Goal: Task Accomplishment & Management: Manage account settings

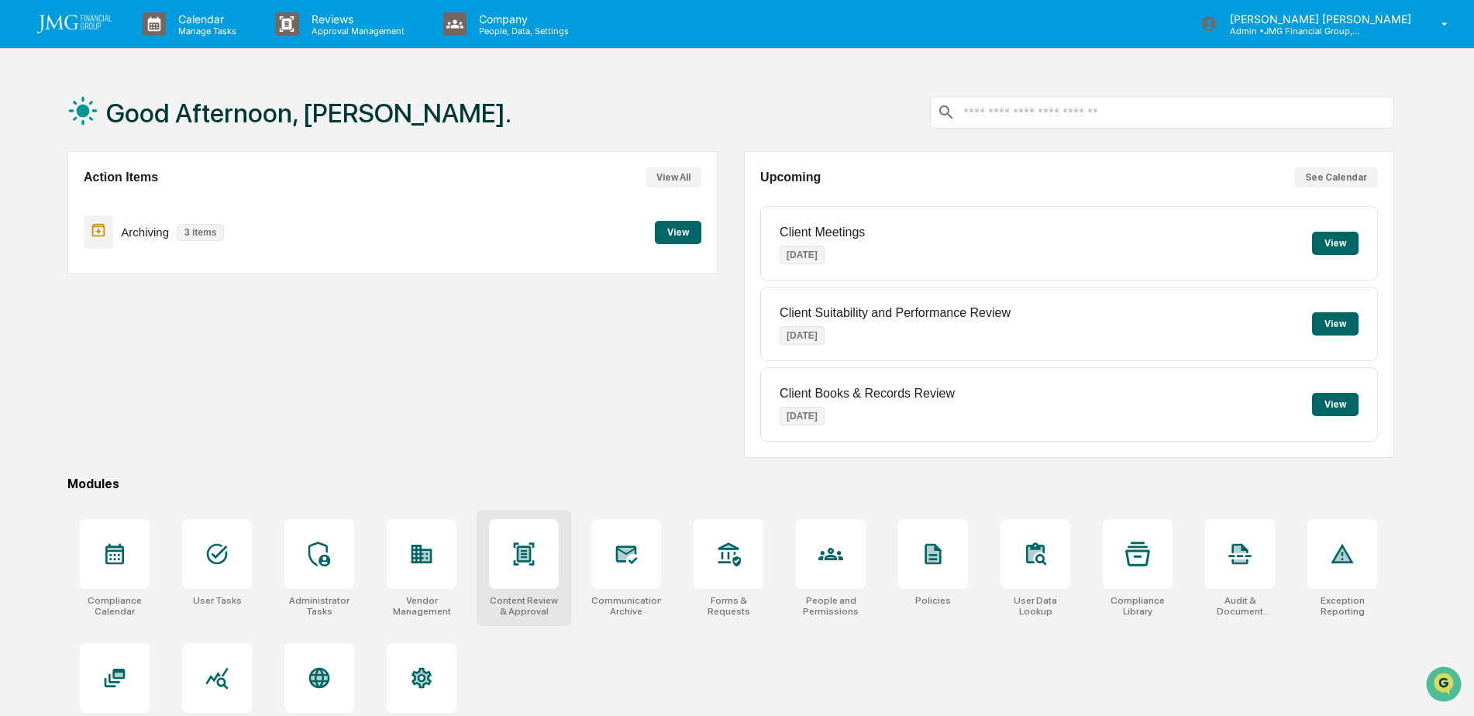
click at [529, 543] on icon at bounding box center [524, 554] width 25 height 25
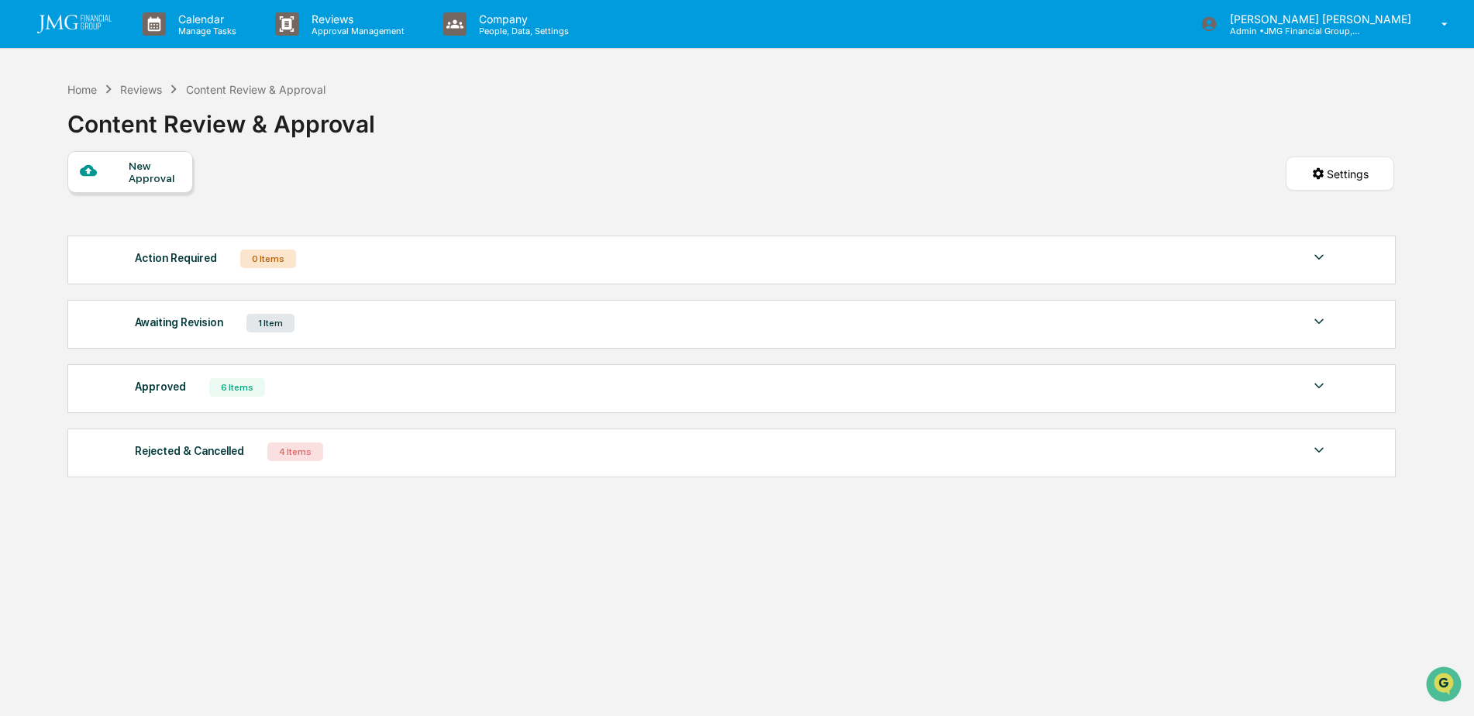
click at [785, 329] on div "Awaiting Revision 1 Item" at bounding box center [732, 323] width 1194 height 22
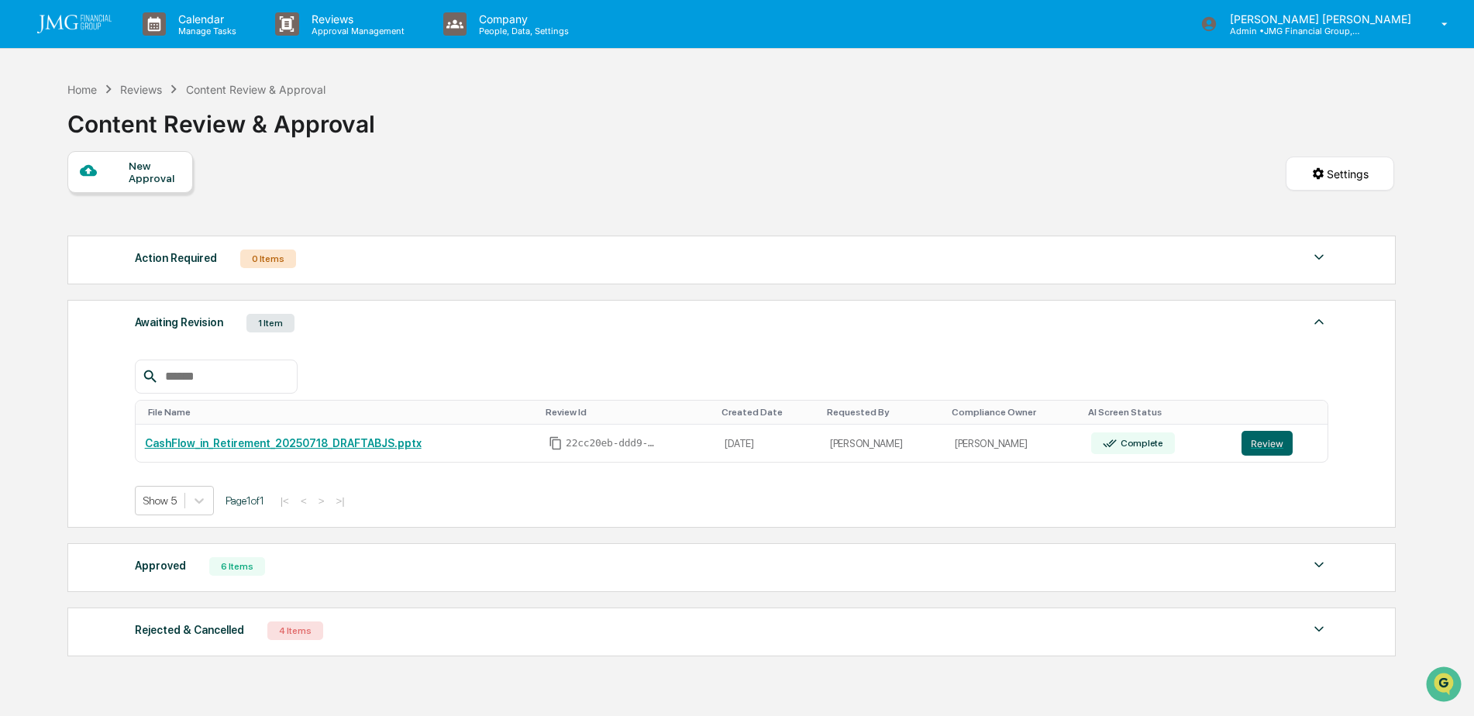
click at [1324, 561] on img at bounding box center [1319, 565] width 19 height 19
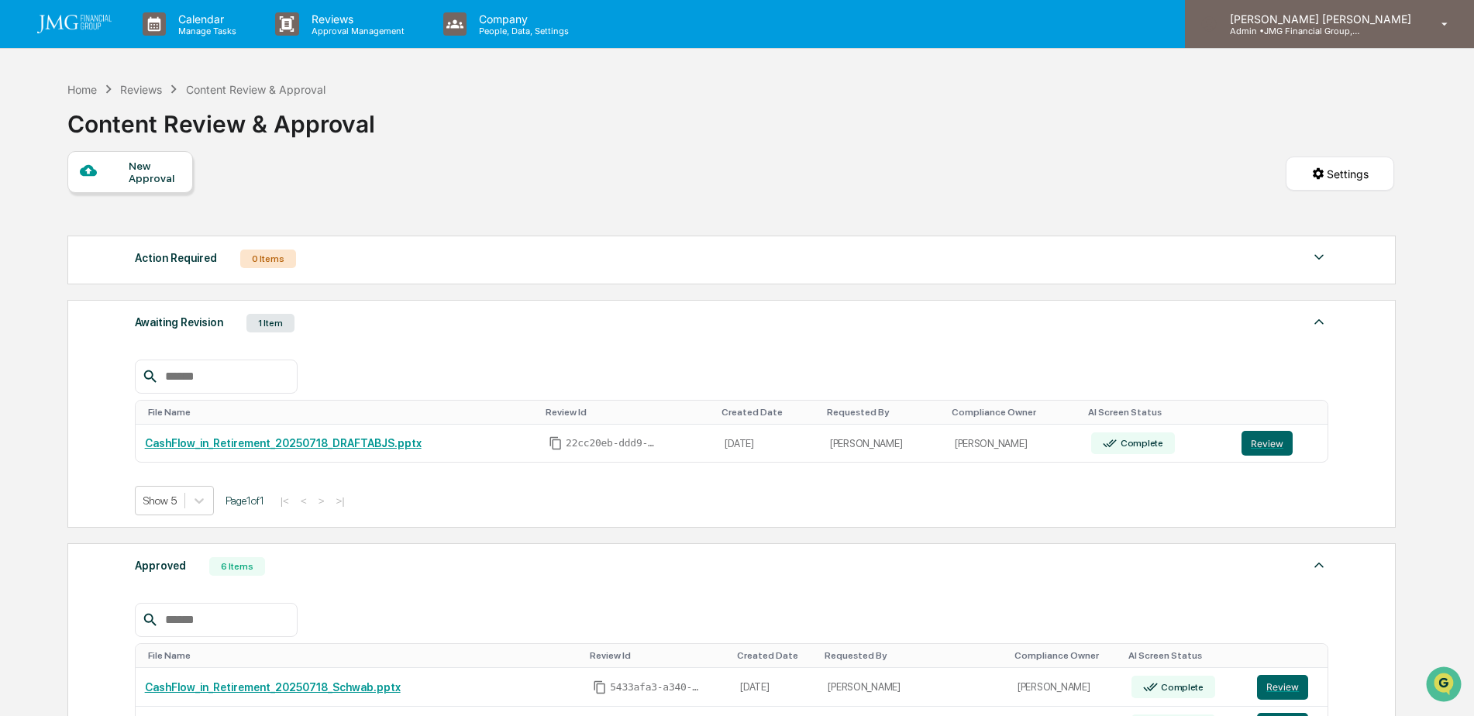
click at [1362, 28] on p "Admin • JMG Financial Group, Ltd." at bounding box center [1290, 31] width 144 height 11
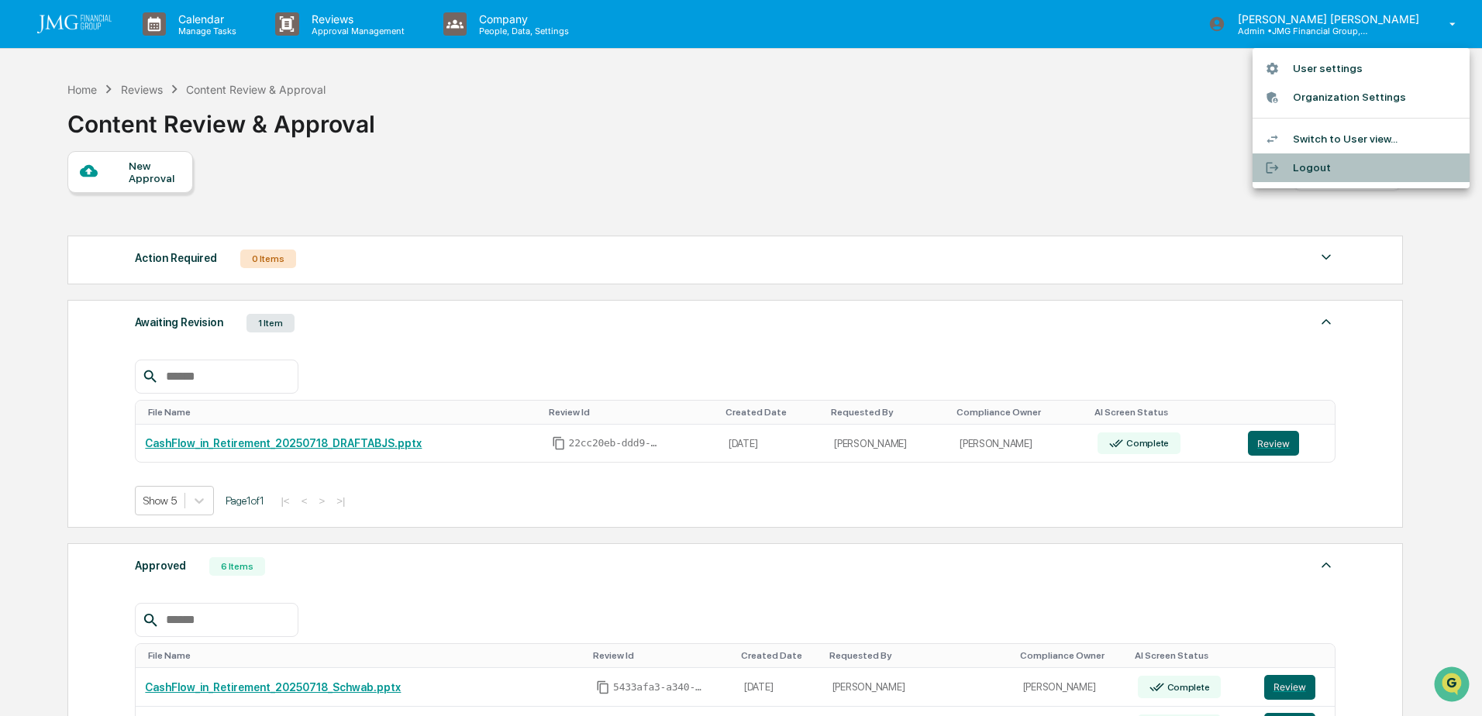
click at [1311, 170] on li "Logout" at bounding box center [1360, 167] width 217 height 29
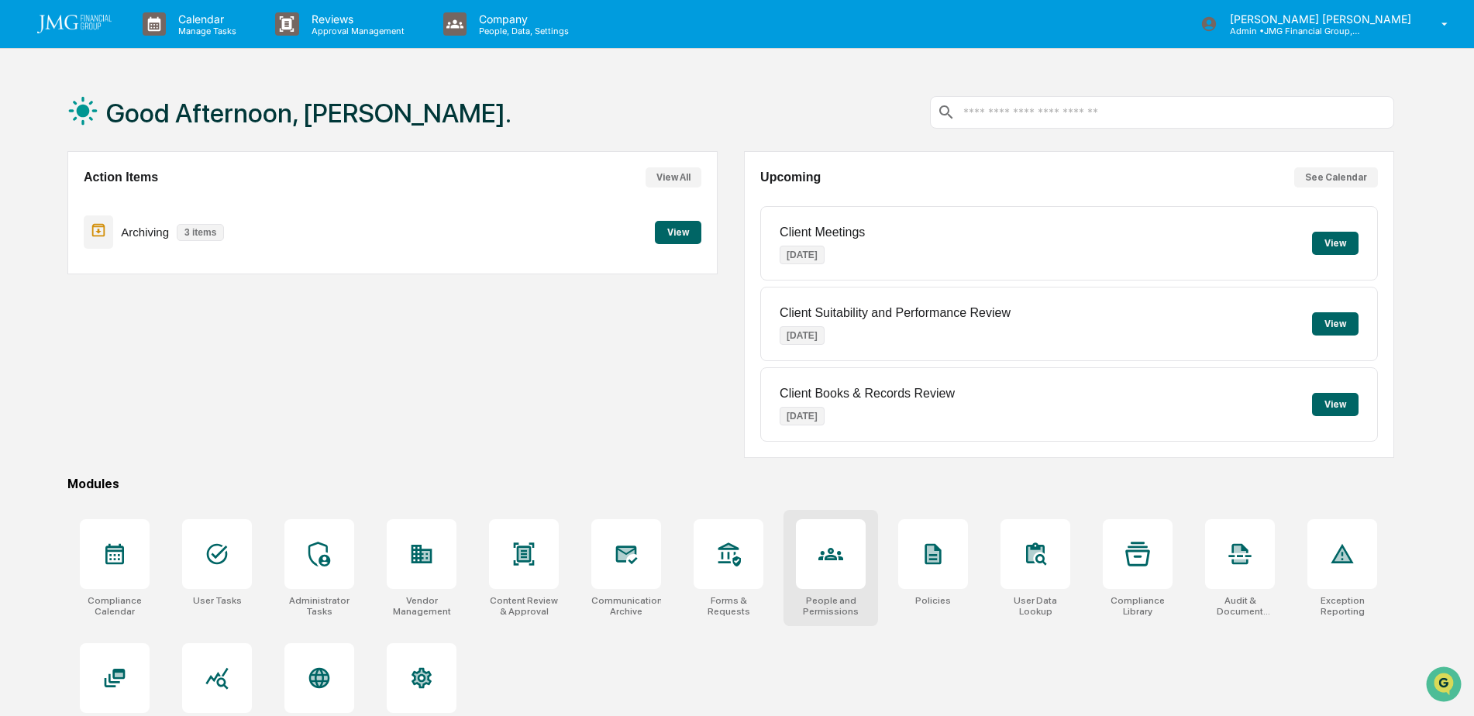
click at [842, 567] on div at bounding box center [830, 554] width 25 height 25
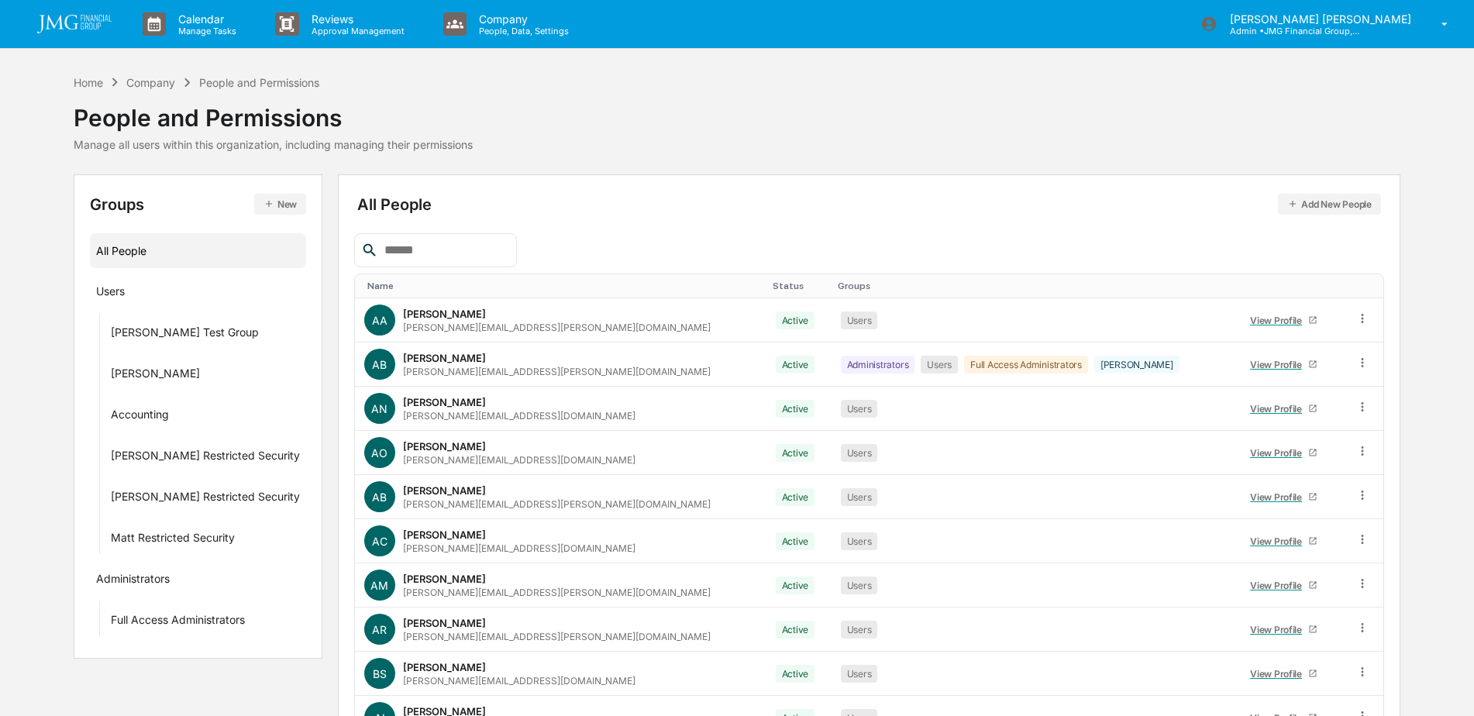
click at [436, 252] on input "text" at bounding box center [444, 250] width 132 height 20
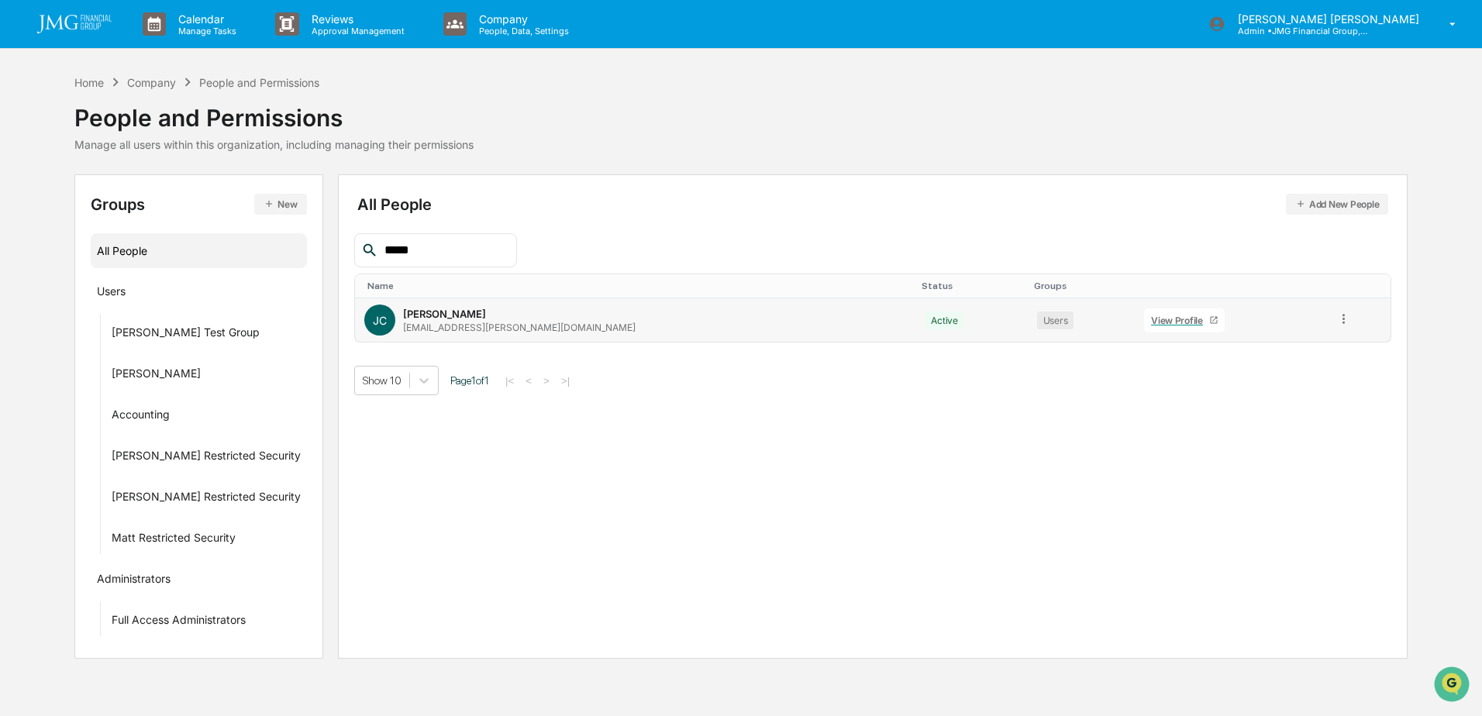
type input "*****"
click at [1151, 326] on div "View Profile" at bounding box center [1180, 321] width 58 height 12
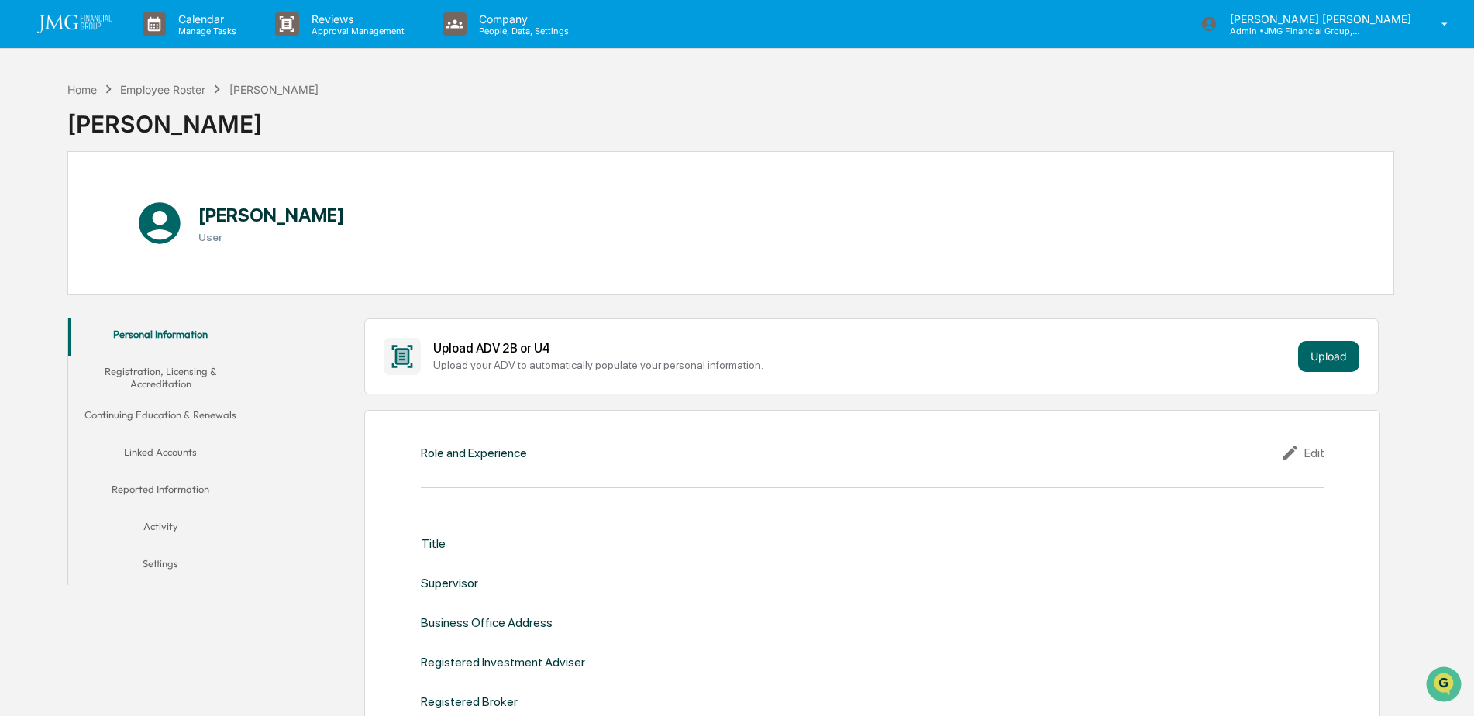
click at [186, 453] on button "Linked Accounts" at bounding box center [160, 454] width 185 height 37
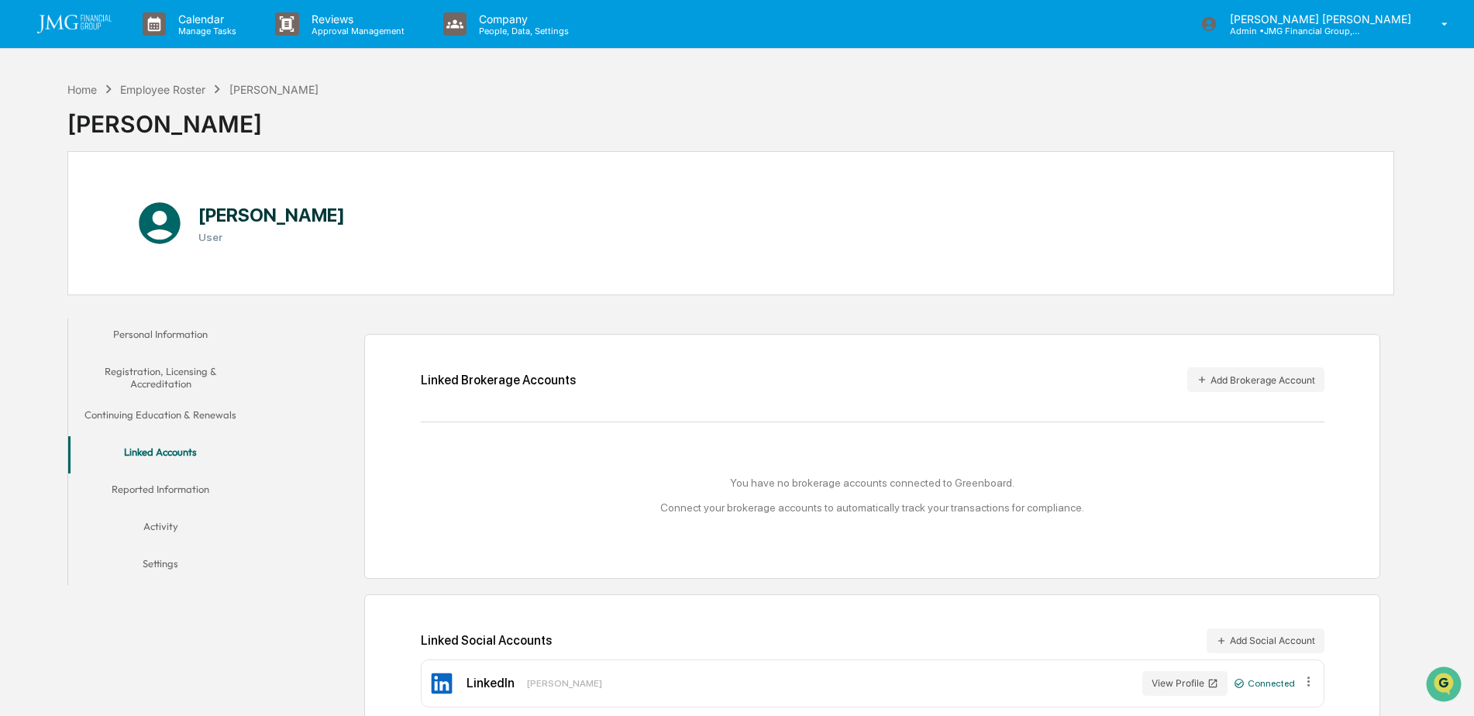
scroll to position [74, 0]
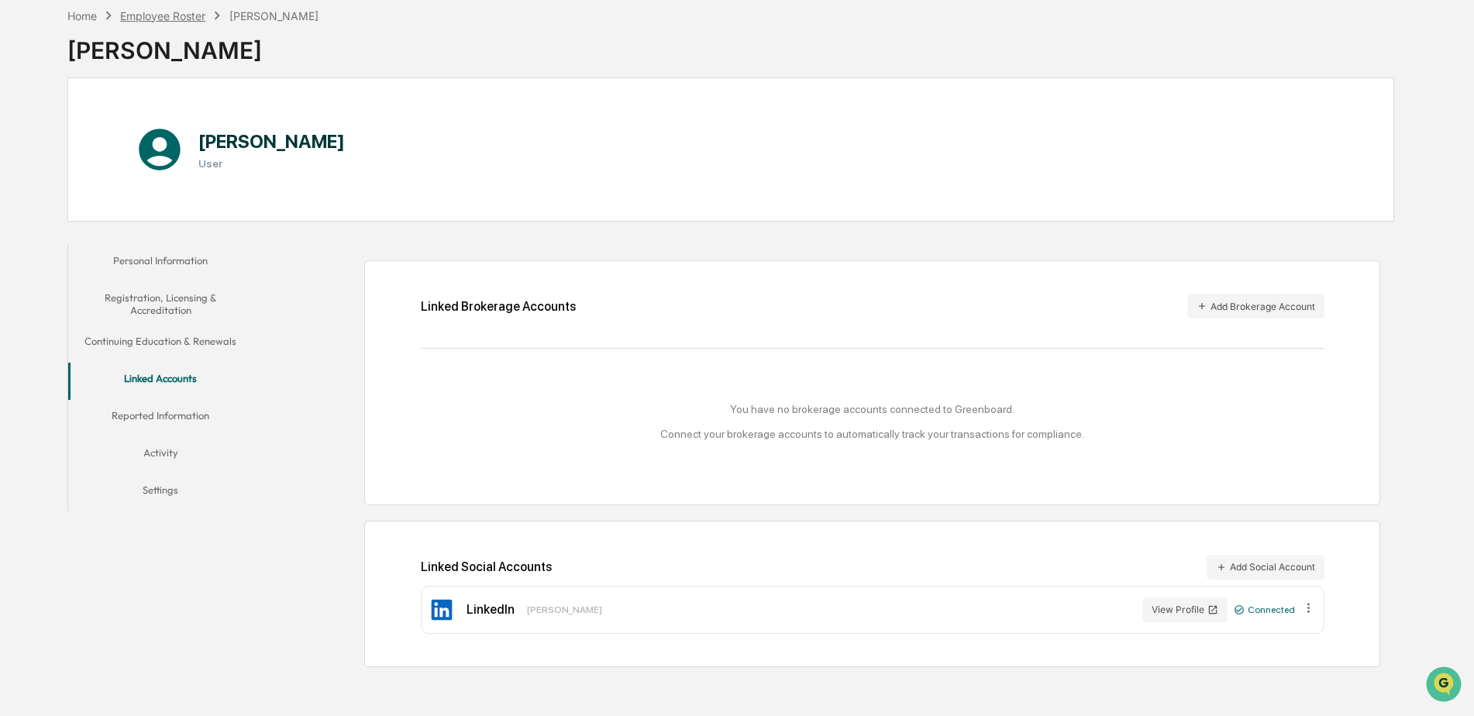
click at [174, 18] on div "Employee Roster" at bounding box center [162, 15] width 85 height 13
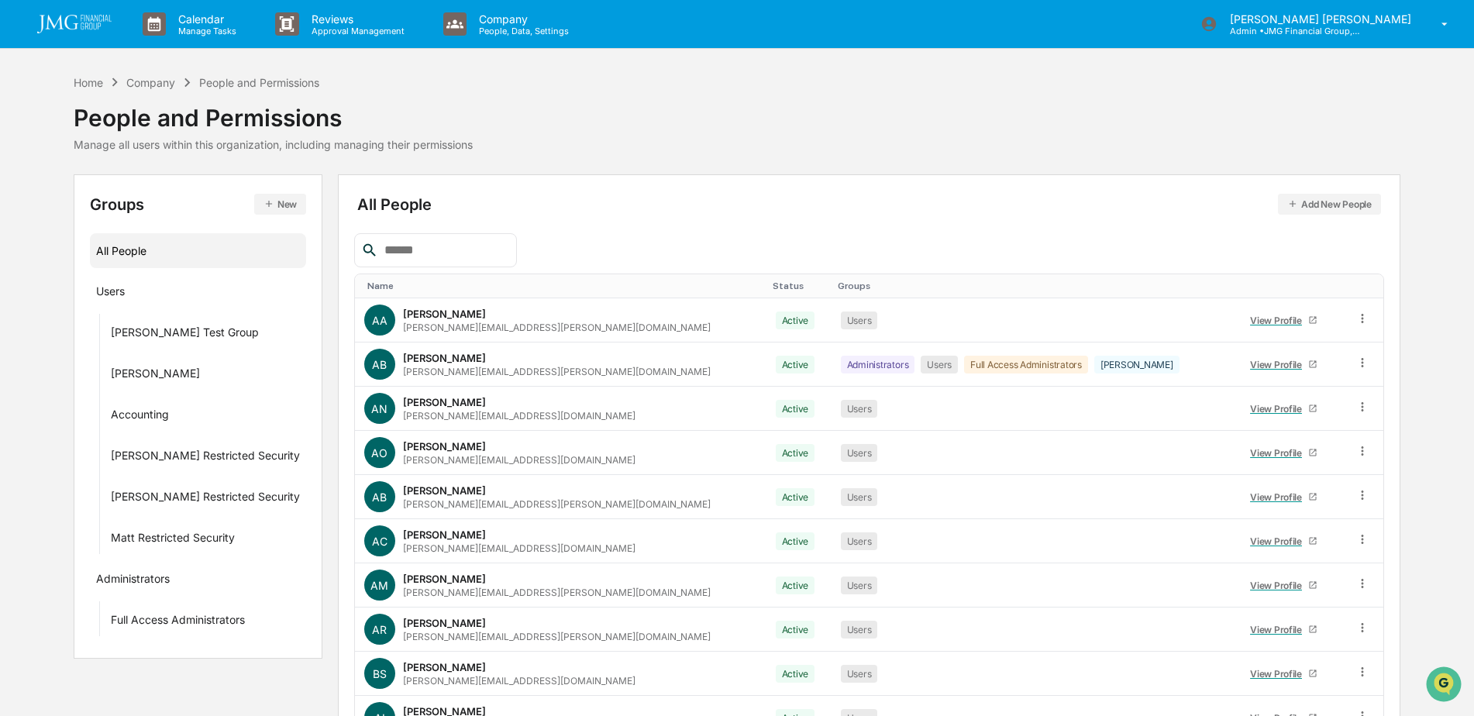
click at [487, 253] on input "text" at bounding box center [444, 250] width 132 height 20
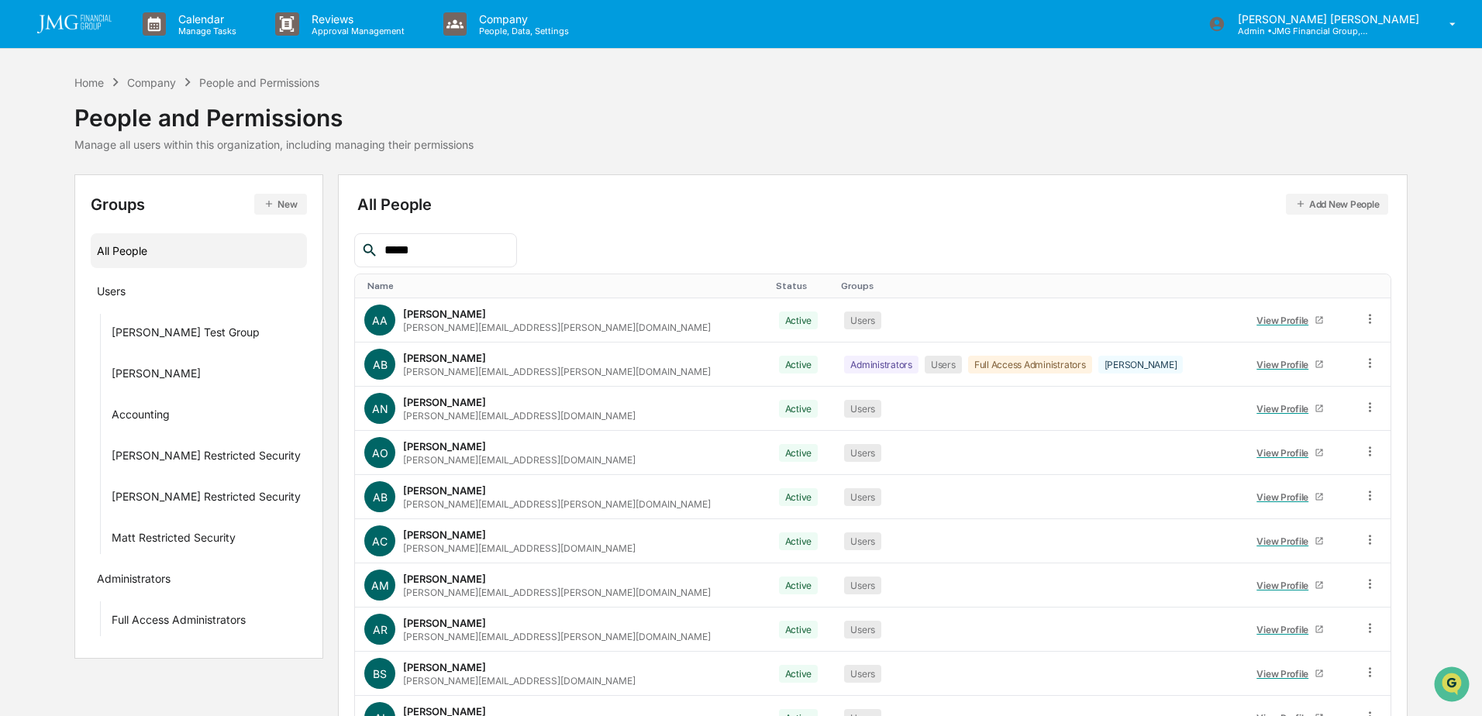
type input "*****"
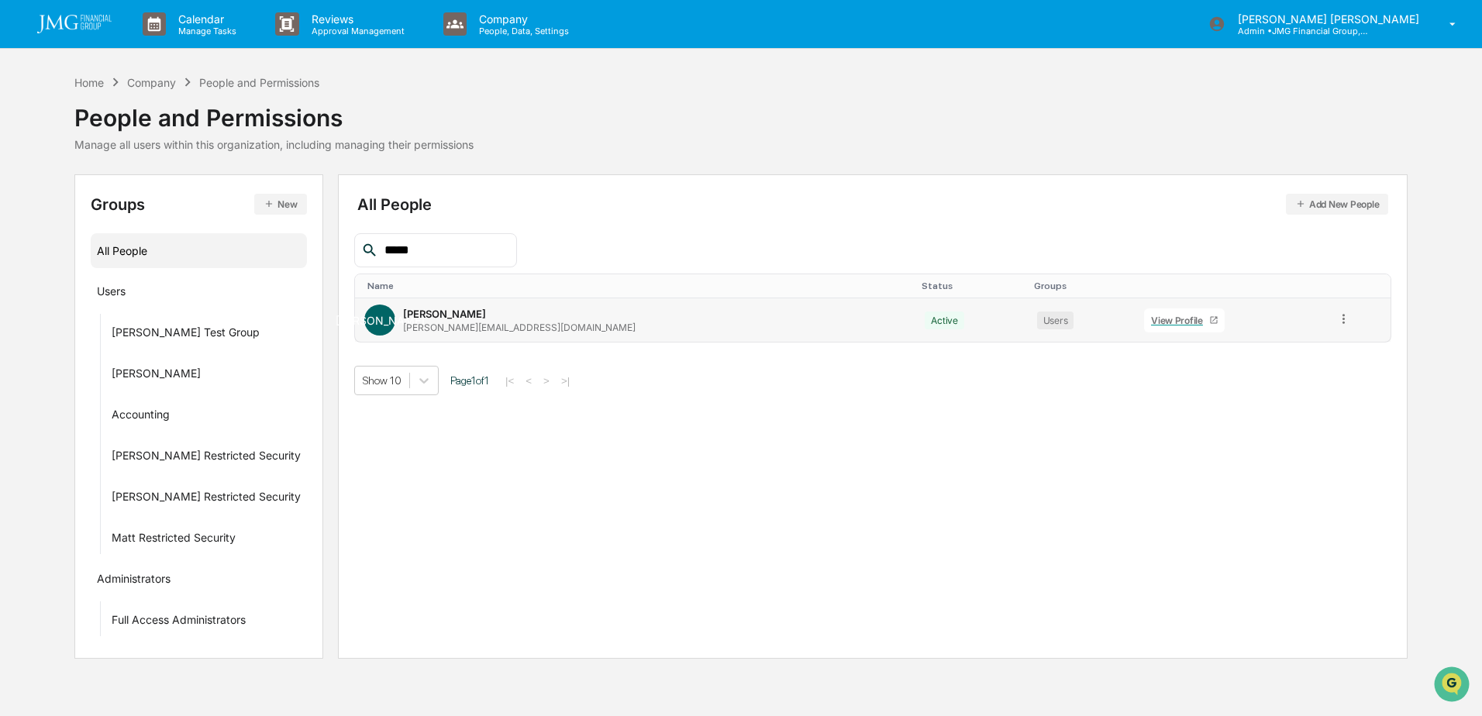
click at [1151, 323] on div "View Profile" at bounding box center [1180, 321] width 58 height 12
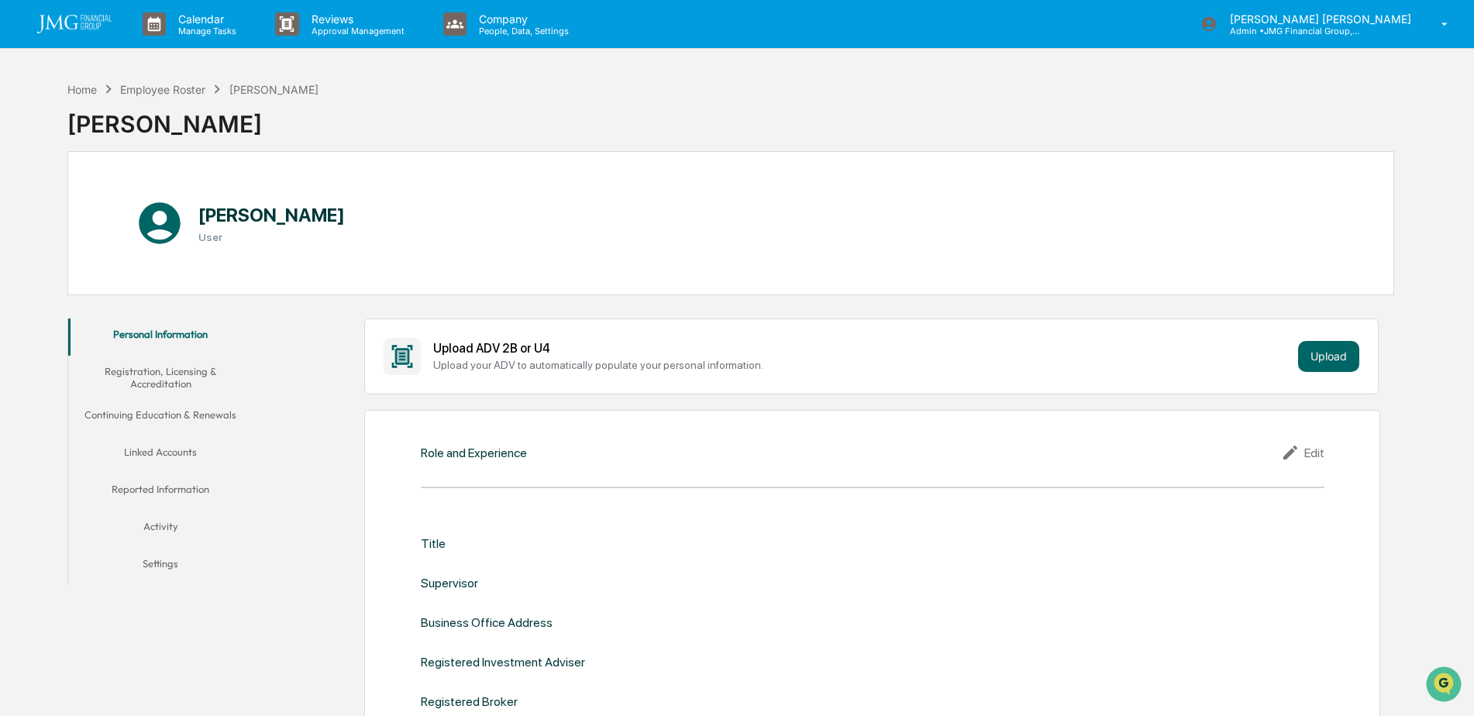
click at [172, 458] on button "Linked Accounts" at bounding box center [160, 454] width 185 height 37
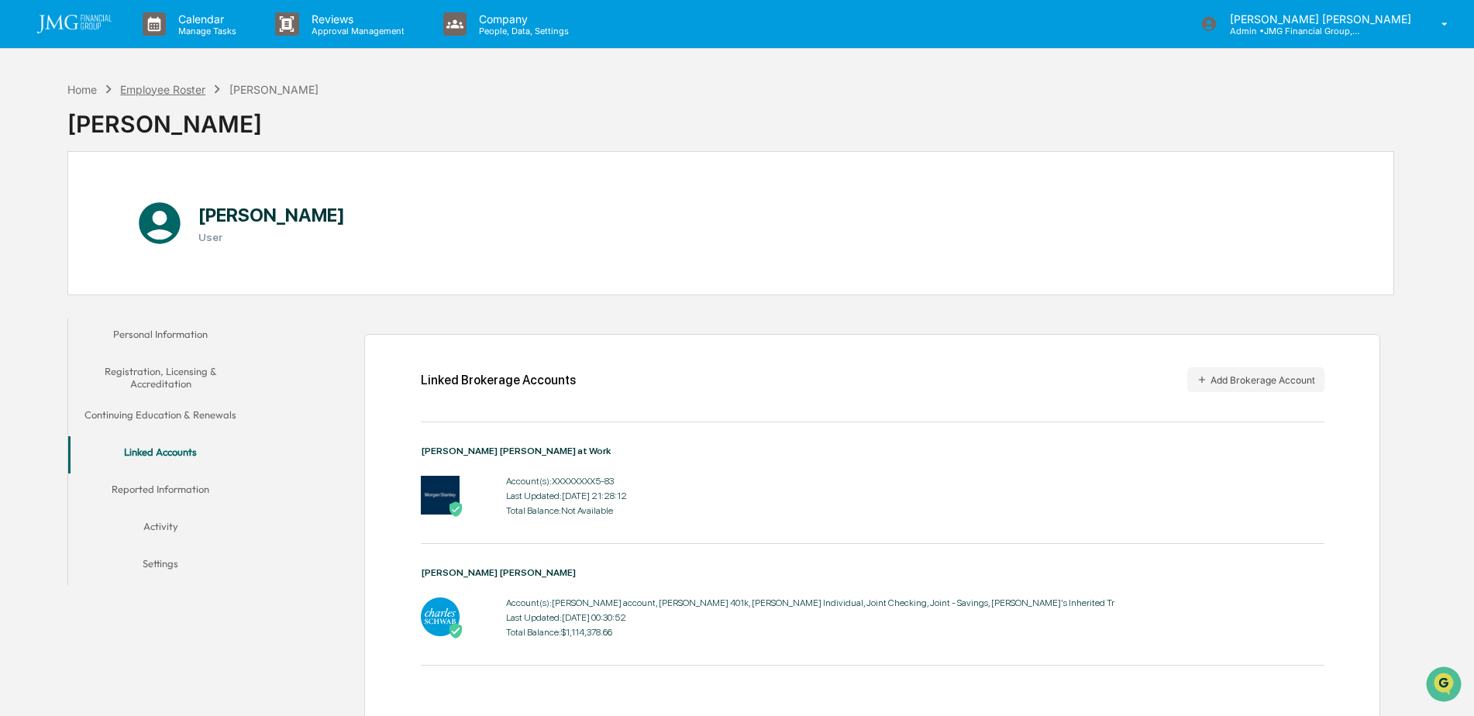
click at [175, 85] on div "Employee Roster" at bounding box center [162, 89] width 85 height 13
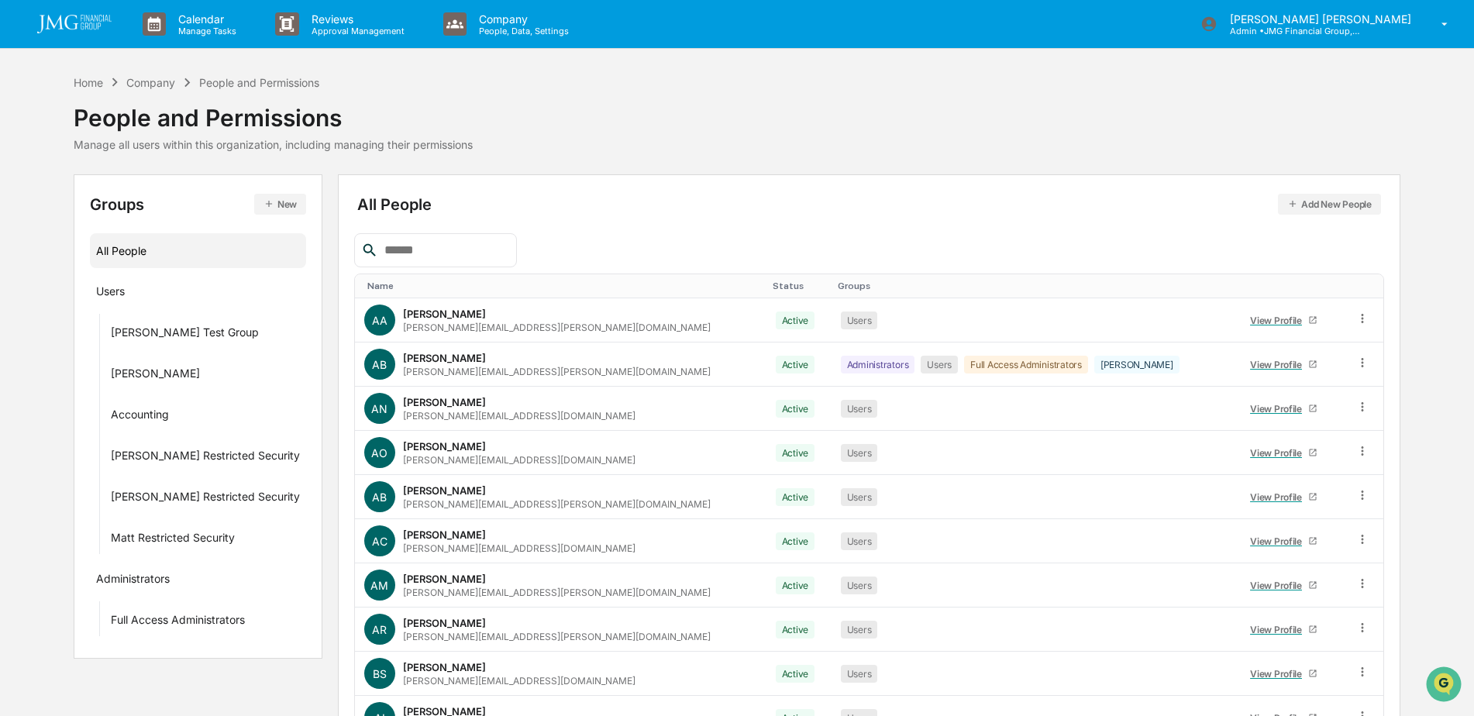
click at [469, 244] on input "text" at bounding box center [444, 250] width 132 height 20
type input "*******"
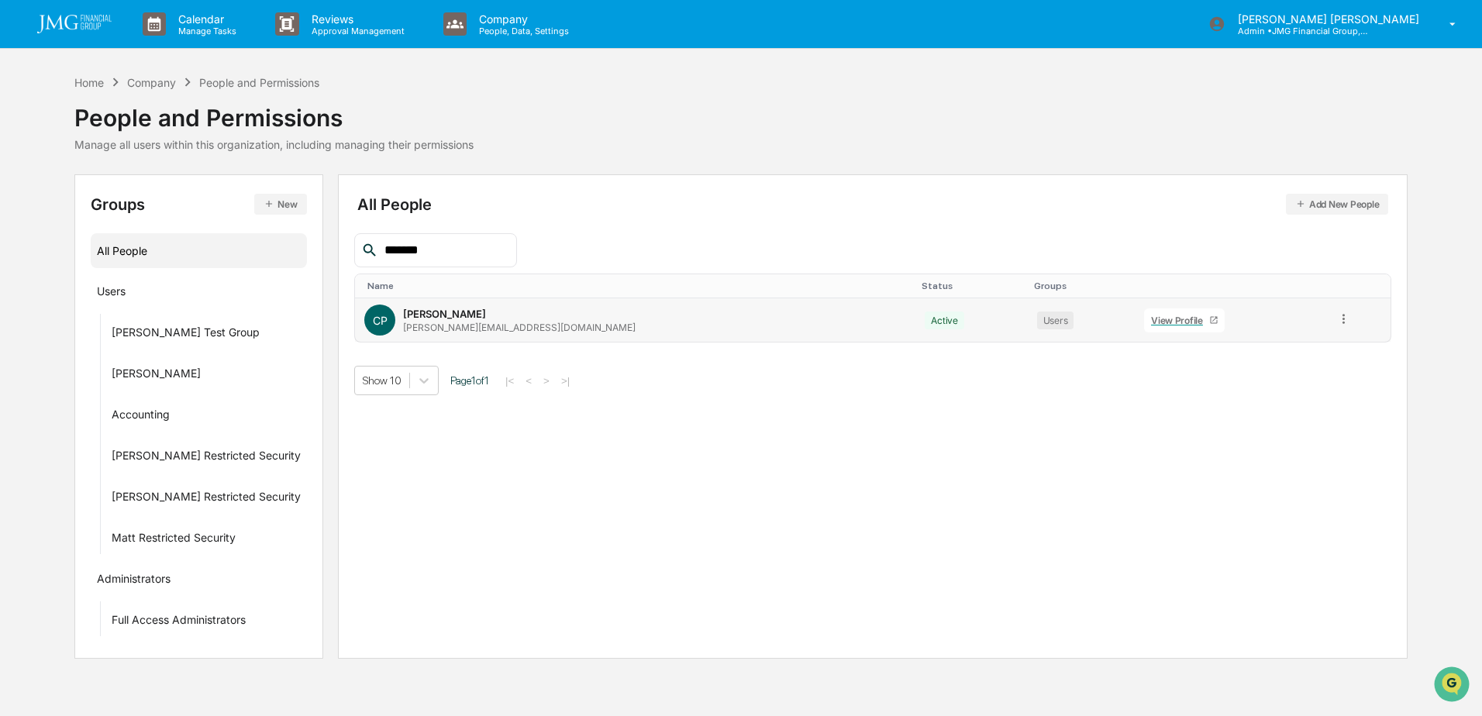
click at [1144, 327] on link "View Profile" at bounding box center [1184, 320] width 81 height 24
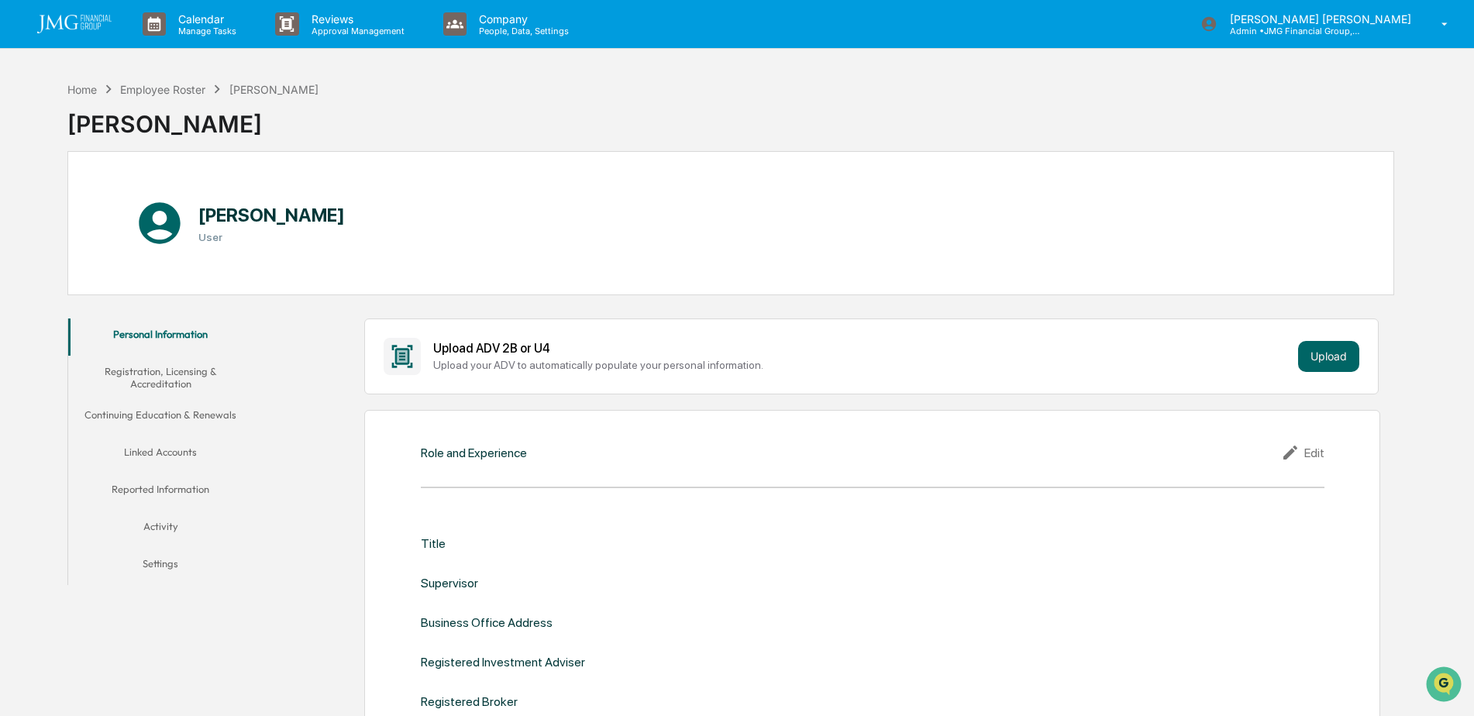
click at [181, 450] on button "Linked Accounts" at bounding box center [160, 454] width 185 height 37
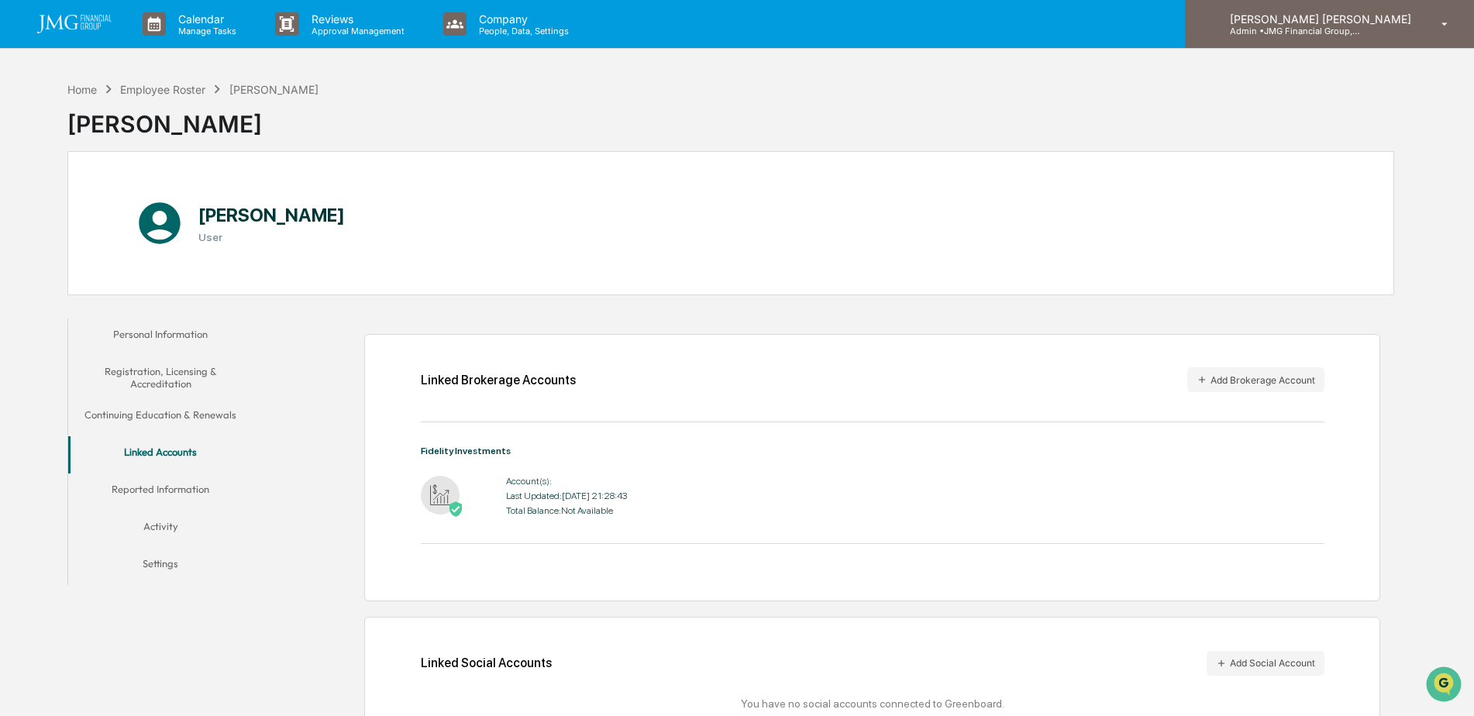
click at [1319, 39] on div "[PERSON_NAME] [PERSON_NAME] Admin • JMG Financial Group, Ltd." at bounding box center [1329, 24] width 289 height 48
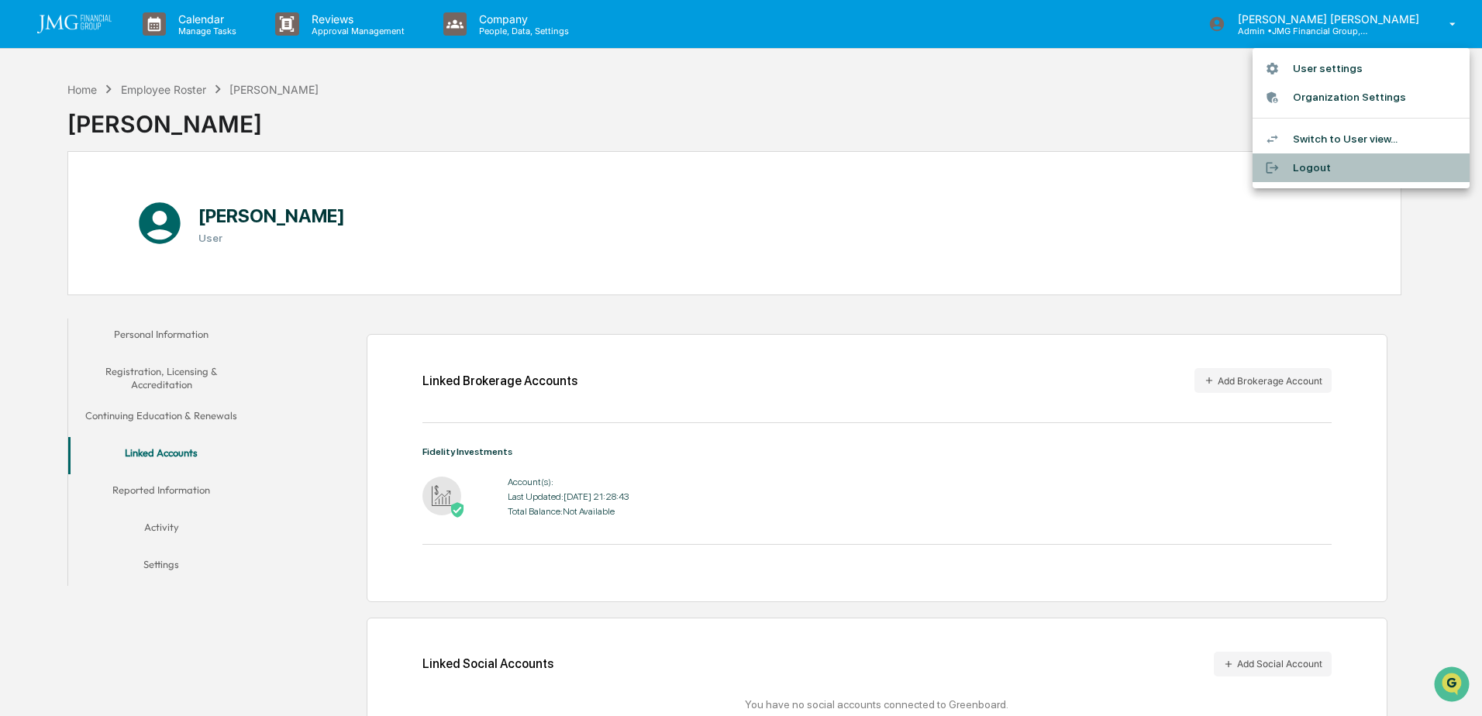
click at [1311, 163] on li "Logout" at bounding box center [1360, 167] width 217 height 29
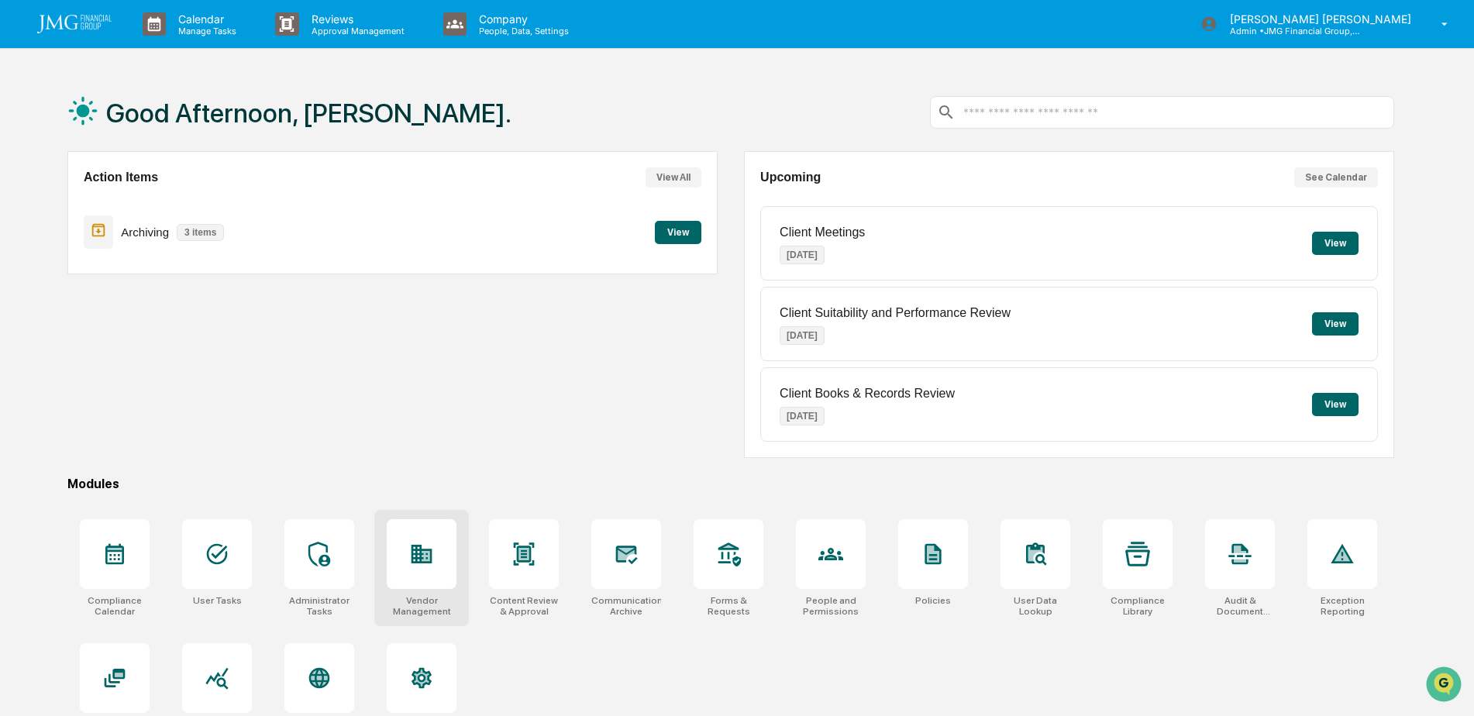
click at [450, 543] on div at bounding box center [422, 554] width 70 height 70
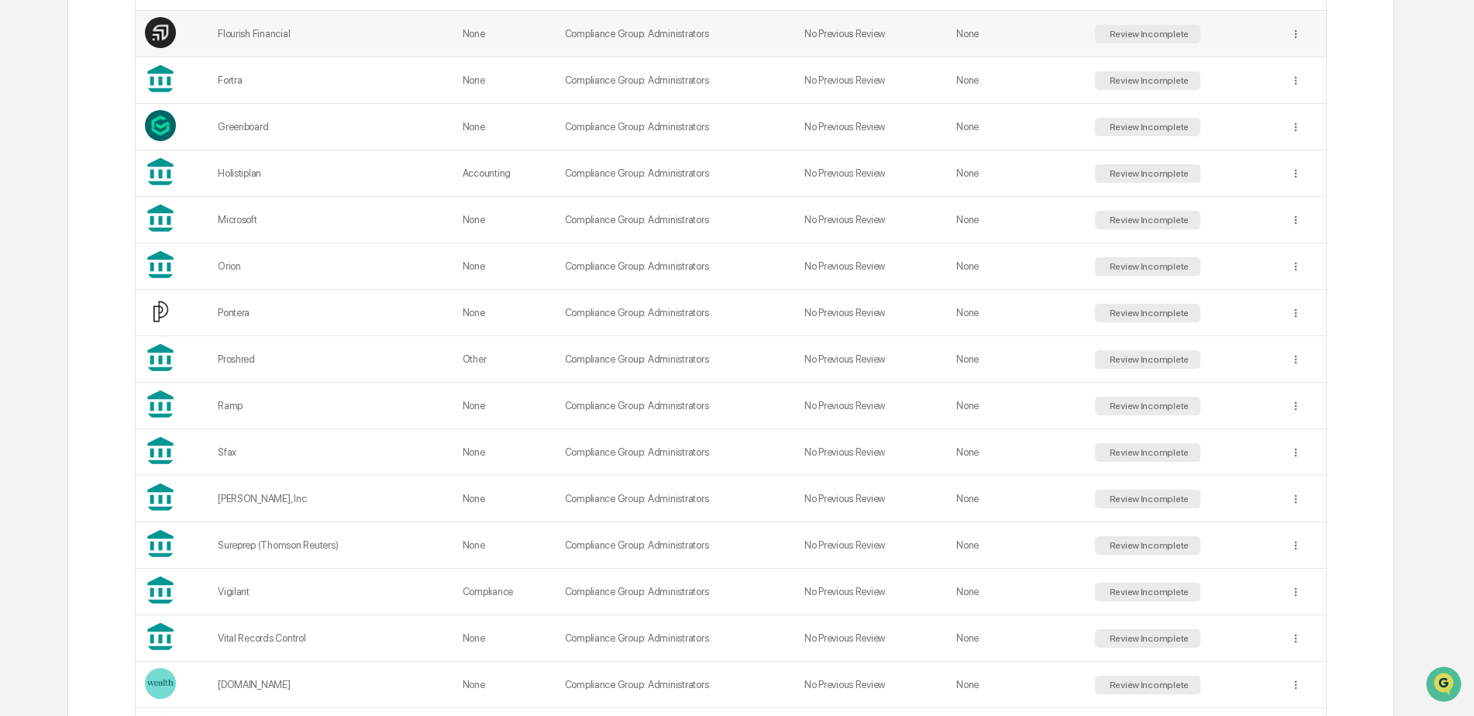
scroll to position [930, 0]
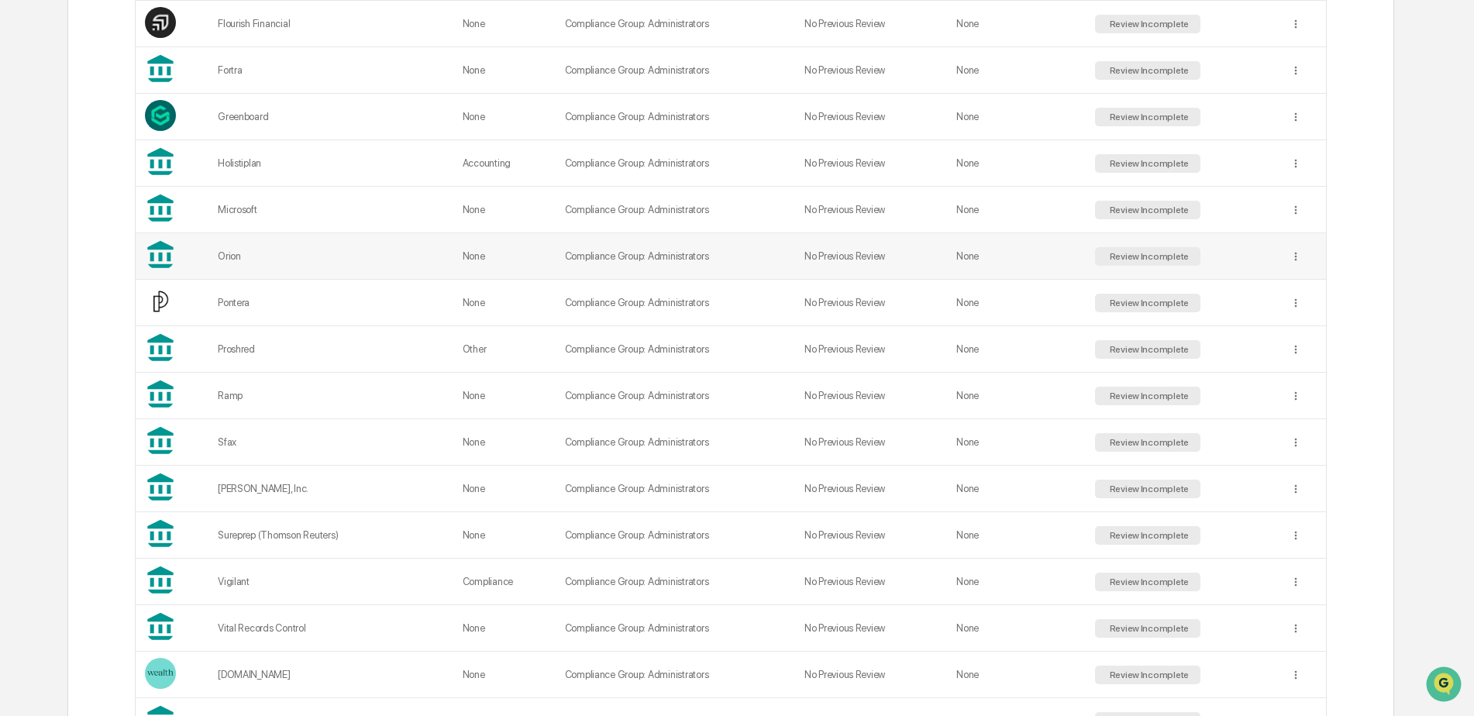
click at [1226, 254] on td "Review Incomplete" at bounding box center [1183, 256] width 195 height 47
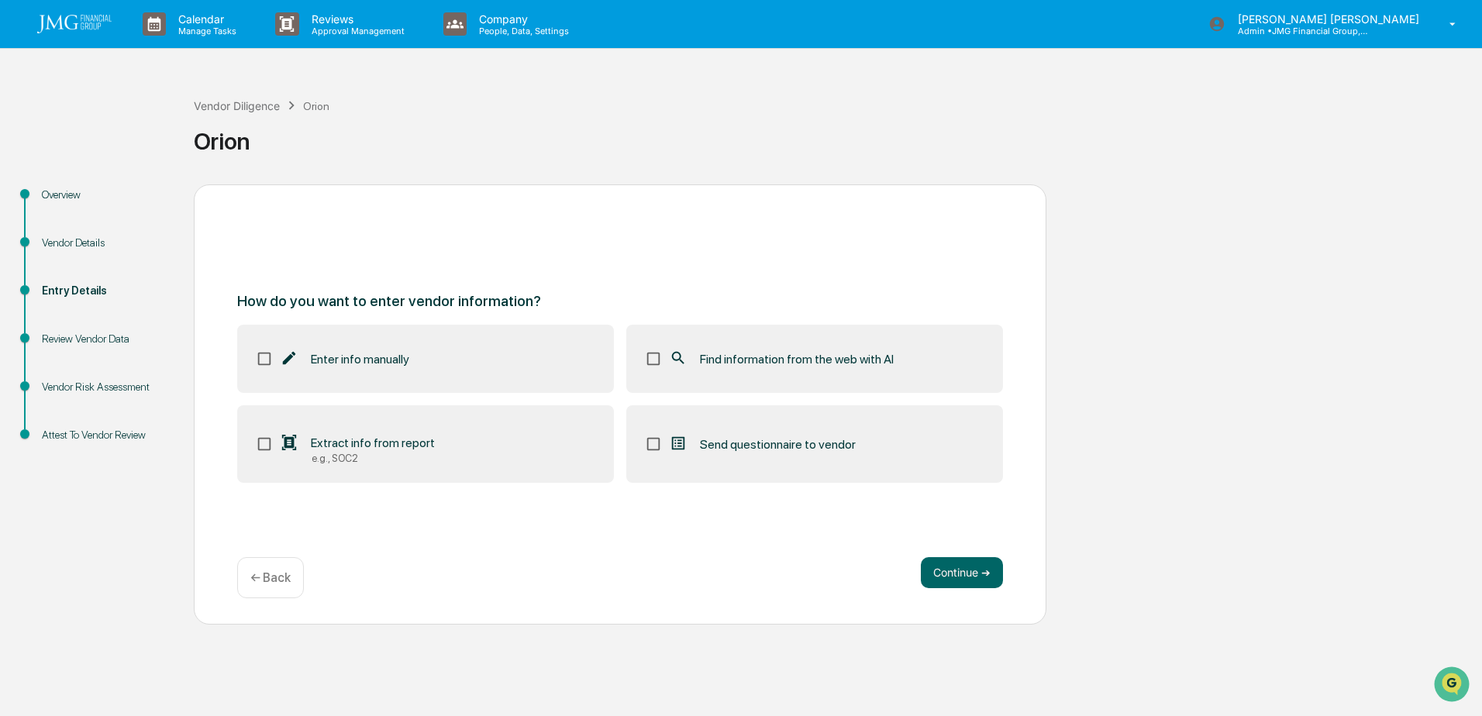
click at [136, 333] on div "Review Vendor Data" at bounding box center [105, 339] width 127 height 16
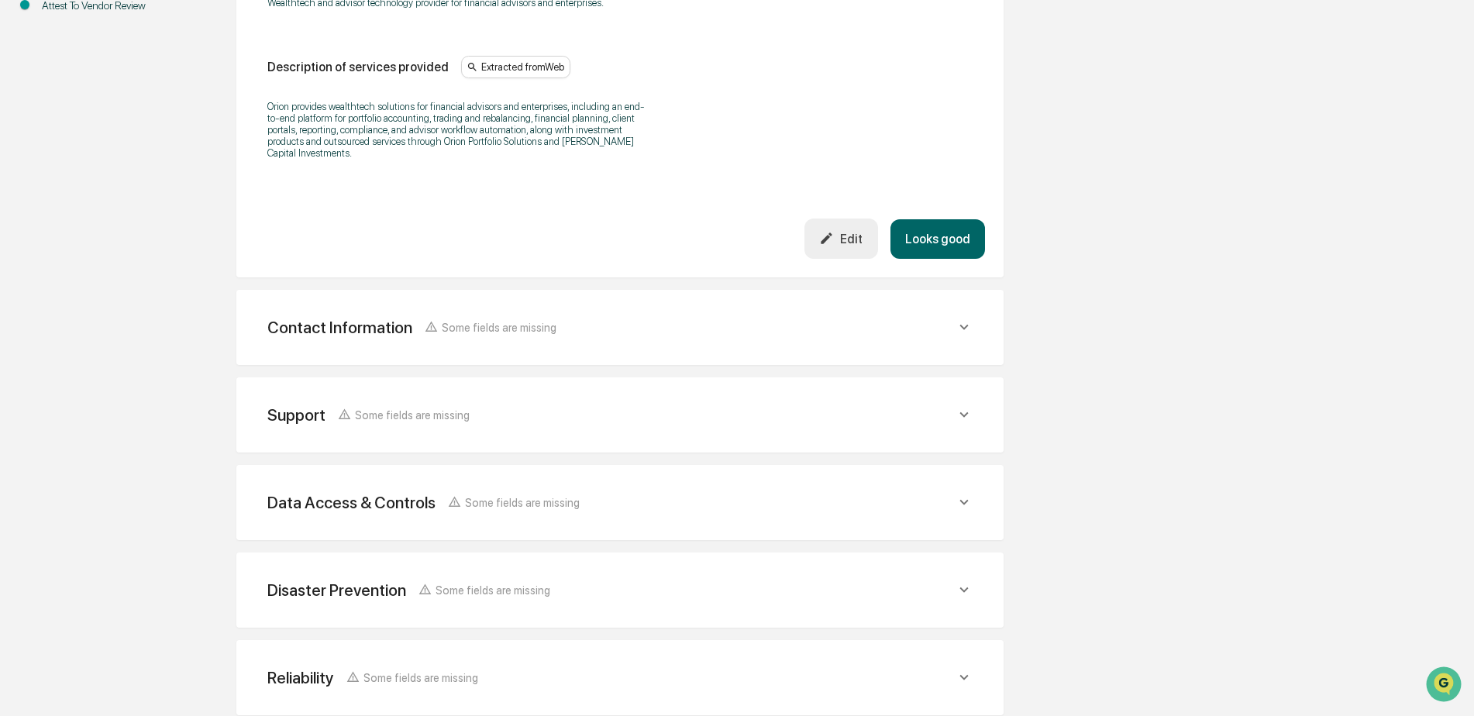
scroll to position [465, 0]
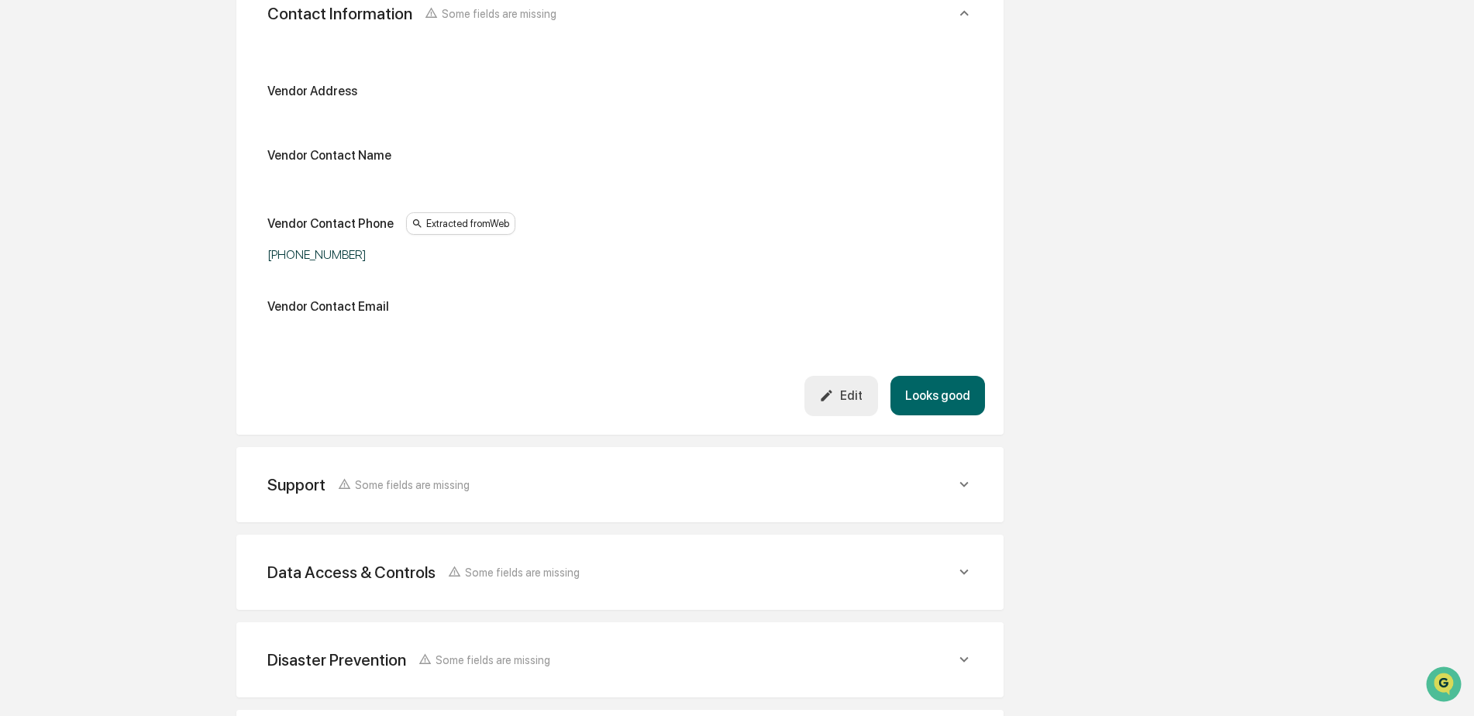
scroll to position [775, 0]
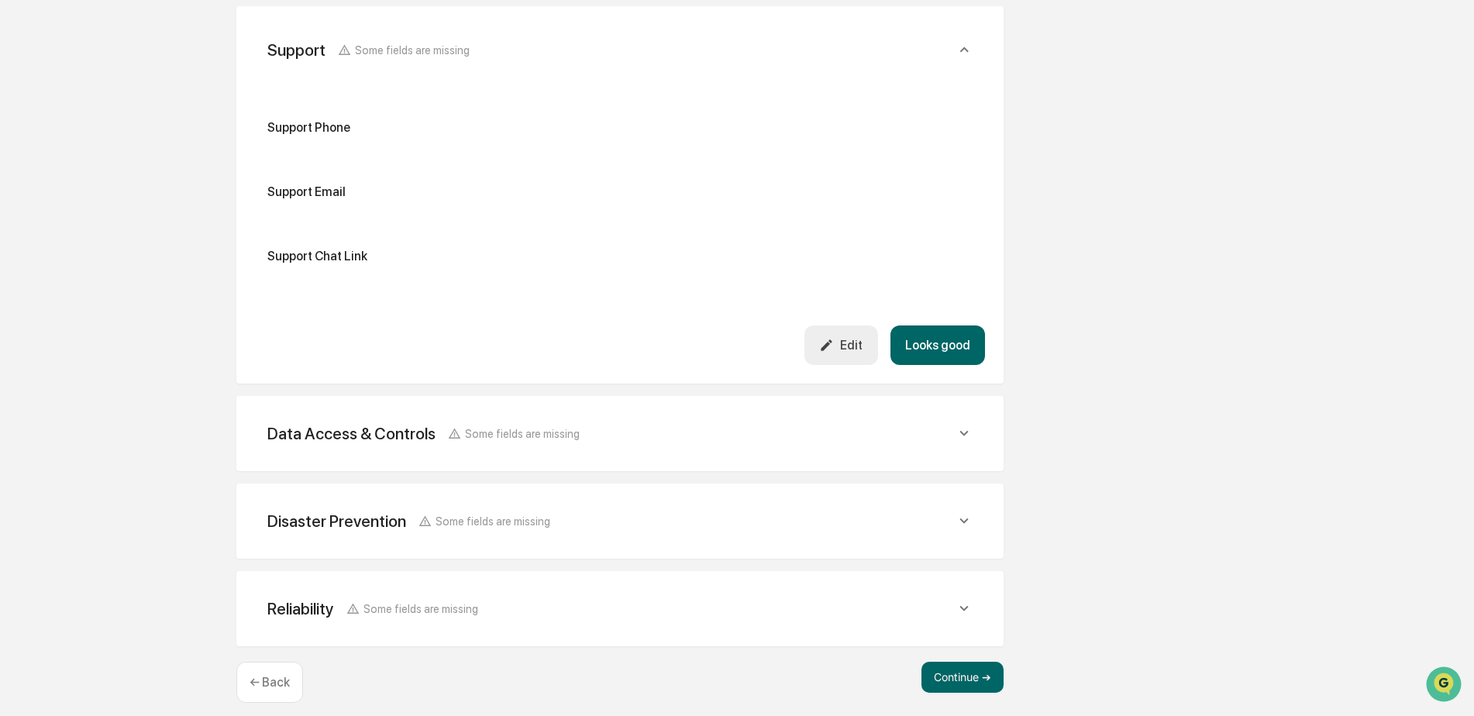
click at [966, 345] on button "Looks good" at bounding box center [938, 346] width 95 height 40
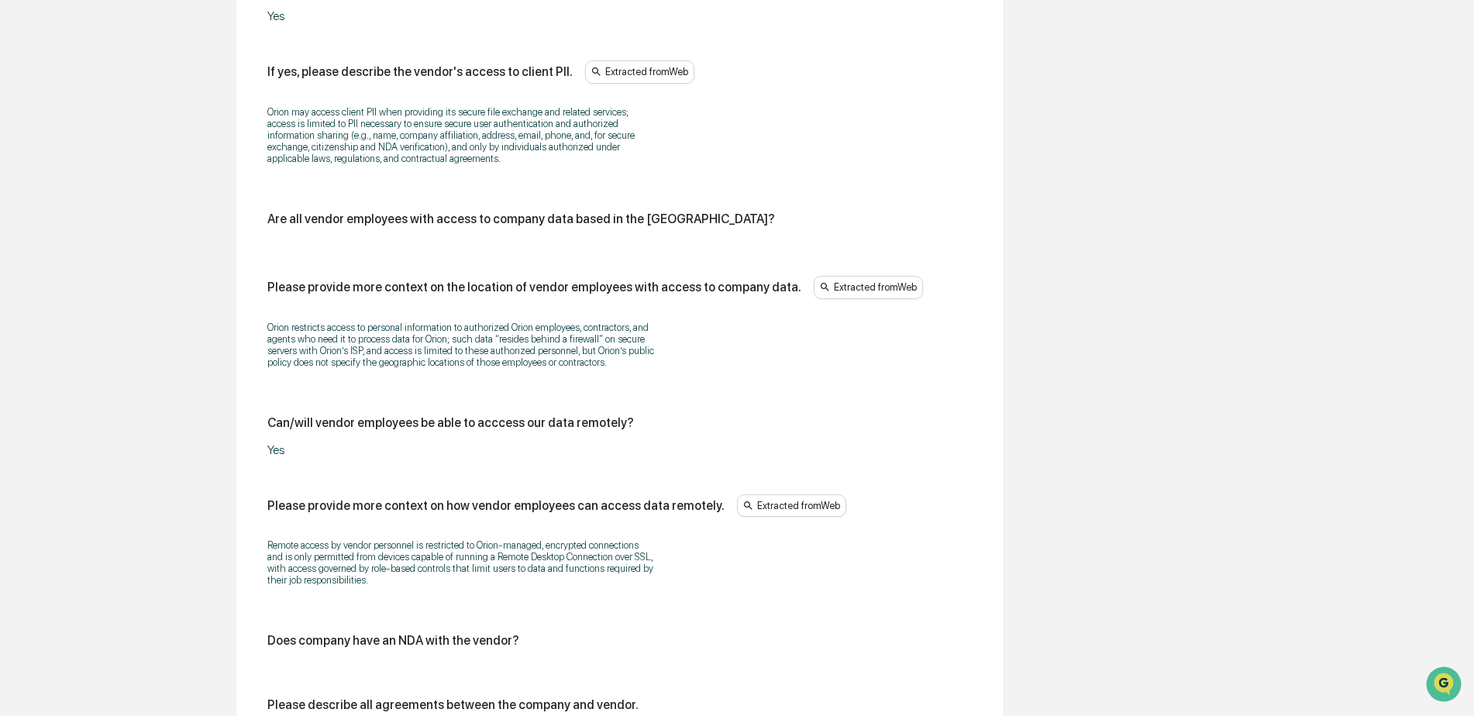
scroll to position [1457, 0]
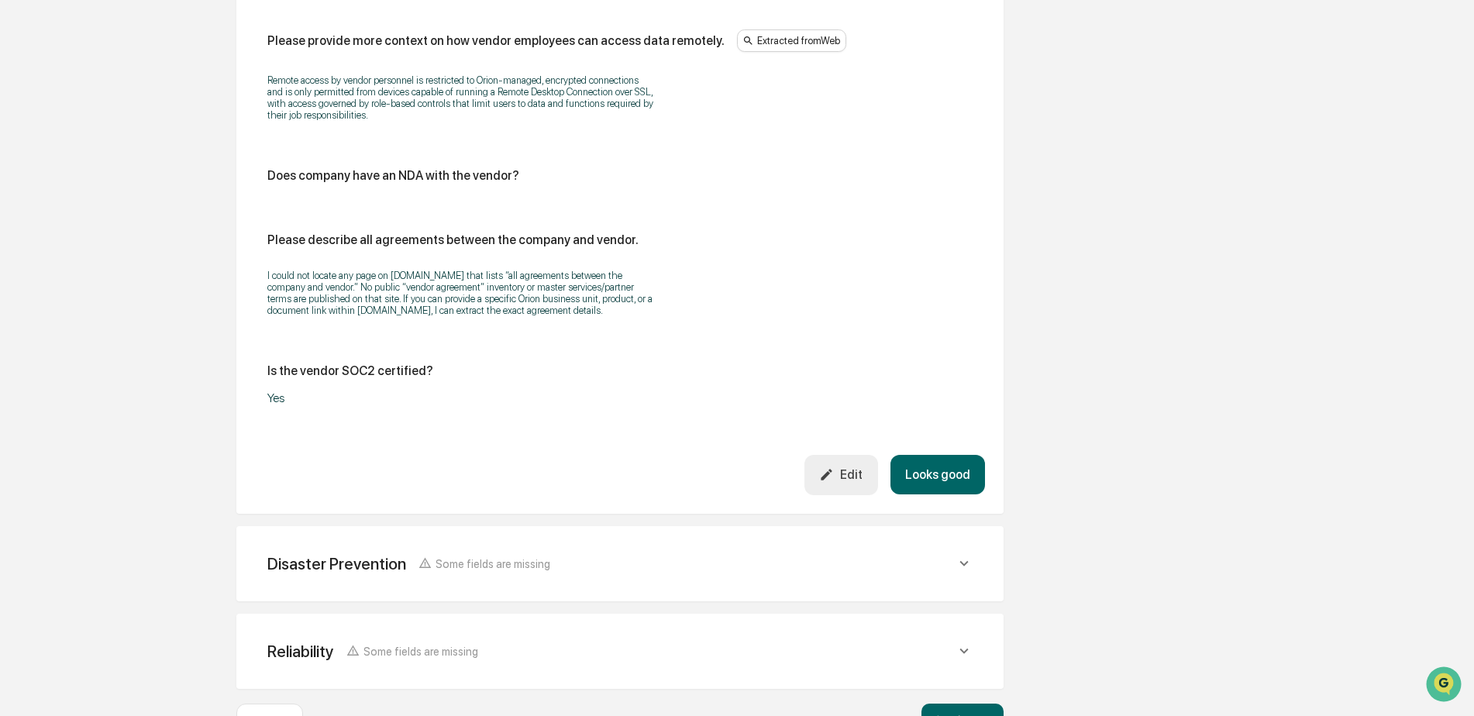
click at [979, 467] on button "Looks good" at bounding box center [938, 475] width 95 height 40
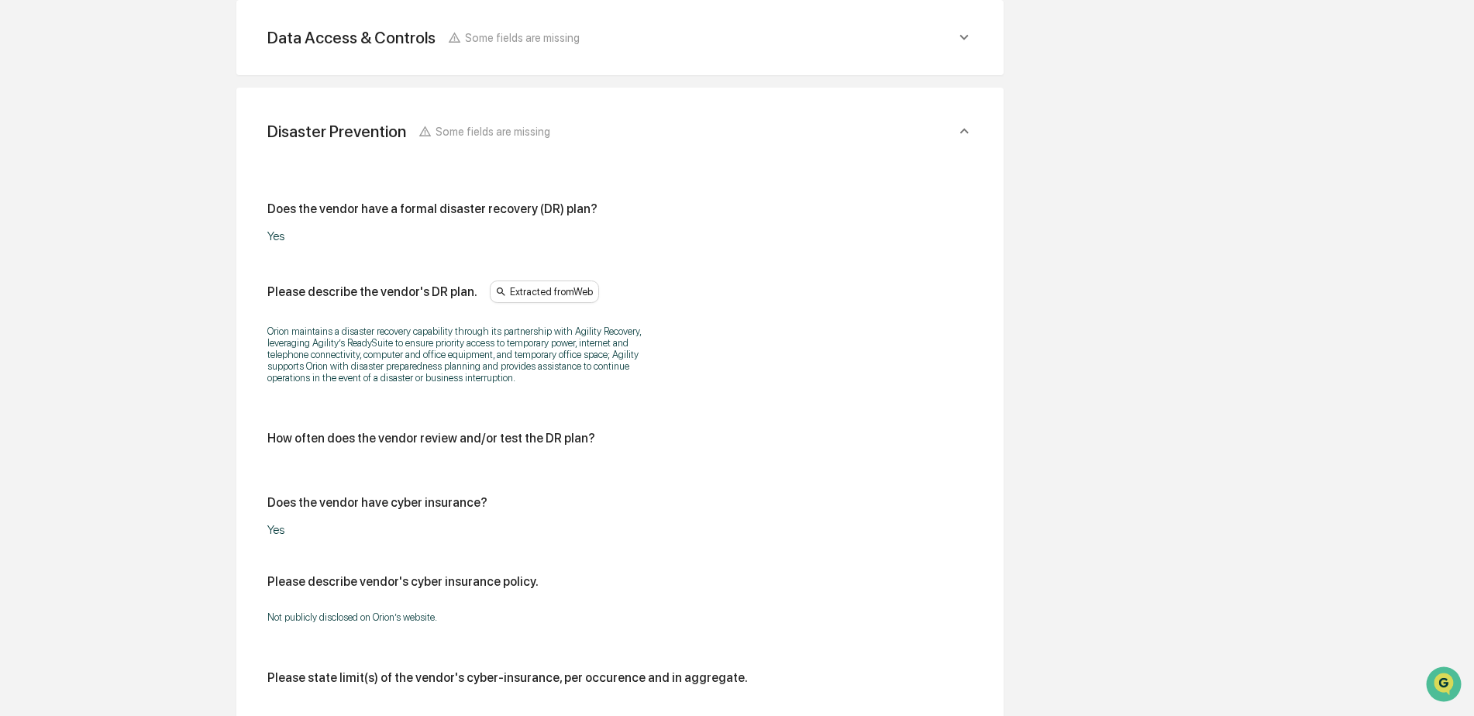
scroll to position [615, 0]
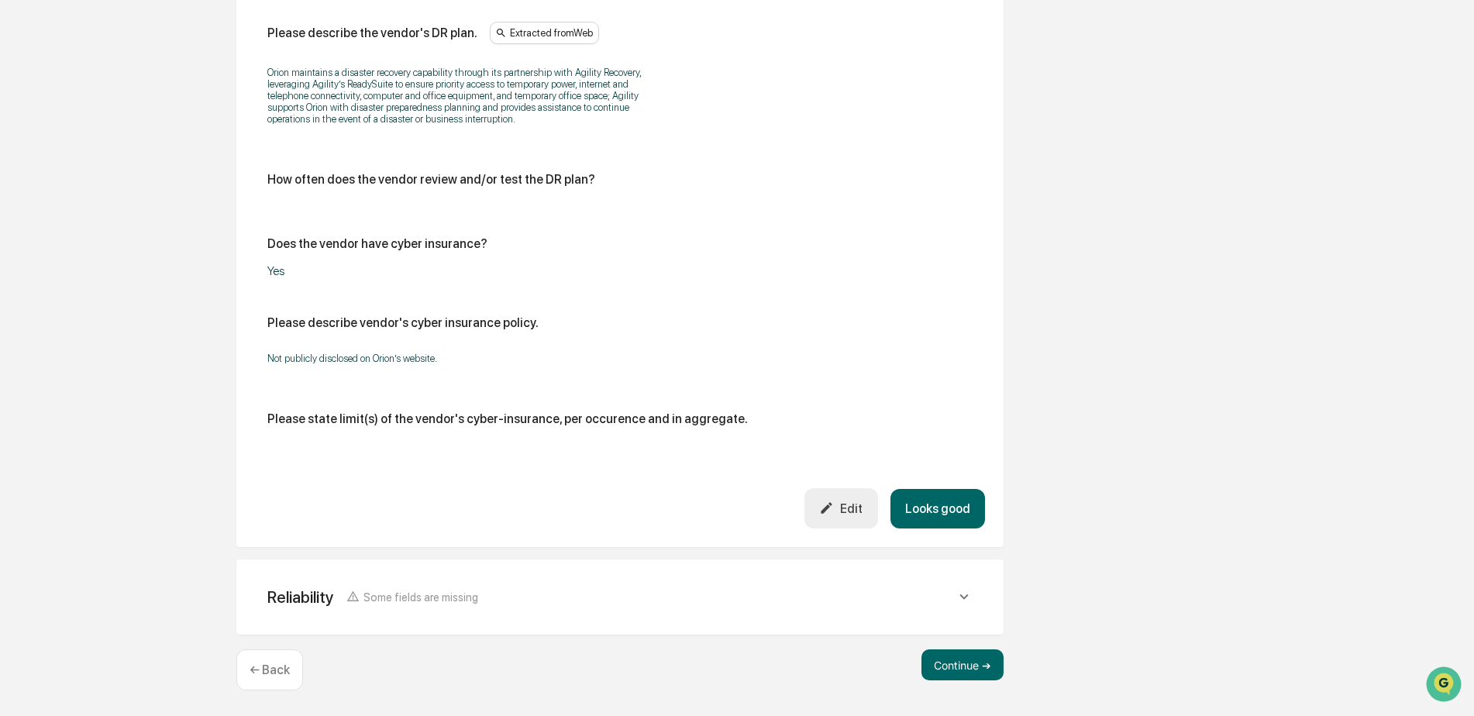
click at [967, 498] on button "Looks good" at bounding box center [938, 509] width 95 height 40
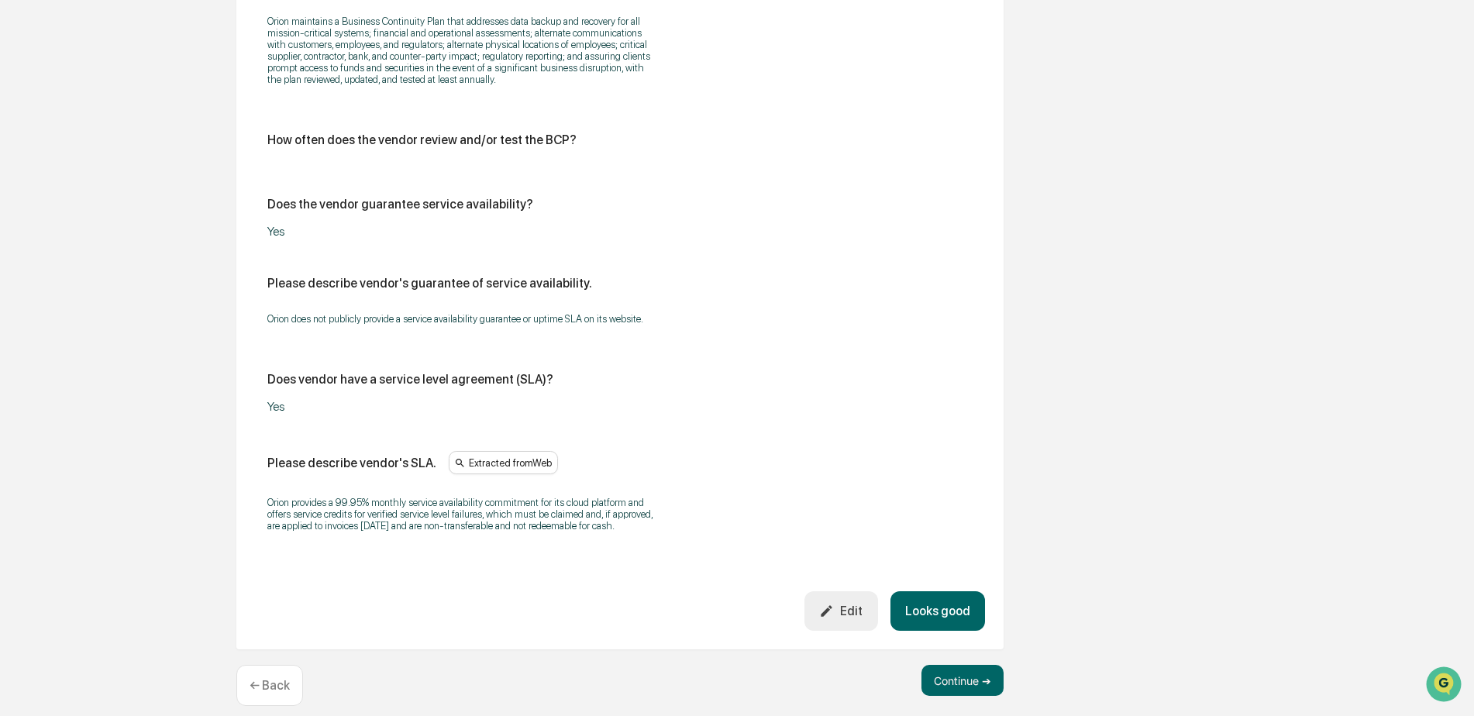
scroll to position [963, 0]
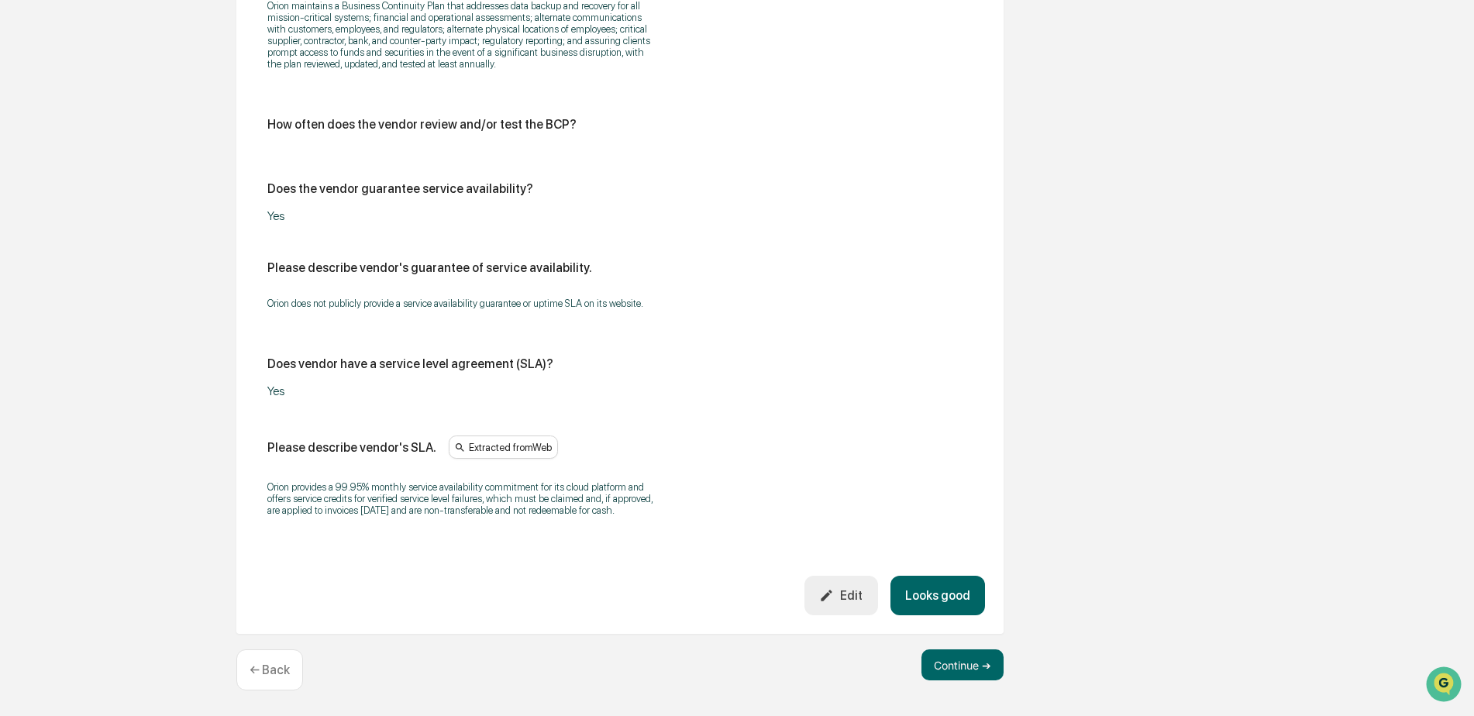
click at [957, 592] on button "Looks good" at bounding box center [938, 596] width 95 height 40
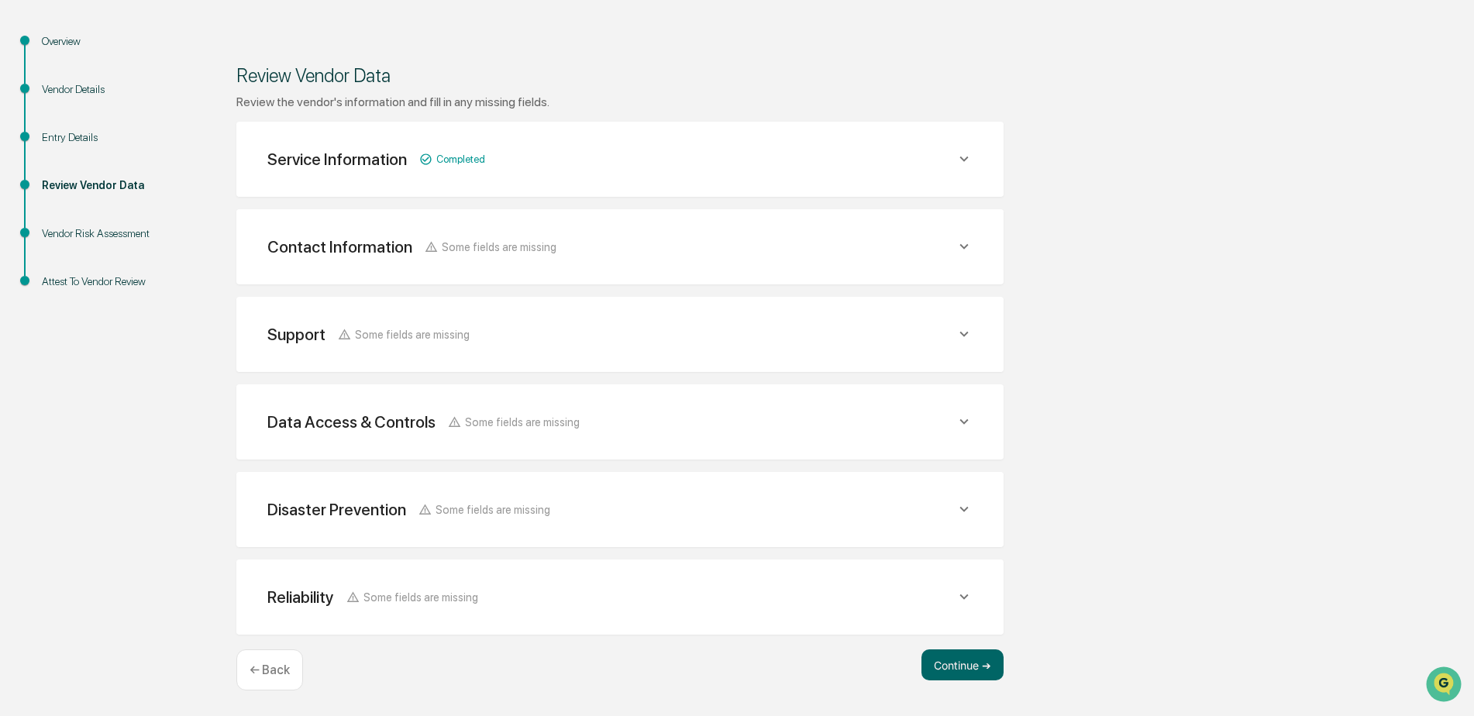
scroll to position [153, 0]
click at [980, 653] on button "Continue ➔" at bounding box center [963, 664] width 82 height 31
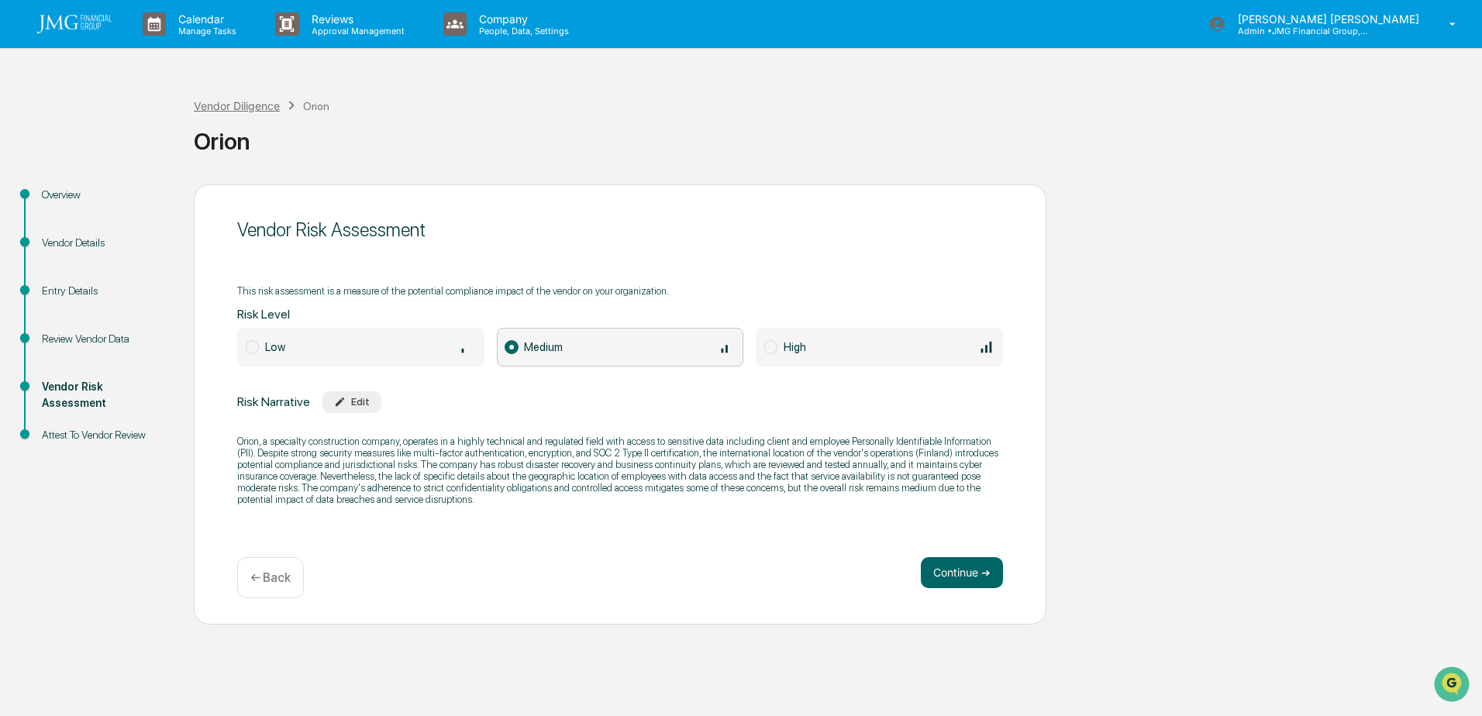
click at [248, 108] on div "Vendor Diligence" at bounding box center [237, 105] width 86 height 13
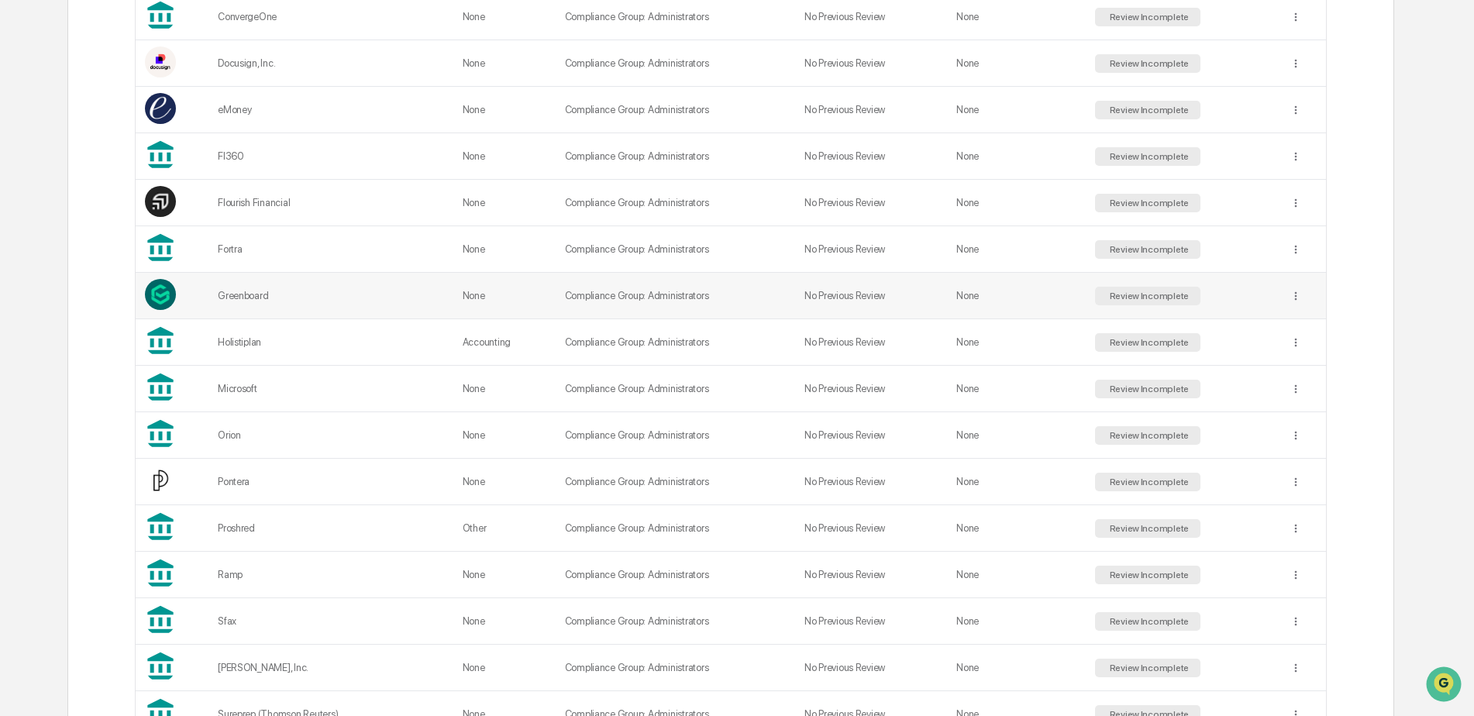
scroll to position [853, 0]
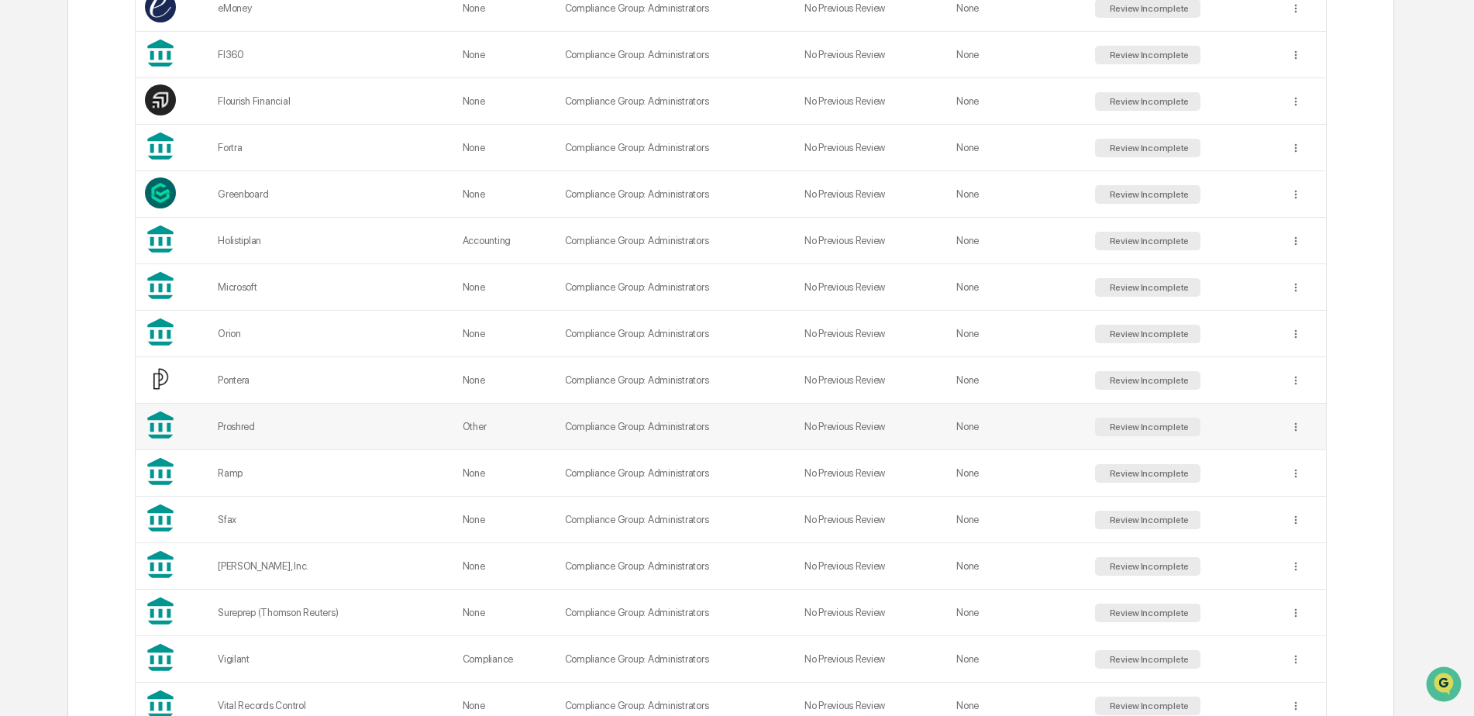
click at [758, 419] on td "Compliance Group: Administrators" at bounding box center [675, 427] width 239 height 47
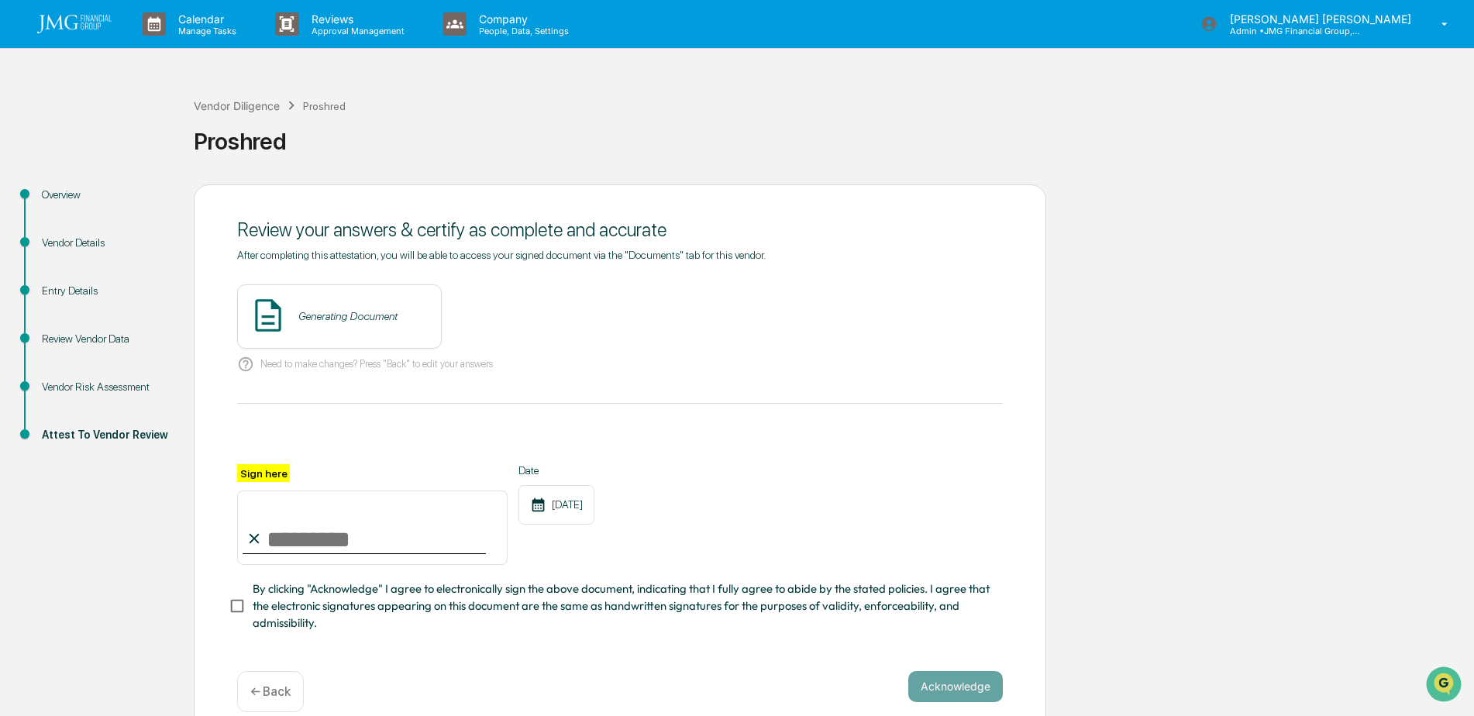
click at [98, 381] on div "Vendor Risk Assessment" at bounding box center [105, 387] width 127 height 16
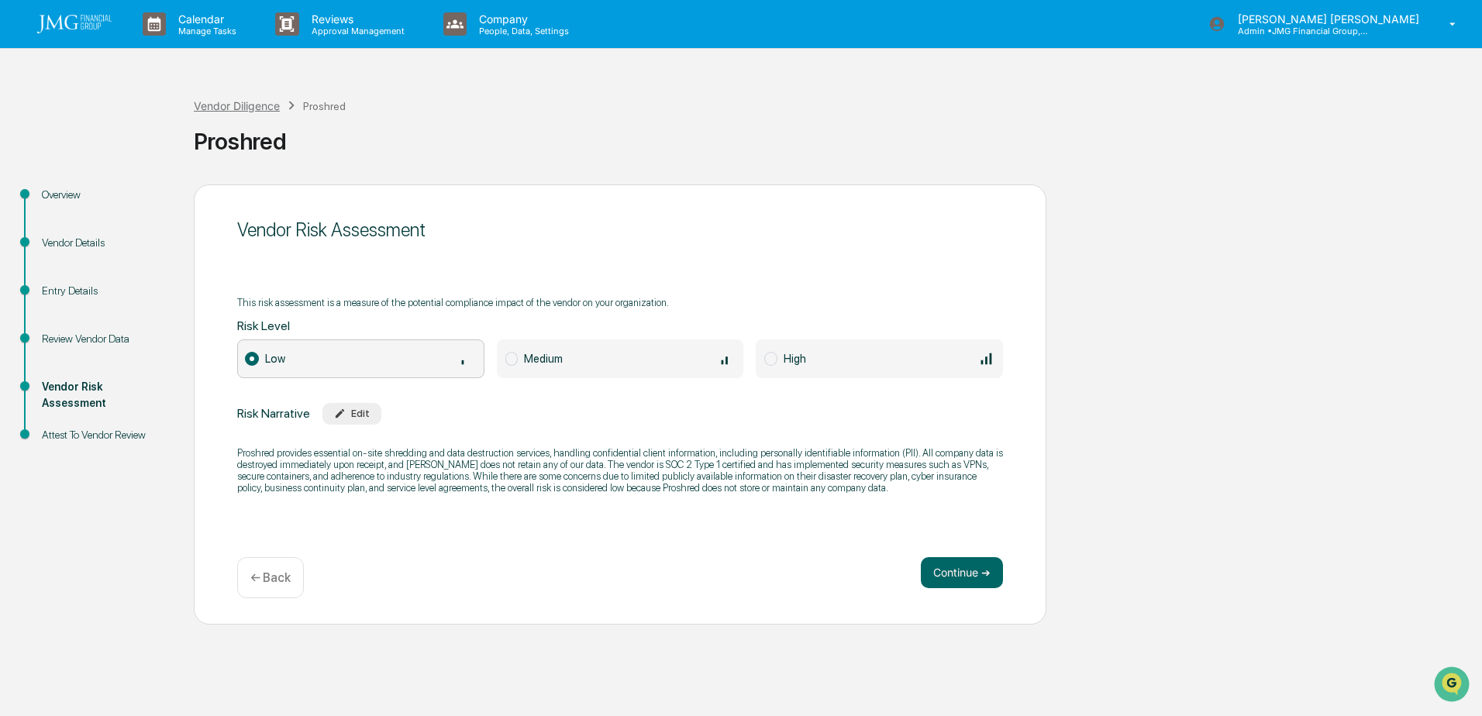
click at [267, 105] on div "Vendor Diligence" at bounding box center [237, 105] width 86 height 13
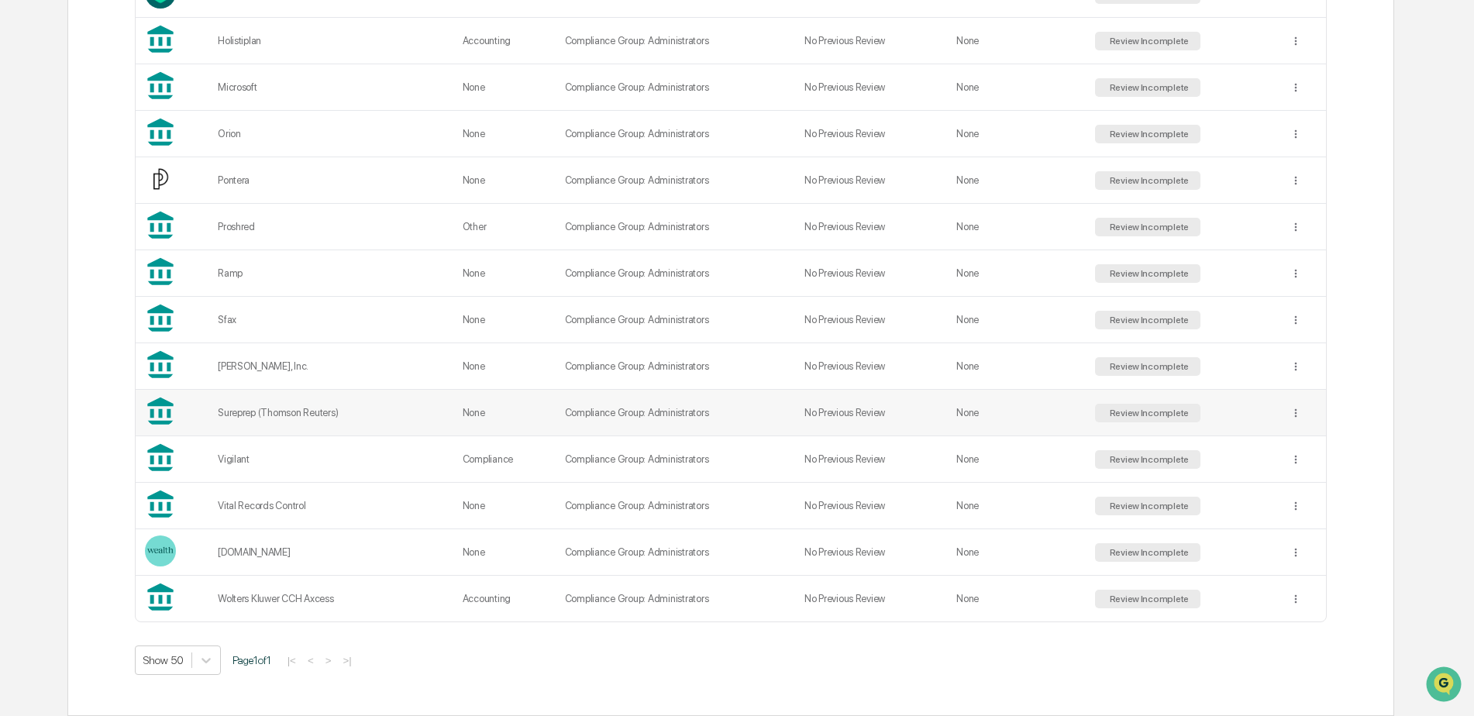
click at [374, 413] on div "Sureprep (Thomson Reuters)" at bounding box center [331, 413] width 226 height 12
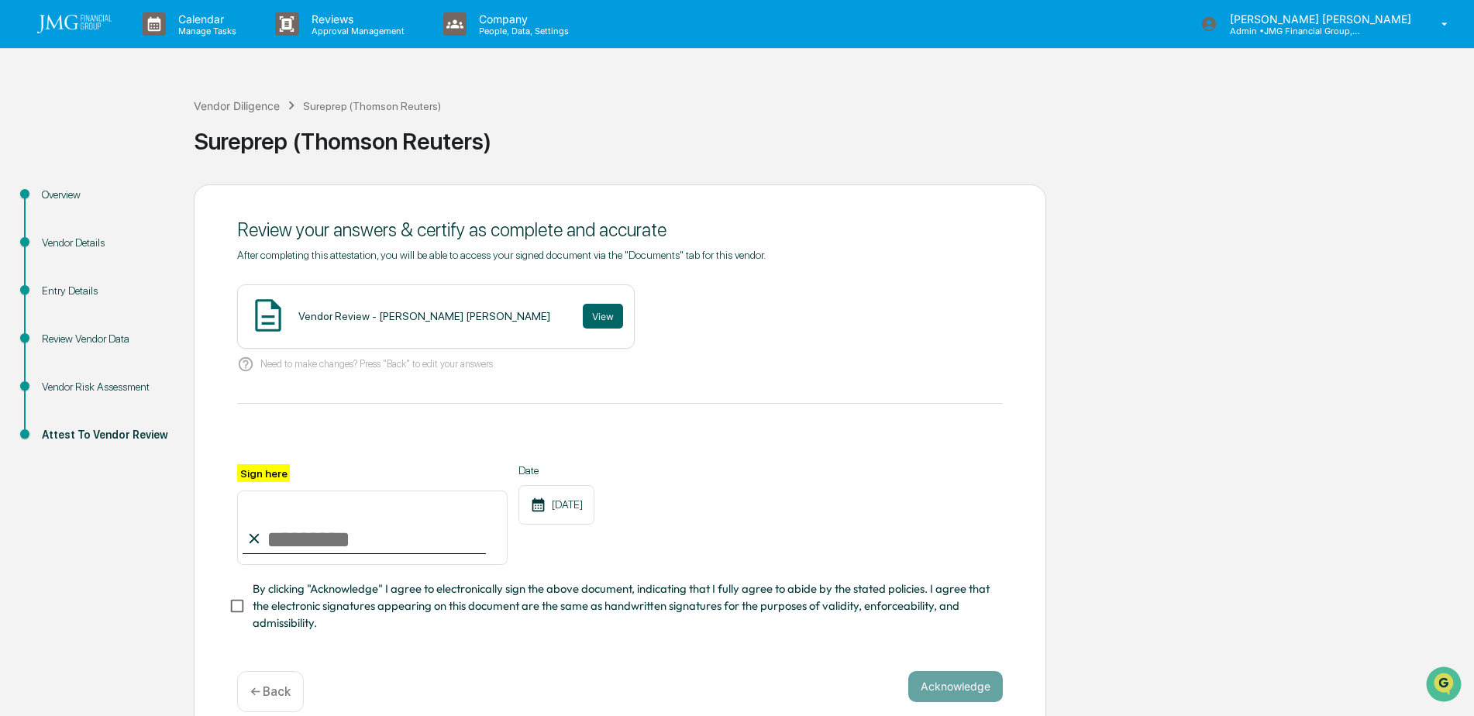
click at [140, 388] on div "Vendor Risk Assessment" at bounding box center [105, 387] width 127 height 16
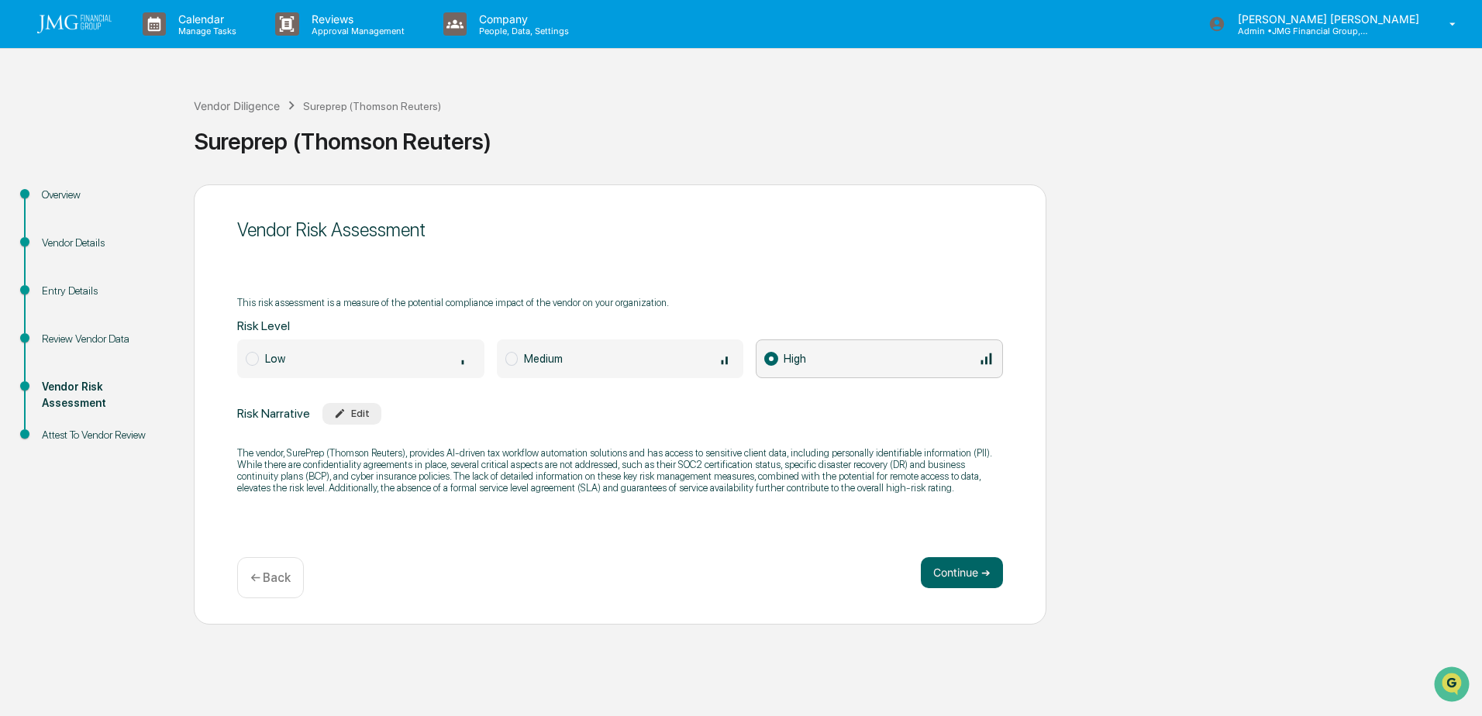
click at [95, 249] on div "Vendor Details" at bounding box center [105, 243] width 127 height 16
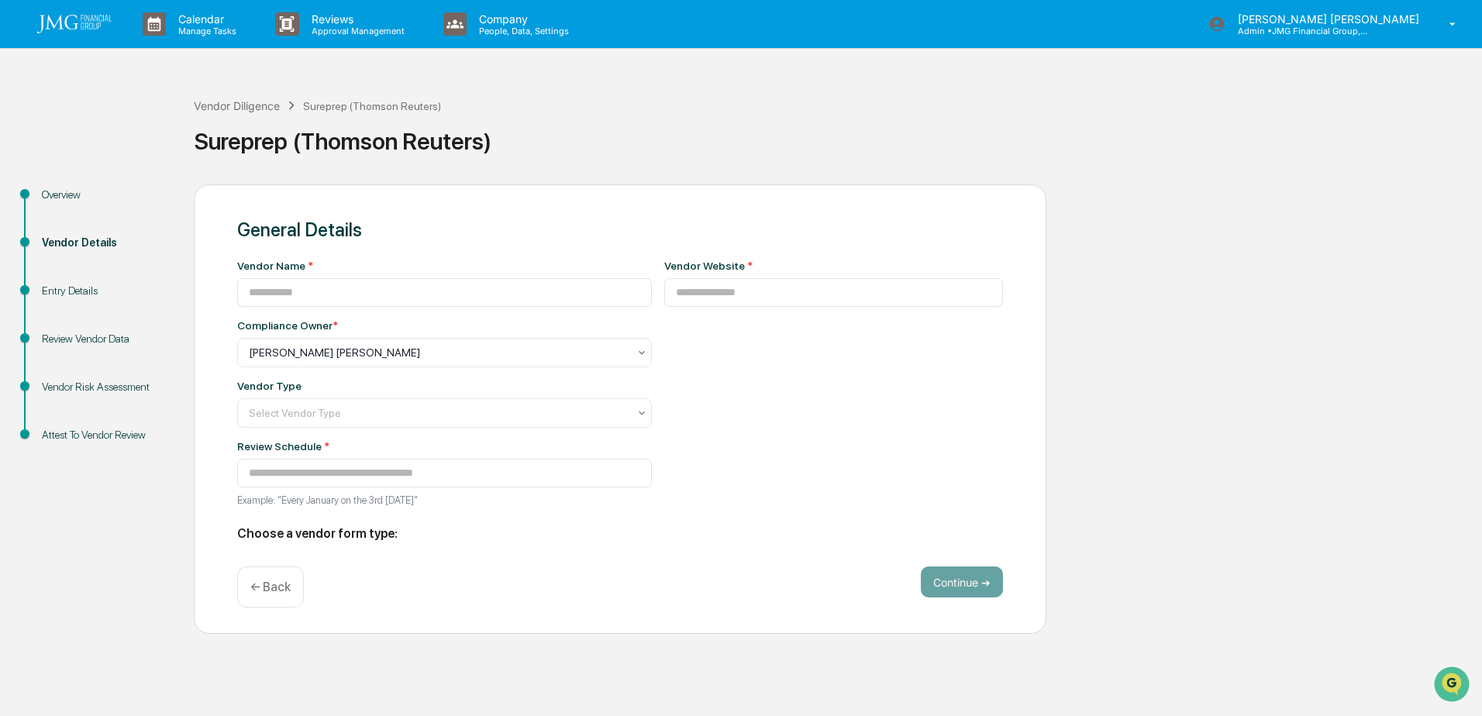
type input "**********"
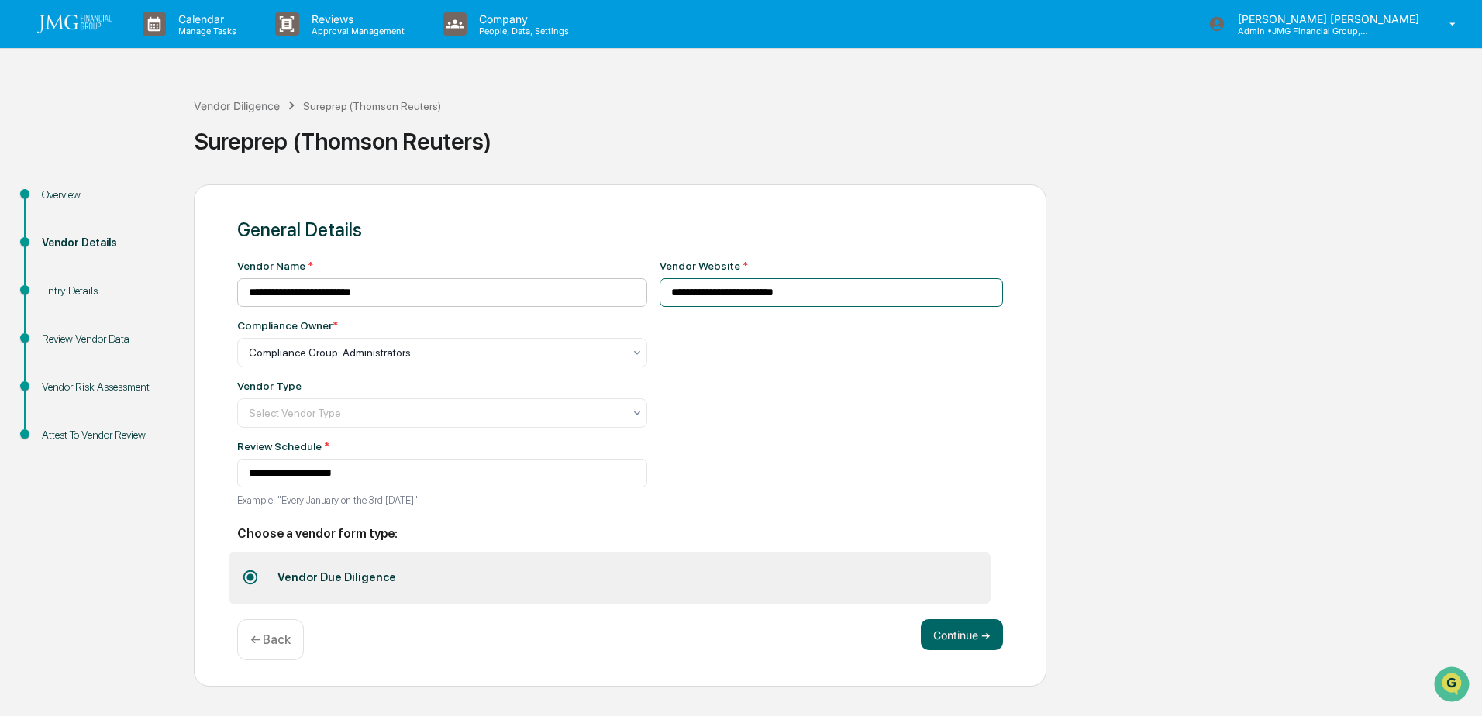
drag, startPoint x: 794, startPoint y: 294, endPoint x: 608, endPoint y: 294, distance: 186.8
click at [608, 294] on div "**********" at bounding box center [620, 388] width 766 height 257
click at [775, 394] on div "**********" at bounding box center [832, 388] width 344 height 257
click at [119, 391] on div "Vendor Risk Assessment" at bounding box center [105, 387] width 127 height 16
click at [88, 389] on div "Vendor Risk Assessment" at bounding box center [105, 387] width 127 height 16
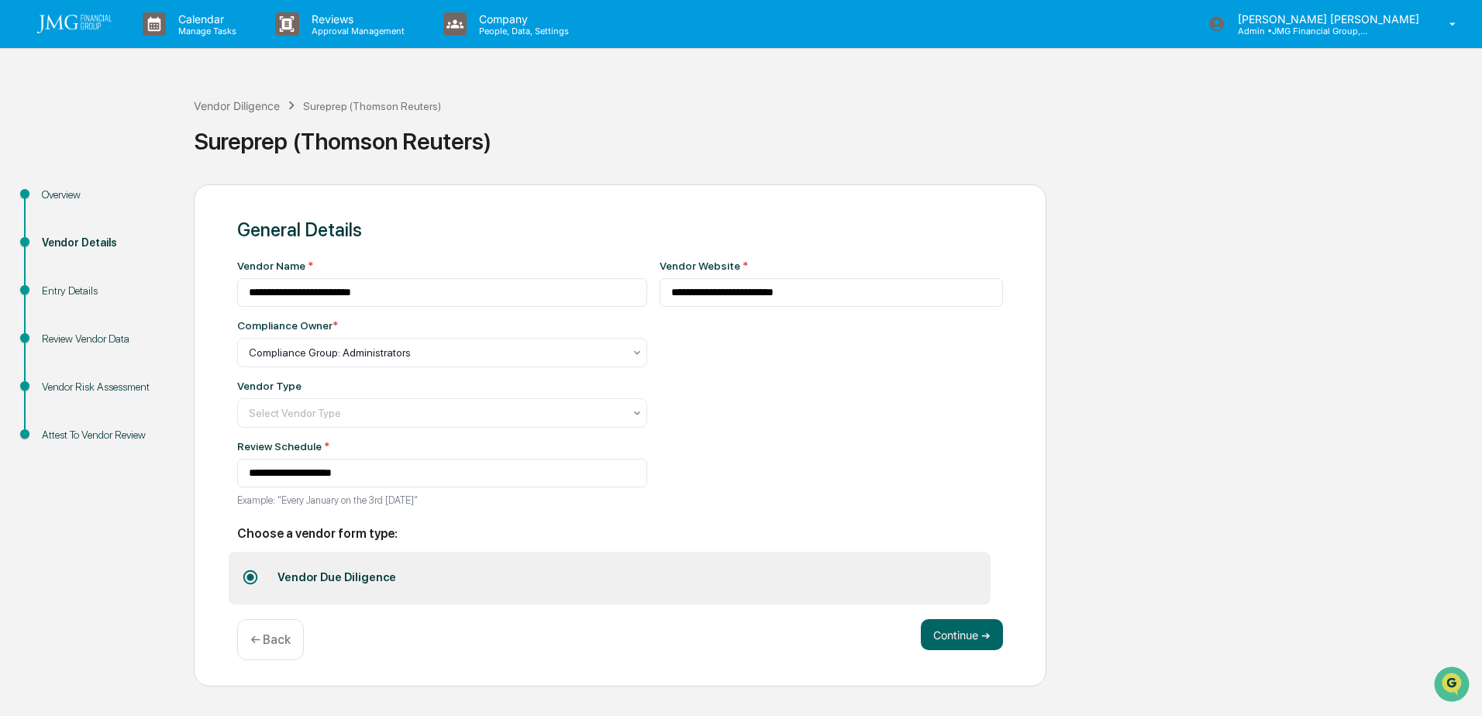
click at [88, 389] on div "Vendor Risk Assessment" at bounding box center [105, 387] width 127 height 16
click at [79, 382] on div "Vendor Risk Assessment" at bounding box center [105, 387] width 127 height 16
click at [988, 641] on button "Continue ➔" at bounding box center [962, 634] width 82 height 31
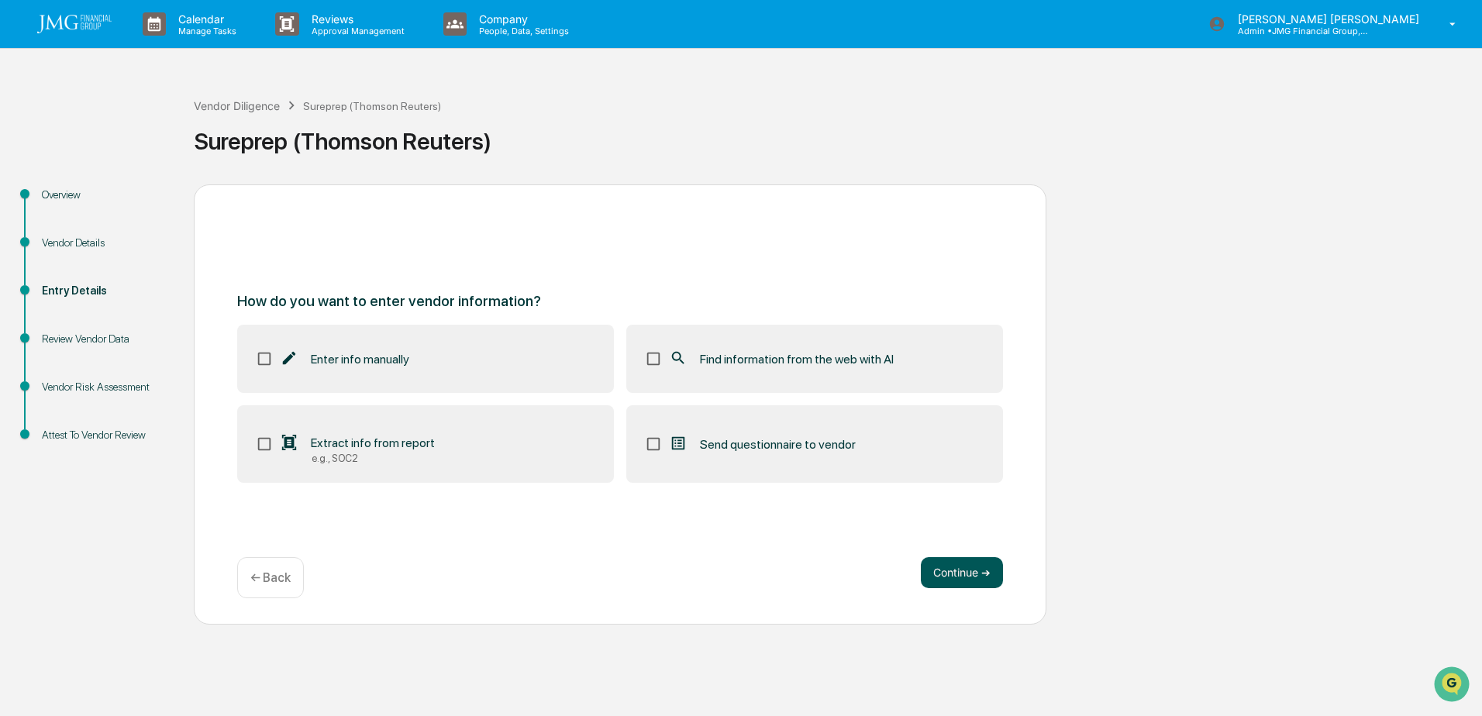
click at [983, 578] on button "Continue ➔" at bounding box center [962, 572] width 82 height 31
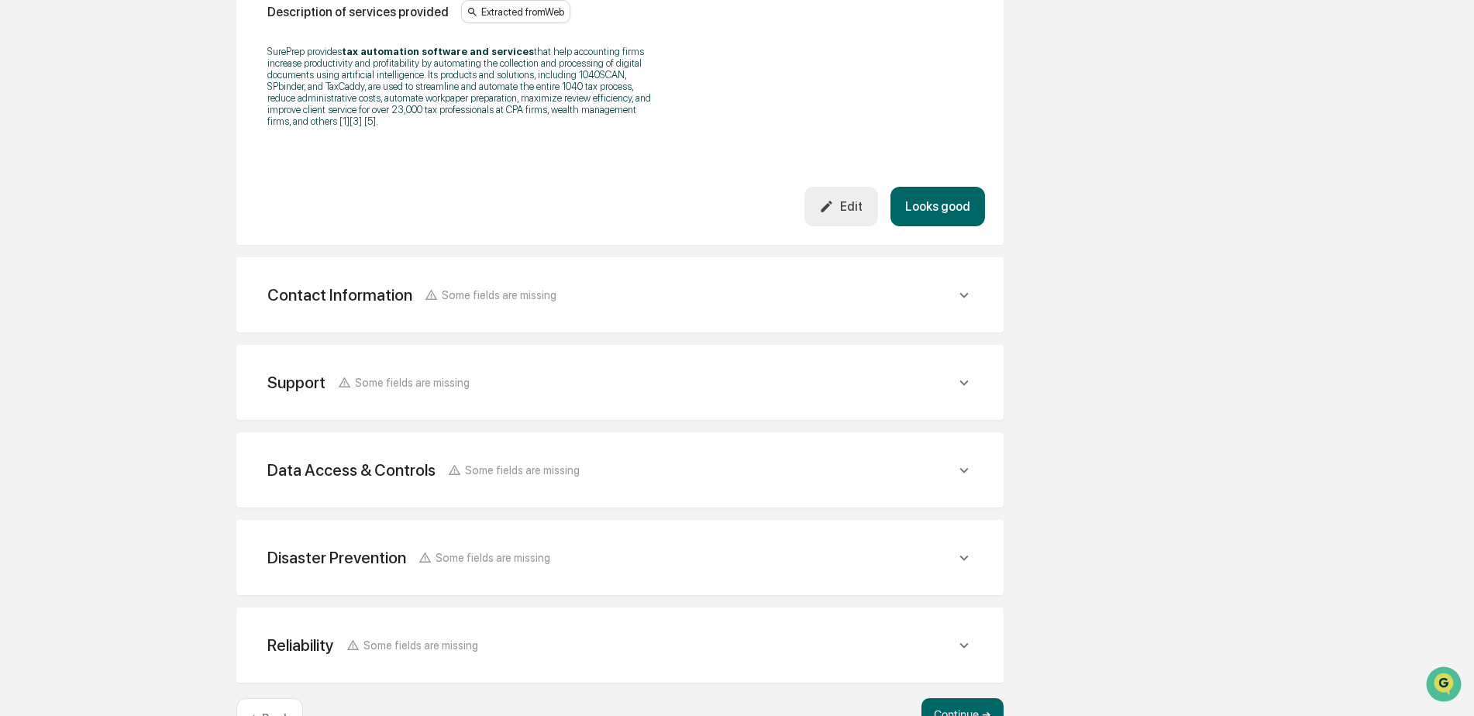
scroll to position [553, 0]
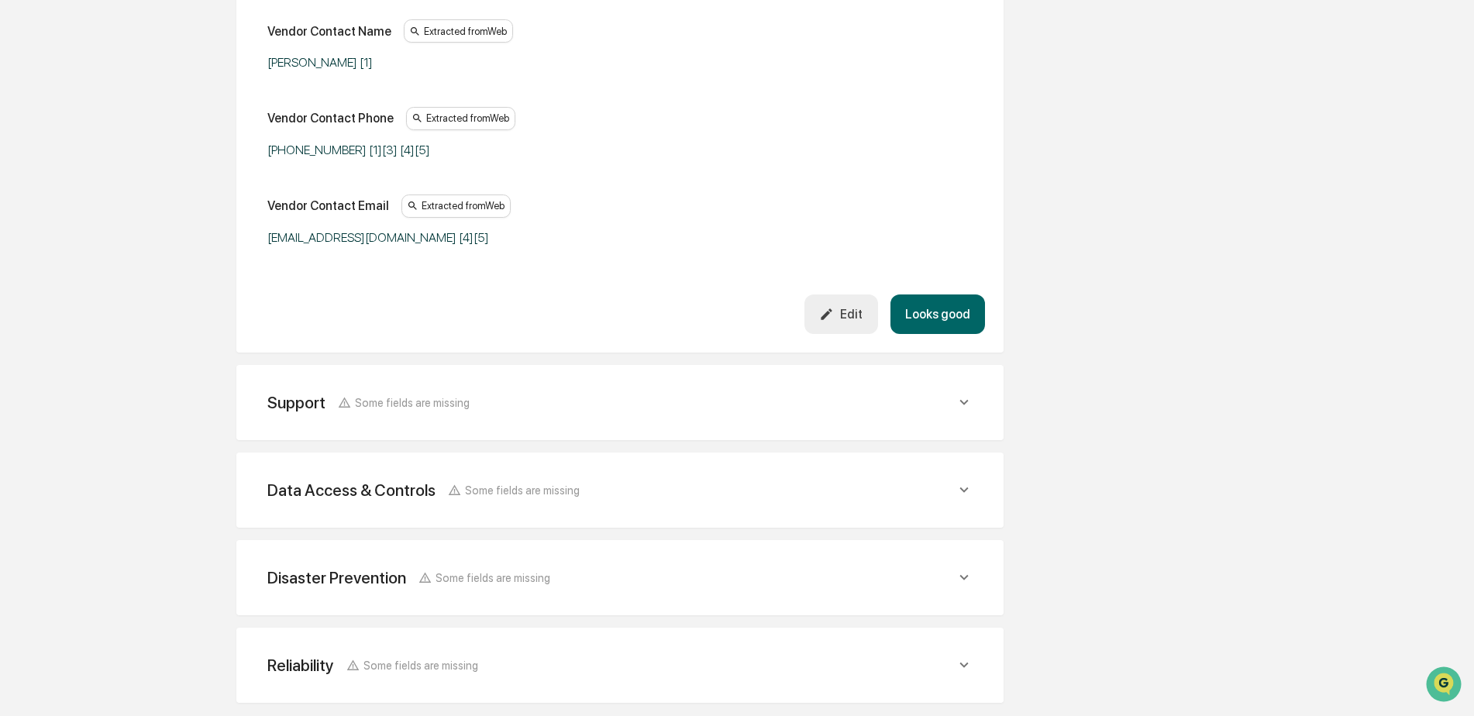
scroll to position [998, 0]
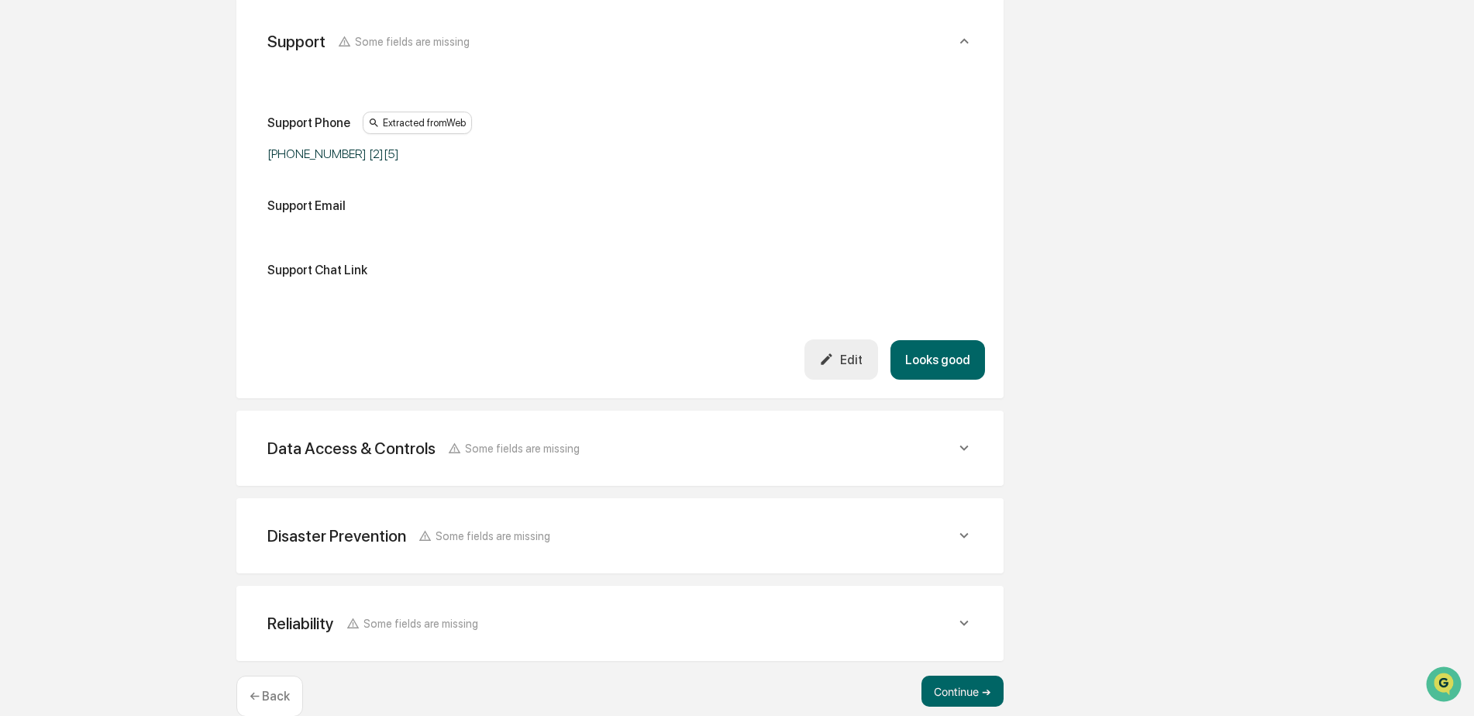
scroll to position [1323, 0]
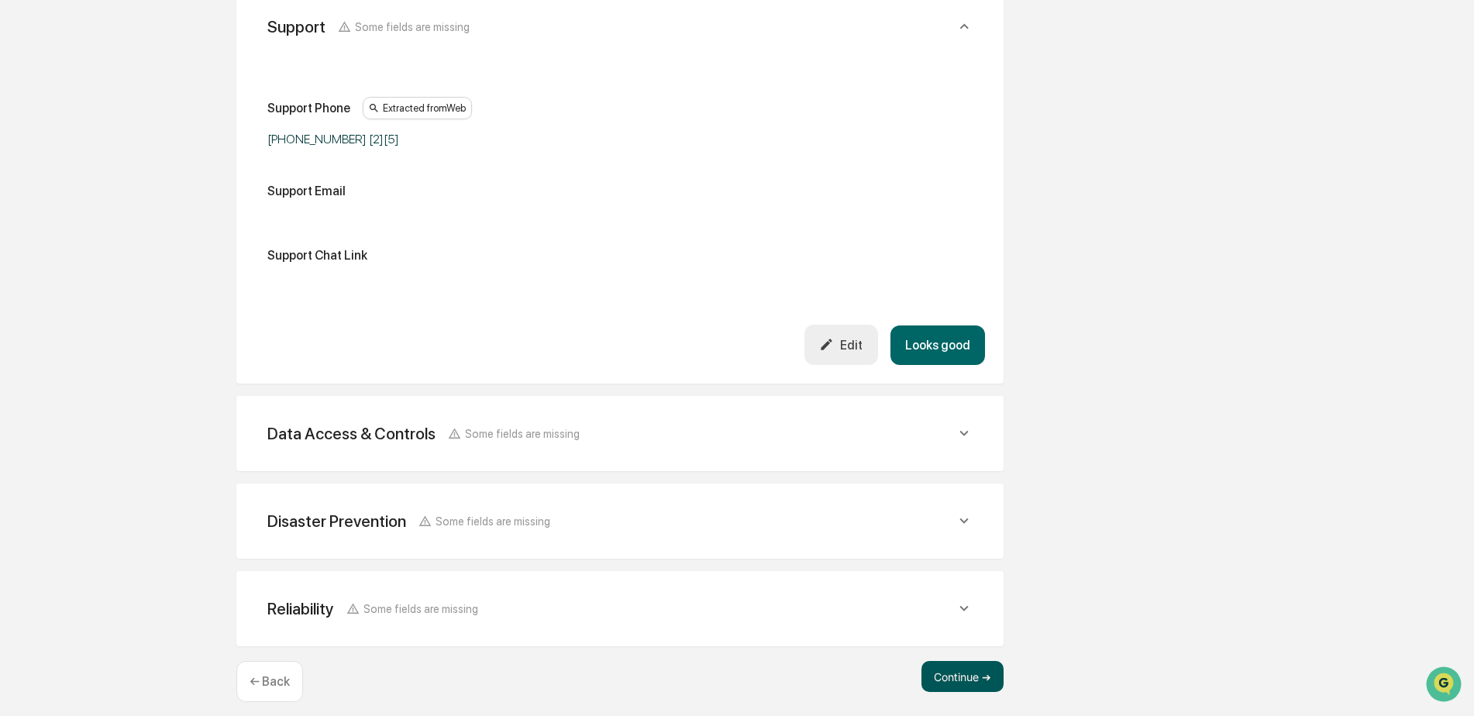
click at [979, 661] on button "Continue ➔" at bounding box center [963, 676] width 82 height 31
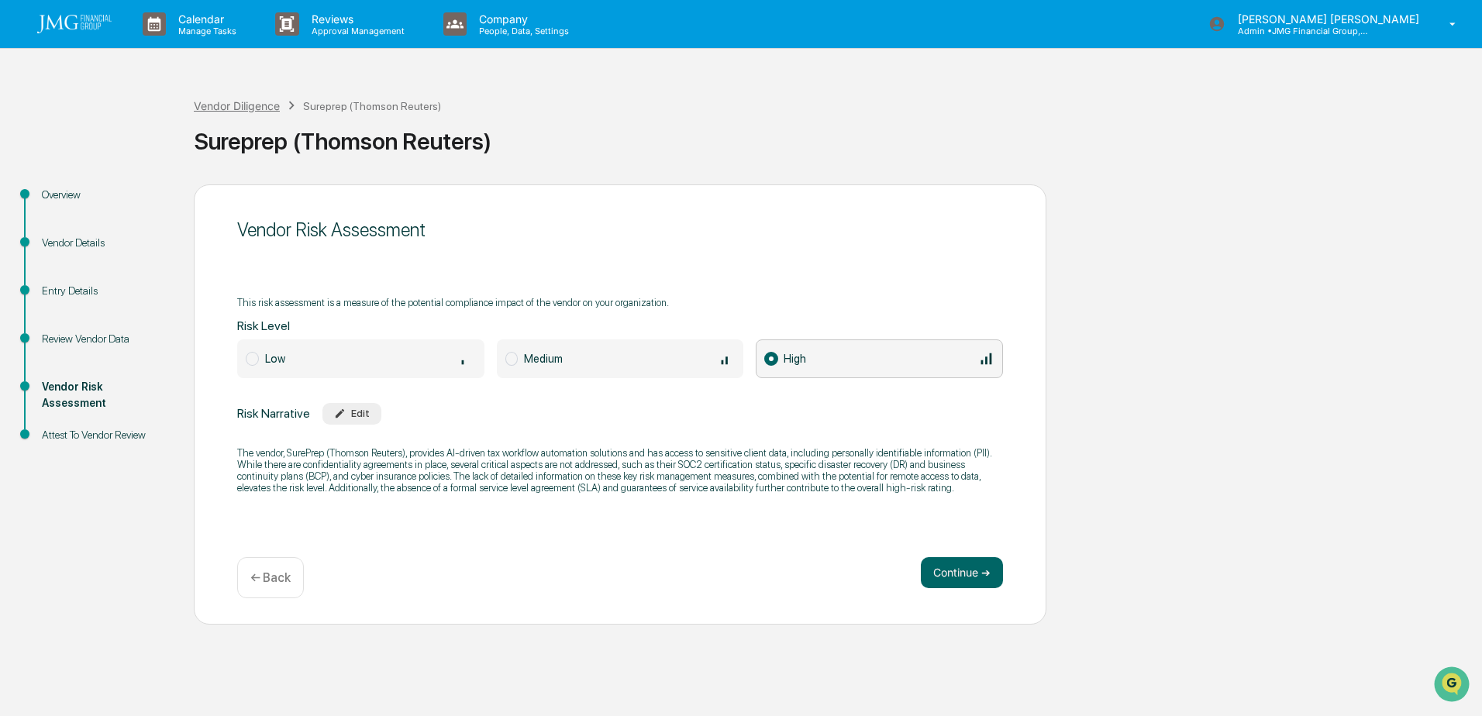
click at [221, 109] on div "Vendor Diligence" at bounding box center [237, 105] width 86 height 13
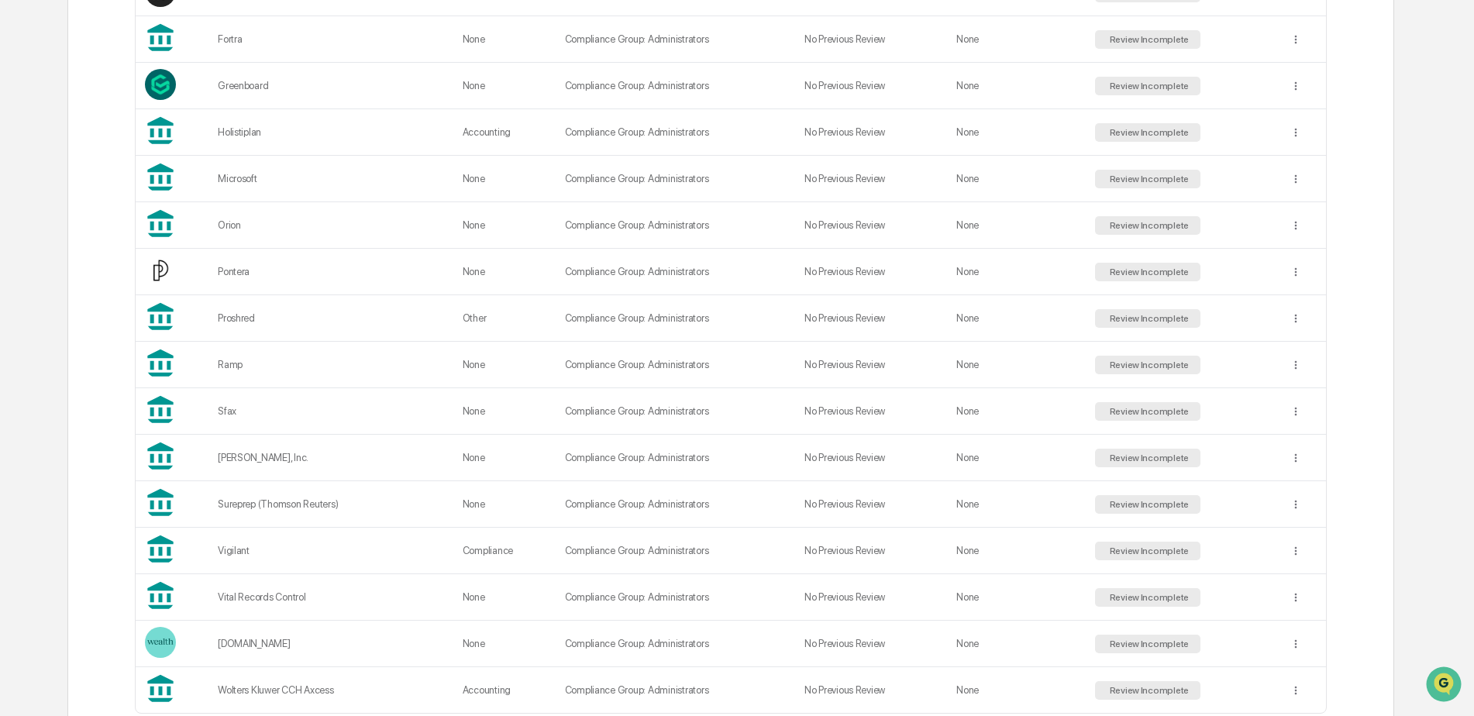
scroll to position [1052, 0]
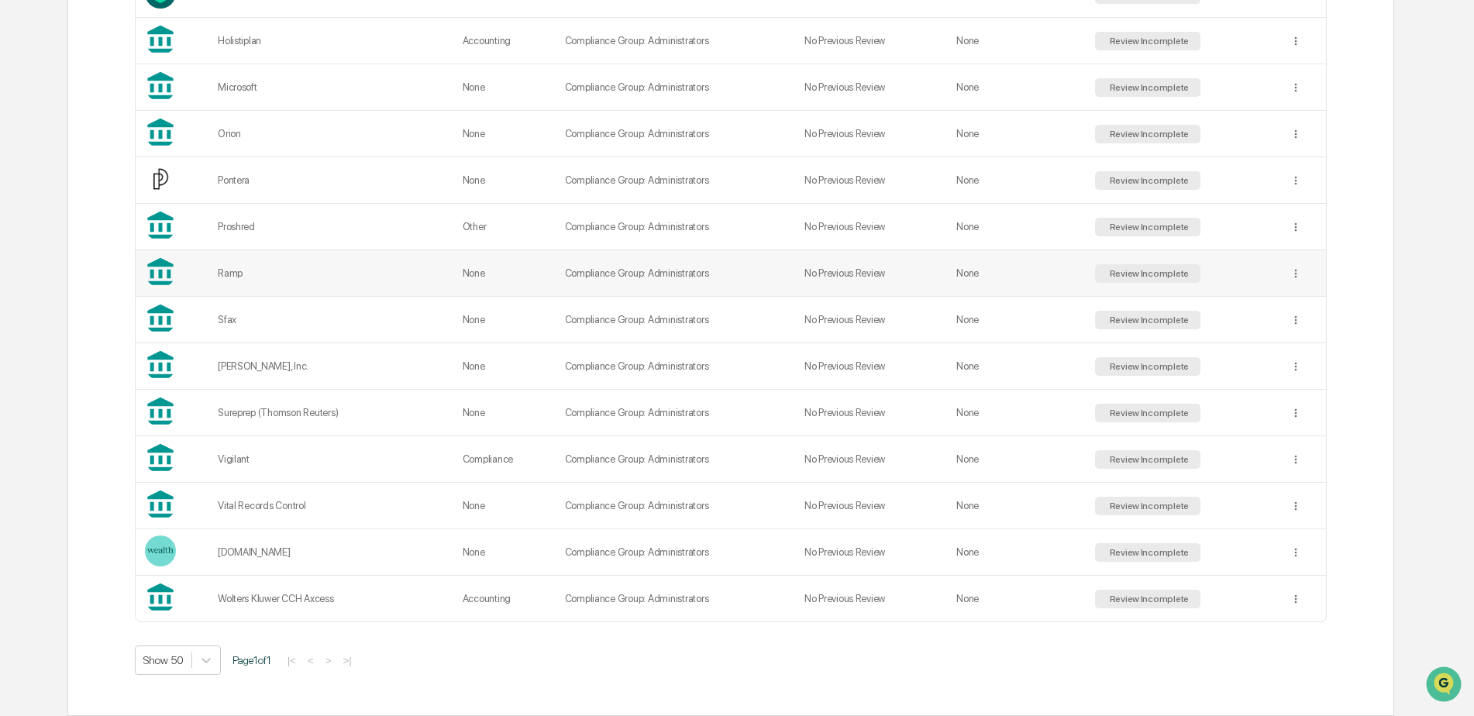
click at [361, 277] on div "Ramp" at bounding box center [331, 273] width 226 height 12
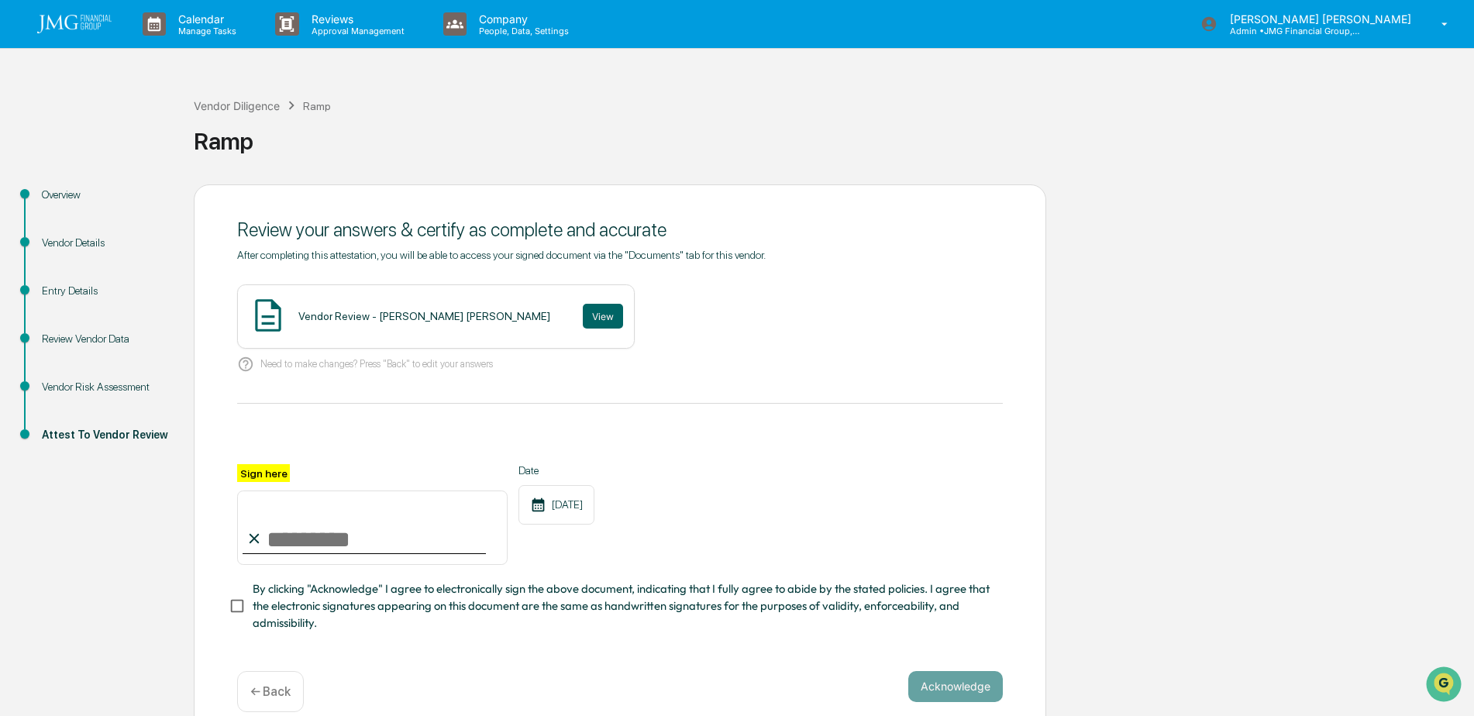
click at [134, 384] on div "Vendor Risk Assessment" at bounding box center [105, 387] width 127 height 16
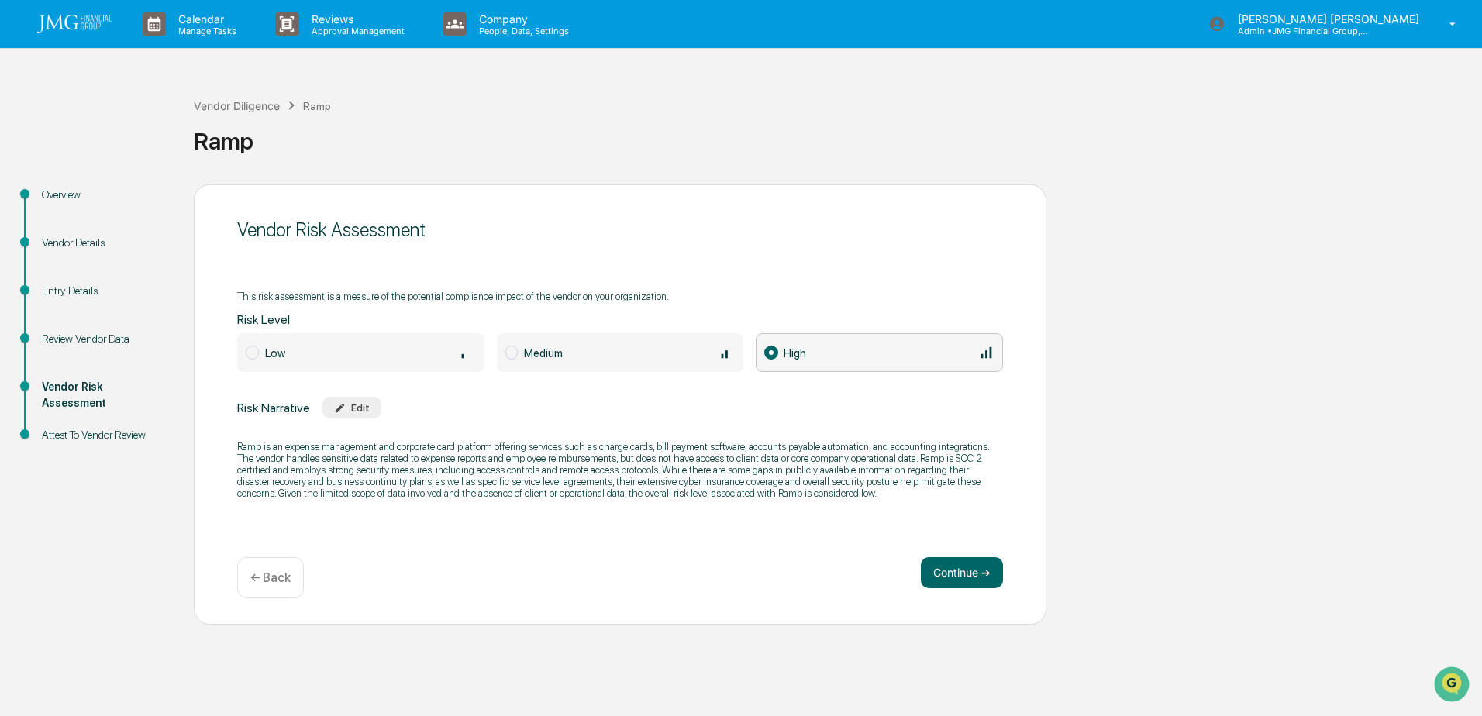
click at [373, 351] on div "Low" at bounding box center [370, 352] width 211 height 17
click at [946, 574] on button "Continue ➔" at bounding box center [962, 572] width 82 height 31
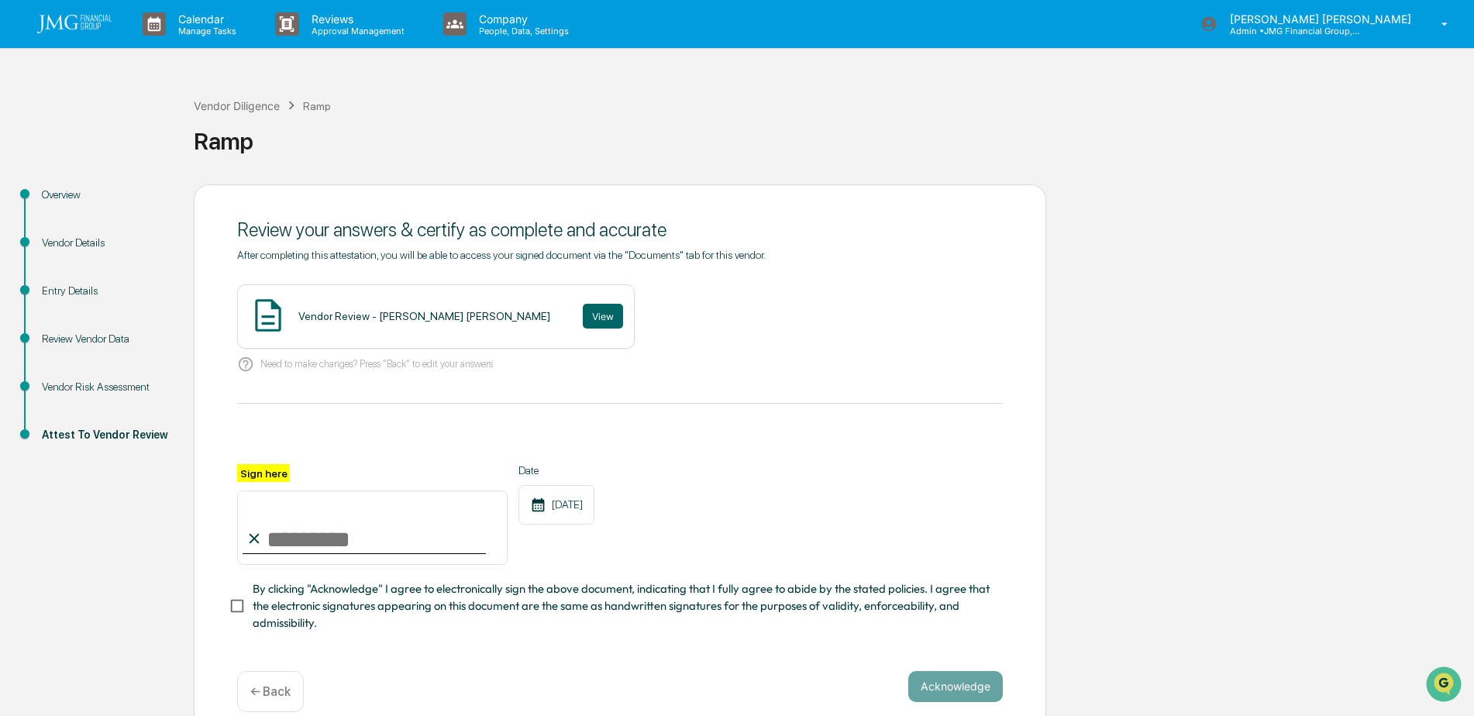
click at [146, 388] on div "Vendor Risk Assessment" at bounding box center [105, 387] width 127 height 16
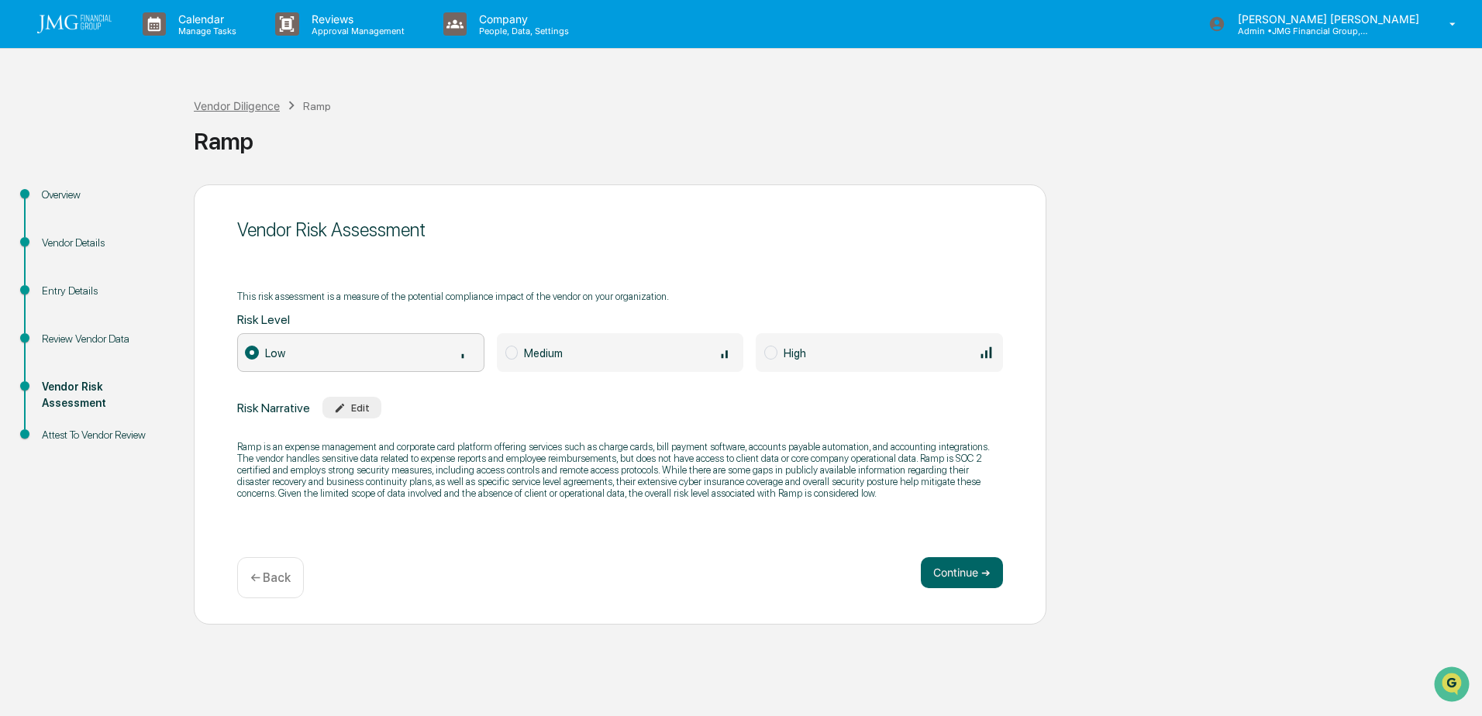
click at [244, 105] on div "Vendor Diligence" at bounding box center [237, 105] width 86 height 13
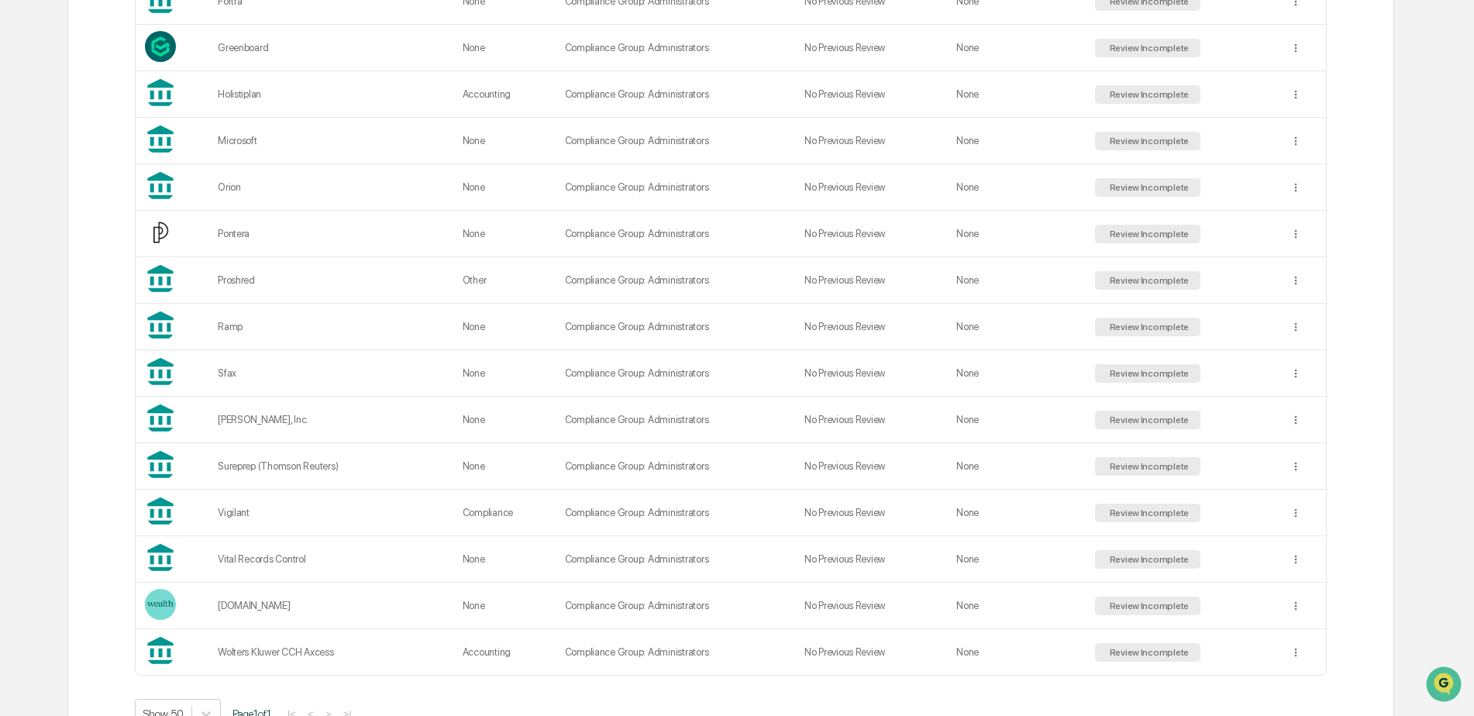
scroll to position [1008, 0]
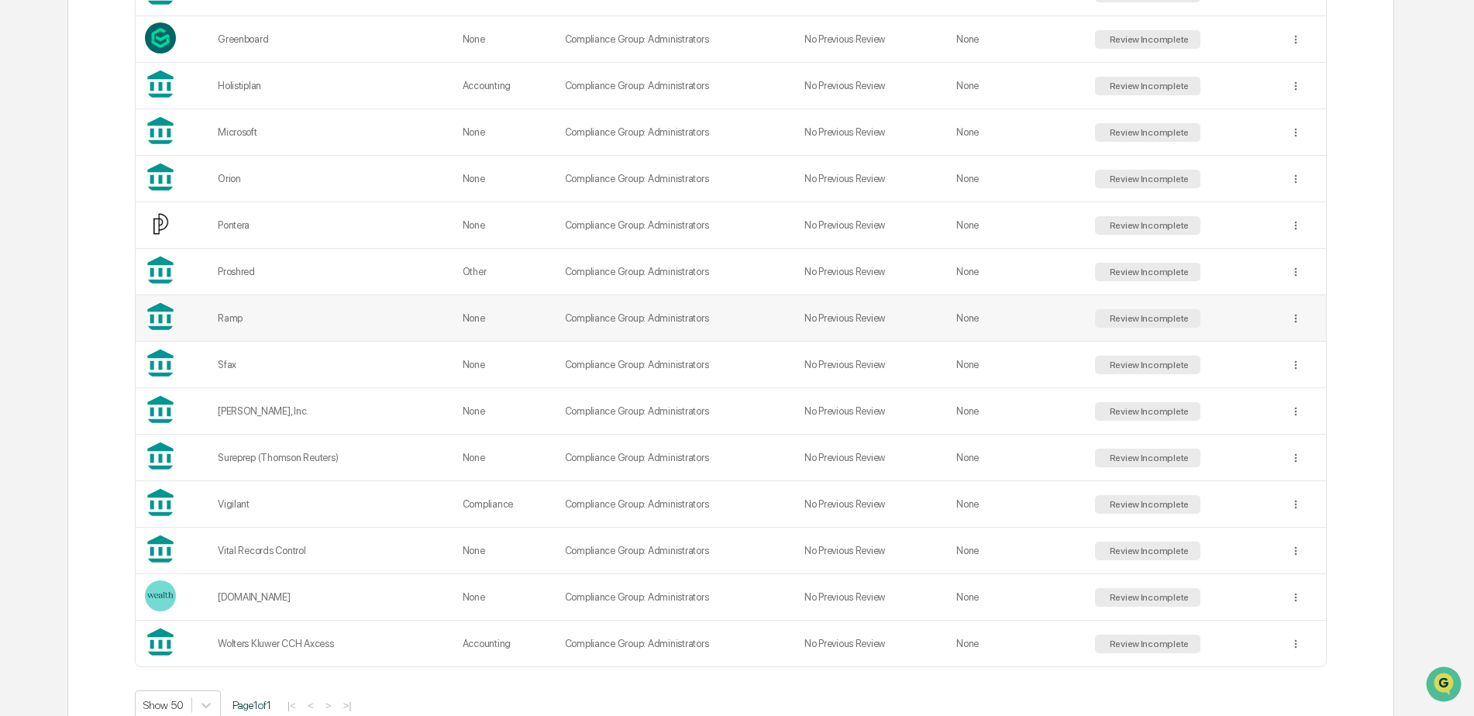
click at [312, 319] on div "Ramp" at bounding box center [331, 318] width 226 height 12
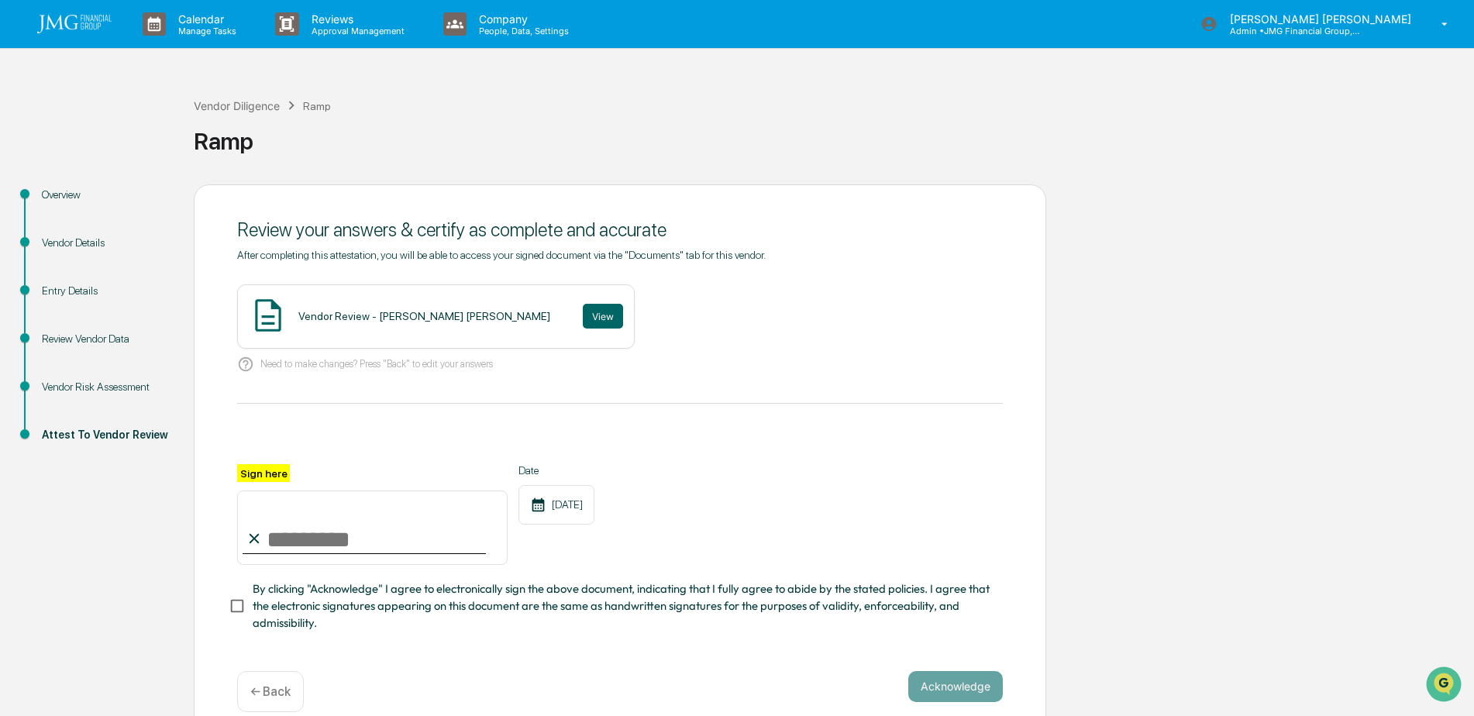
click at [123, 383] on div "Vendor Risk Assessment" at bounding box center [105, 387] width 127 height 16
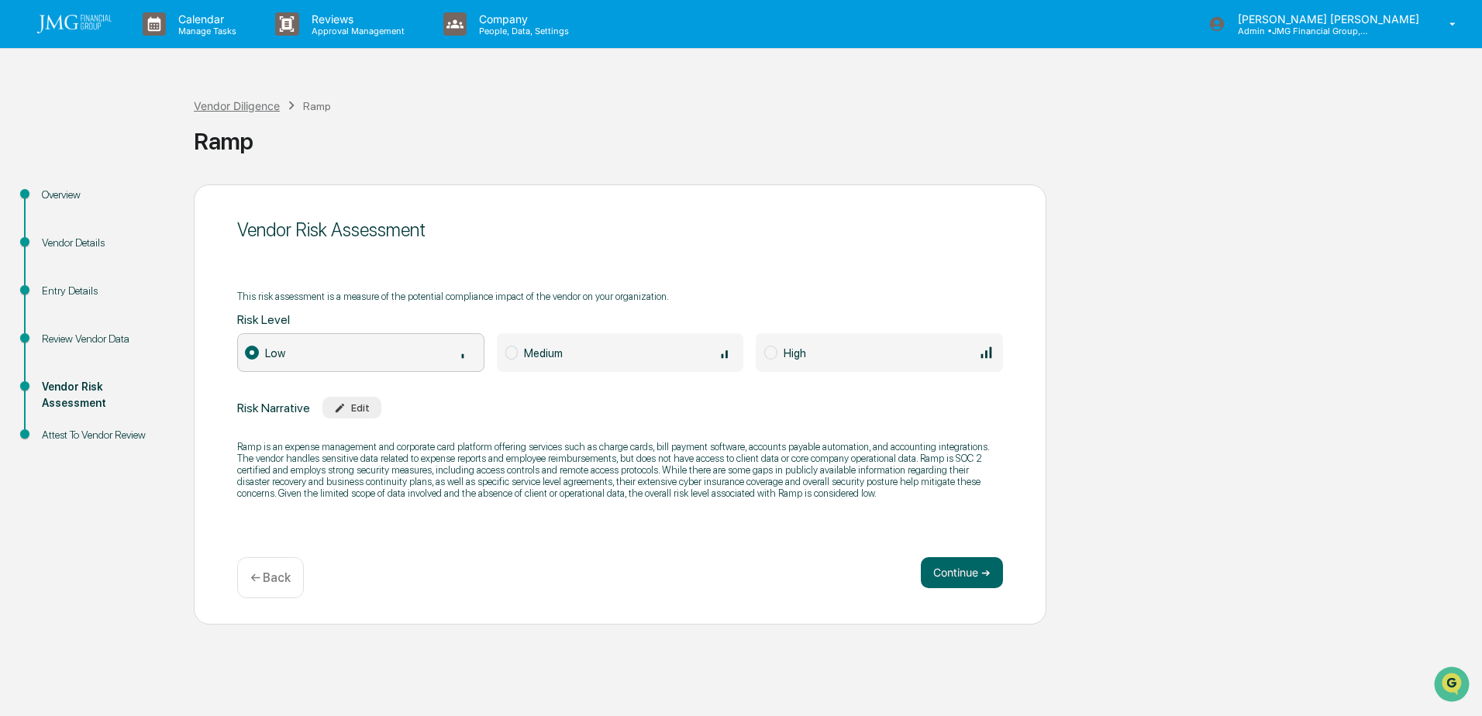
click at [258, 109] on div "Vendor Diligence" at bounding box center [237, 105] width 86 height 13
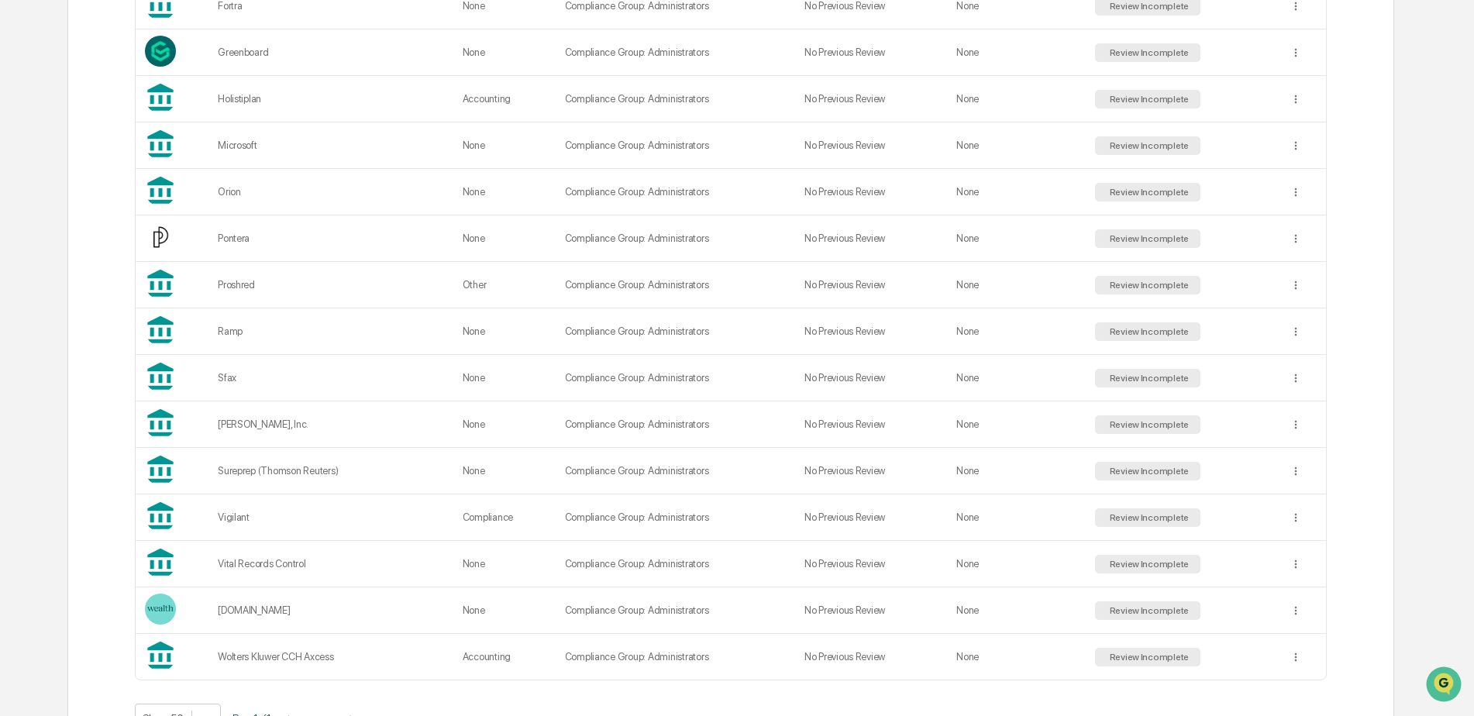
scroll to position [1052, 0]
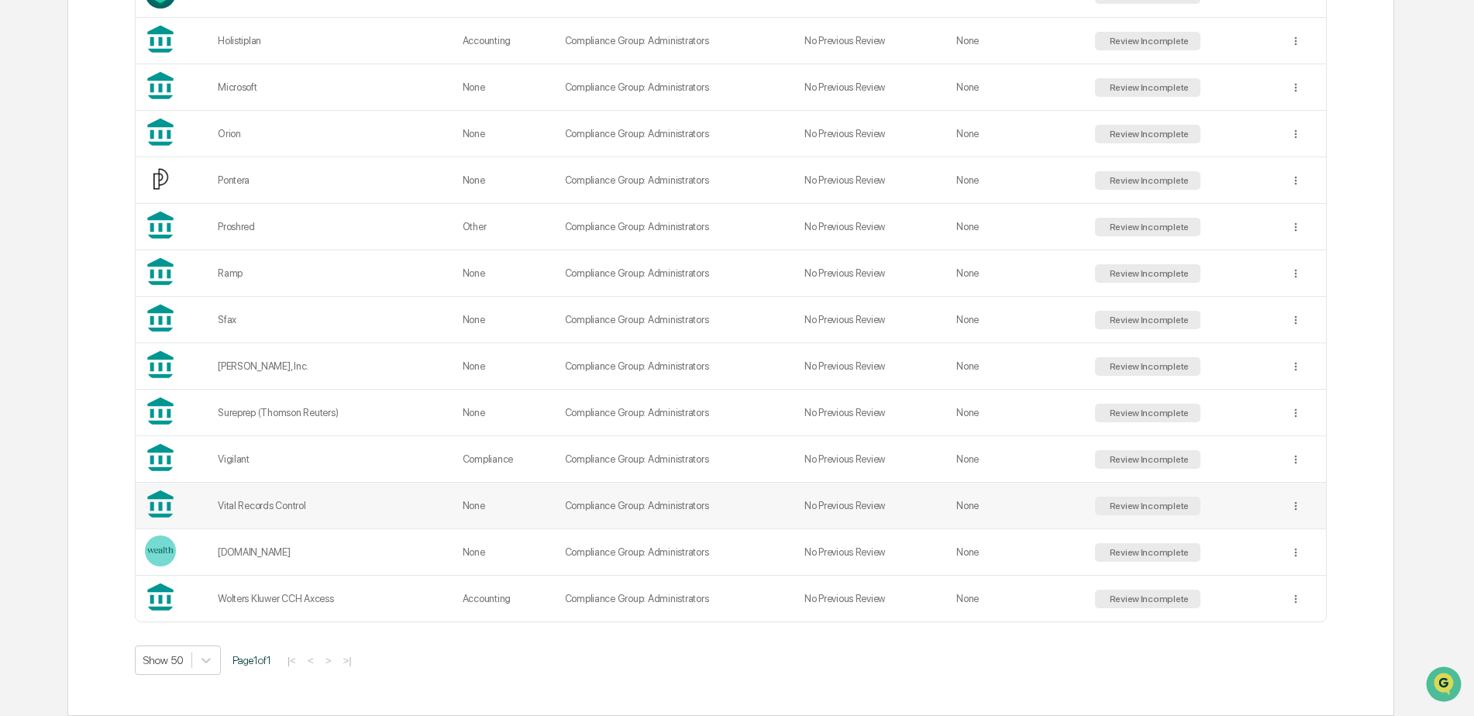
click at [1218, 515] on td "Review Incomplete" at bounding box center [1183, 506] width 195 height 47
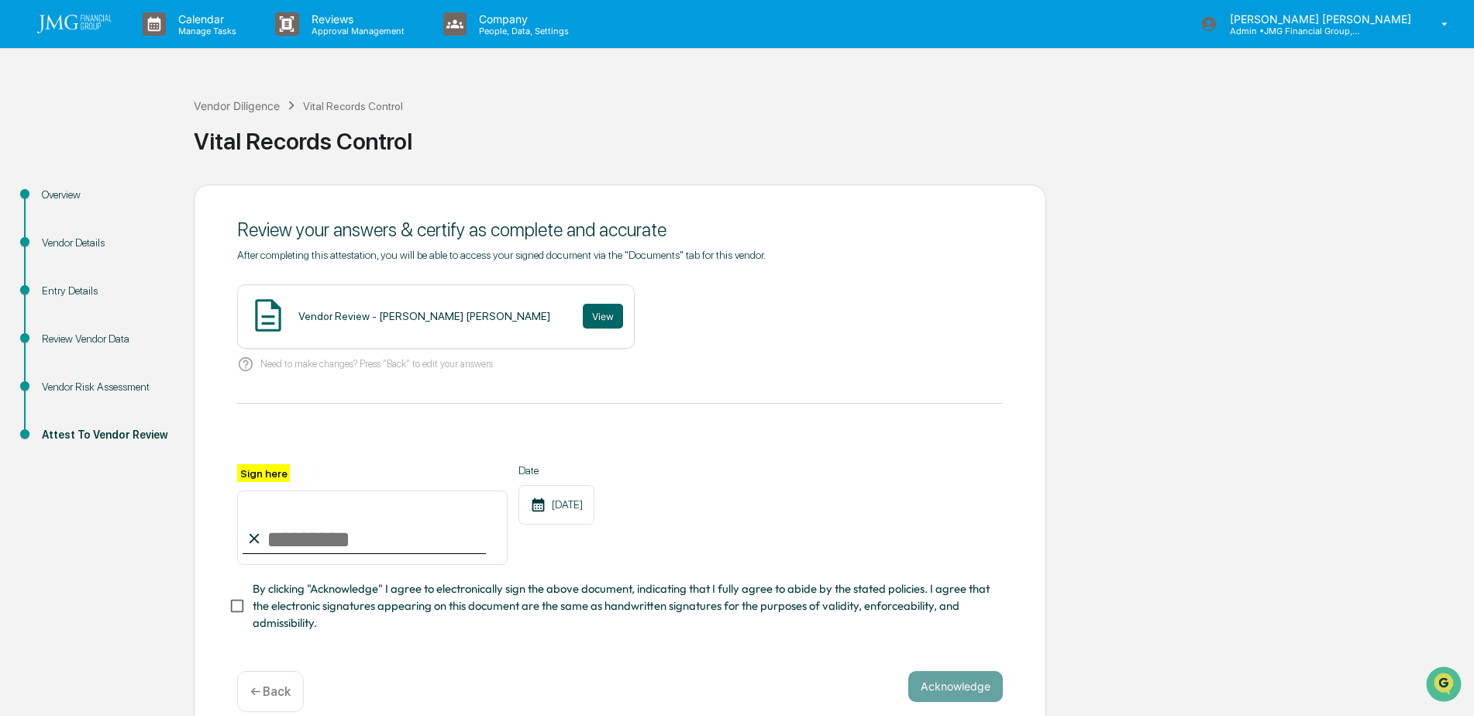
click at [145, 388] on div "Vendor Risk Assessment" at bounding box center [105, 387] width 127 height 16
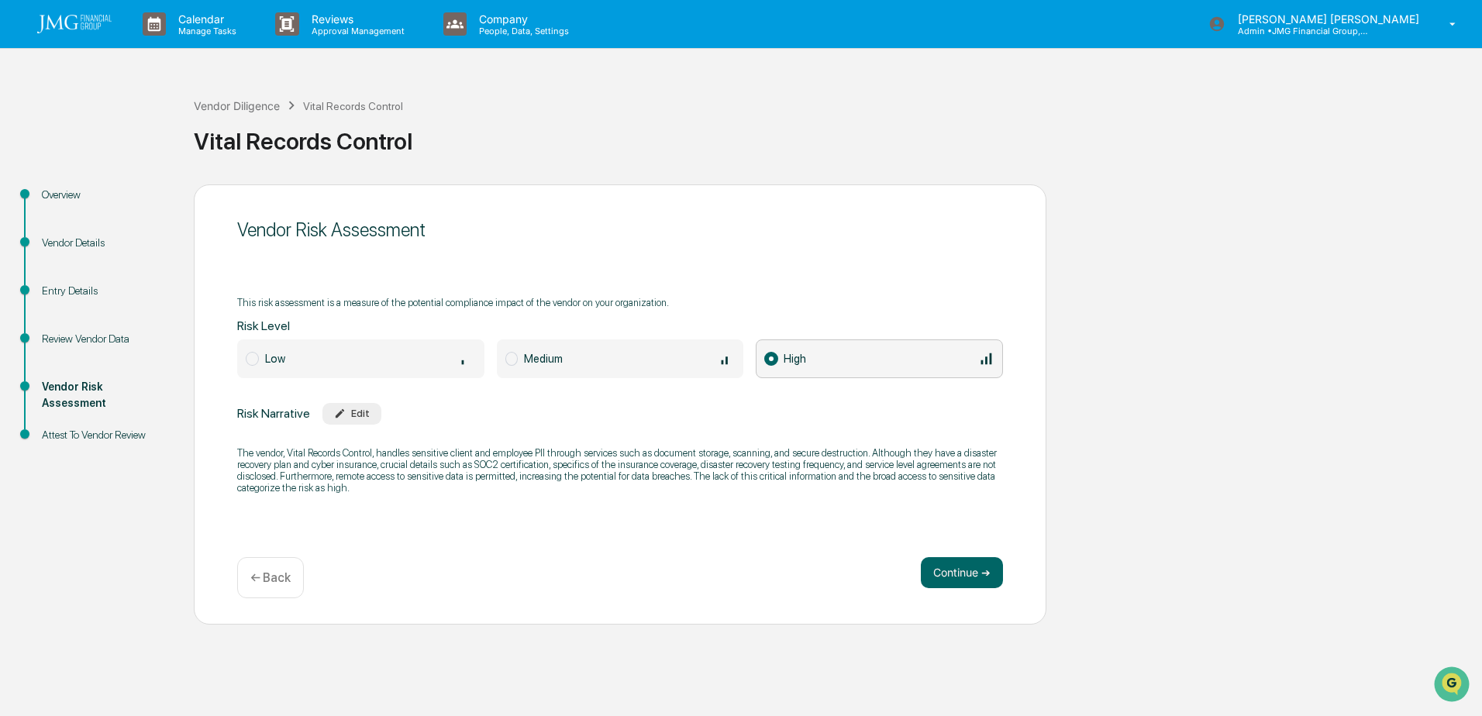
click at [76, 27] on img at bounding box center [74, 24] width 74 height 19
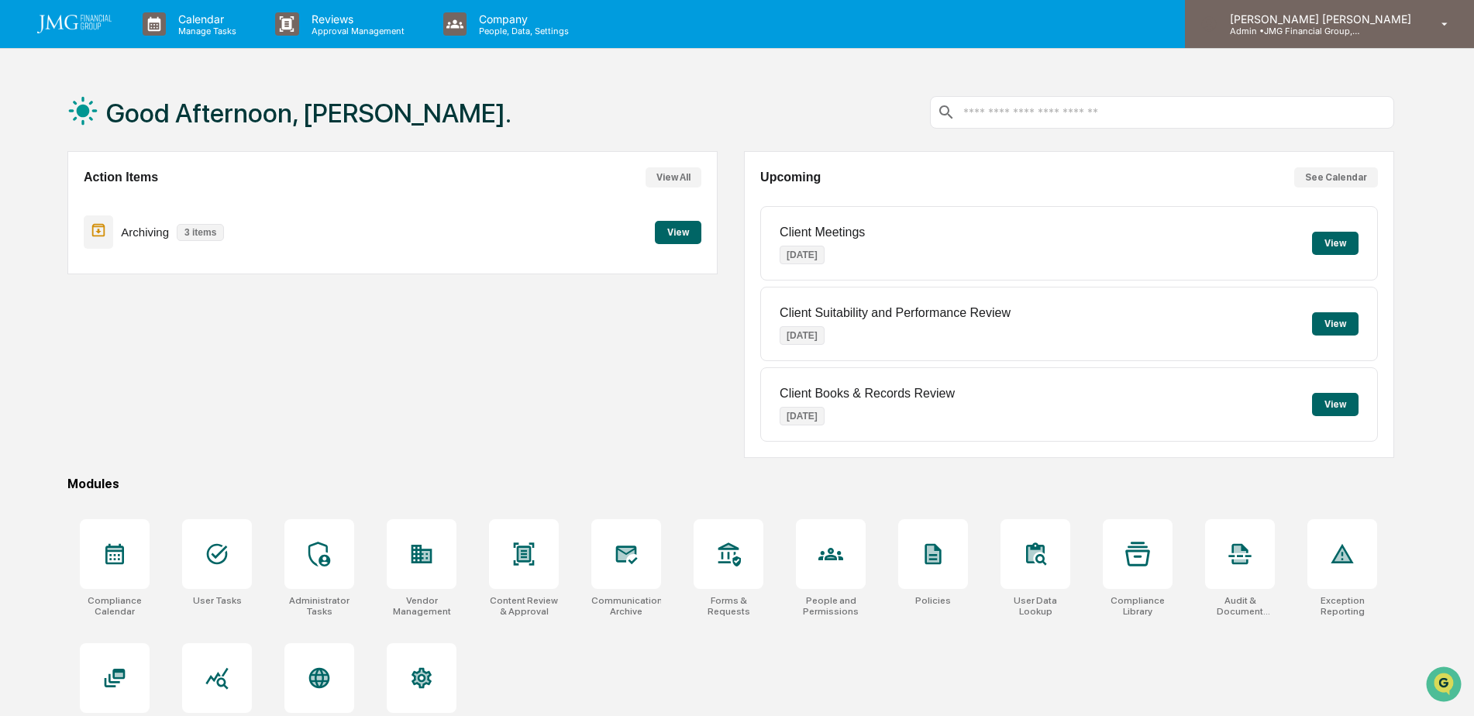
click at [1387, 40] on div "[PERSON_NAME] [PERSON_NAME] Admin • JMG Financial Group, Ltd." at bounding box center [1329, 24] width 289 height 48
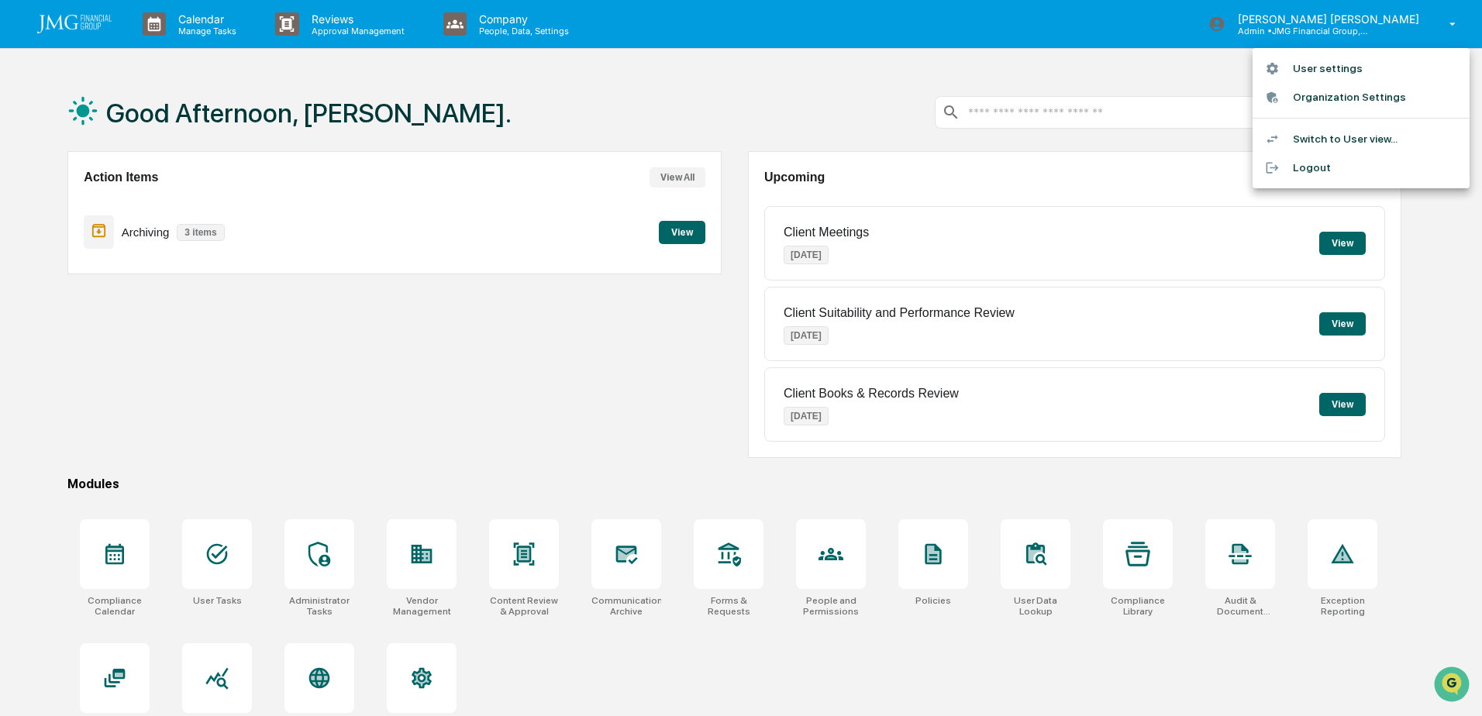
click at [1331, 167] on li "Logout" at bounding box center [1360, 167] width 217 height 29
